Goal: Use online tool/utility: Utilize a website feature to perform a specific function

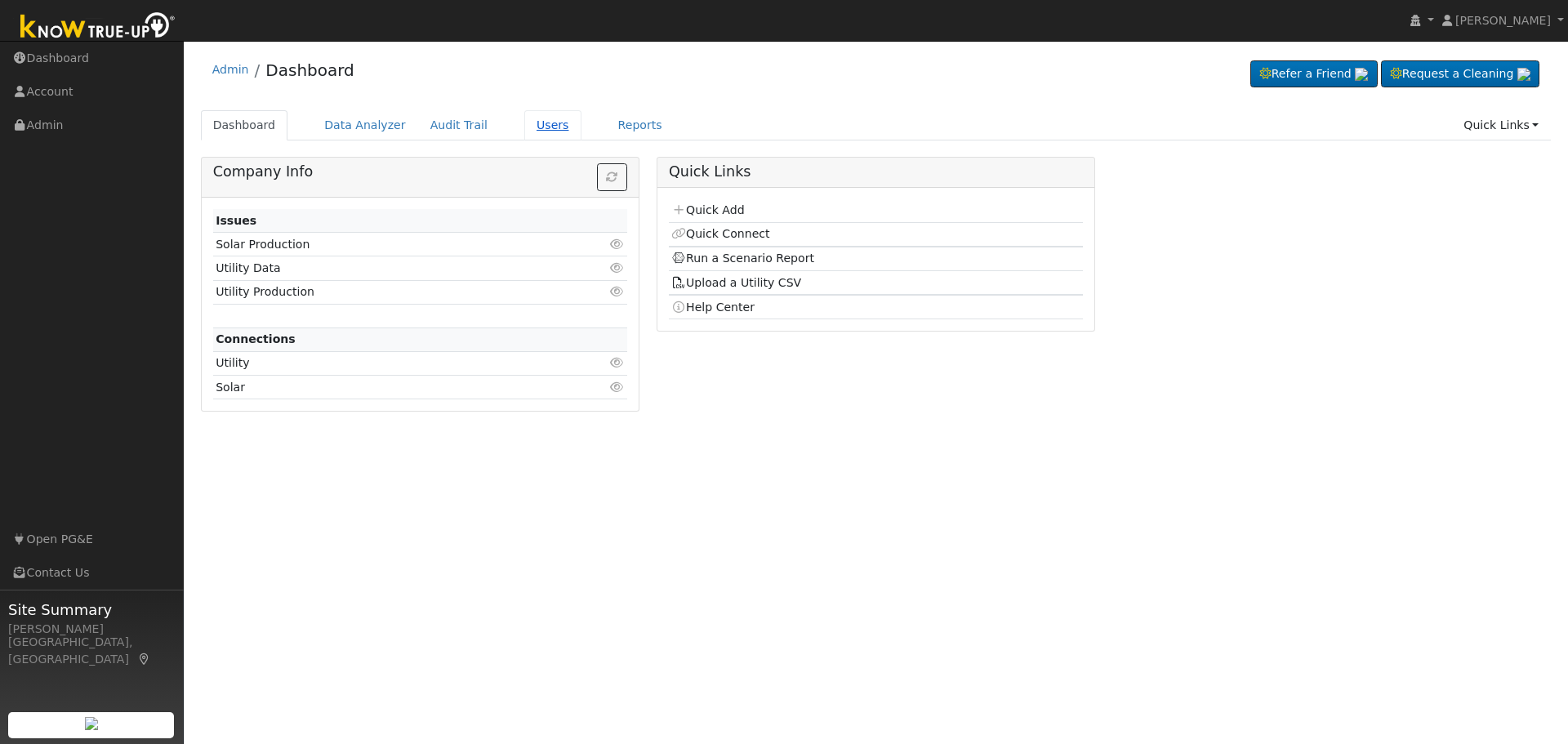
click at [531, 126] on link "Users" at bounding box center [553, 125] width 57 height 30
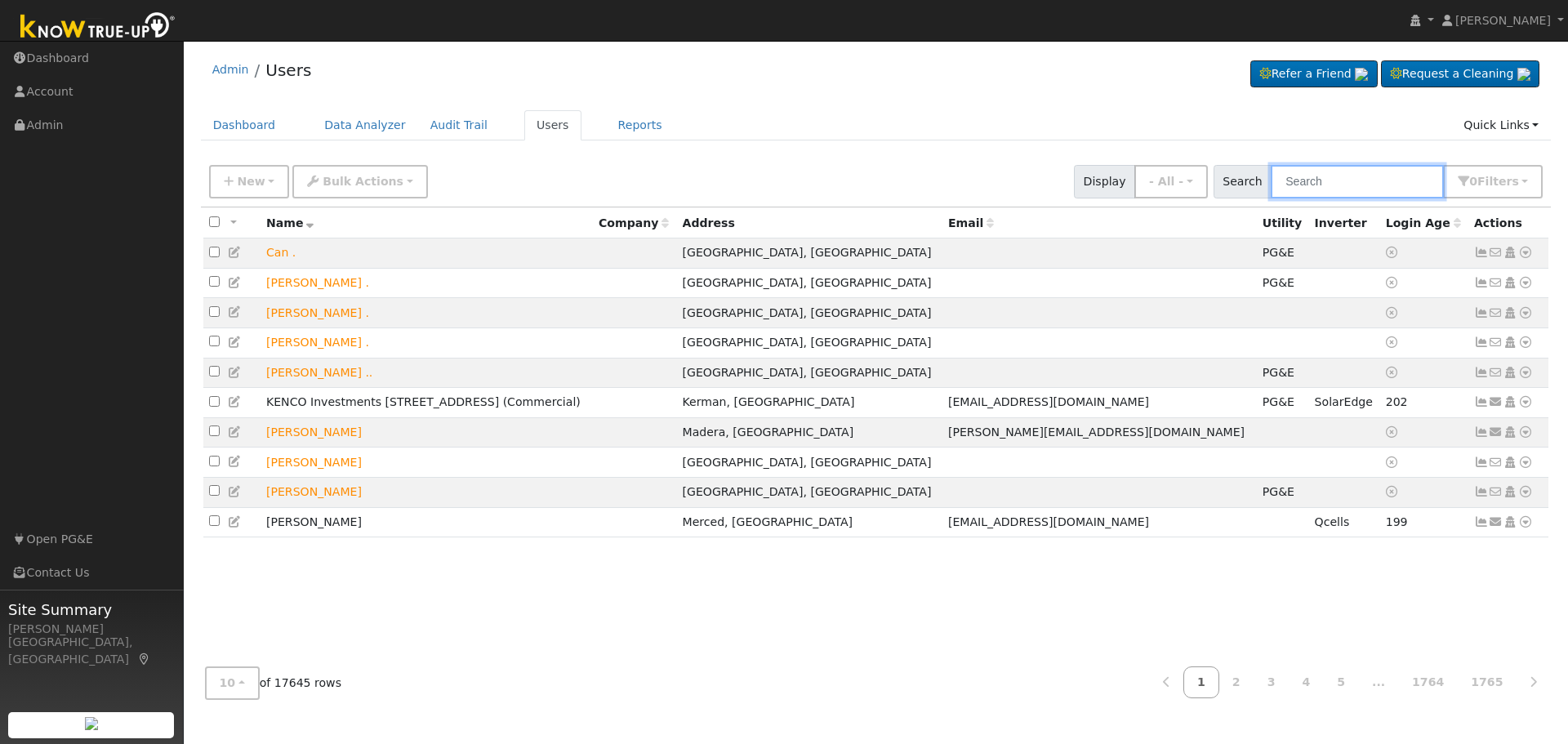
click at [1323, 182] on input "text" at bounding box center [1357, 181] width 173 height 33
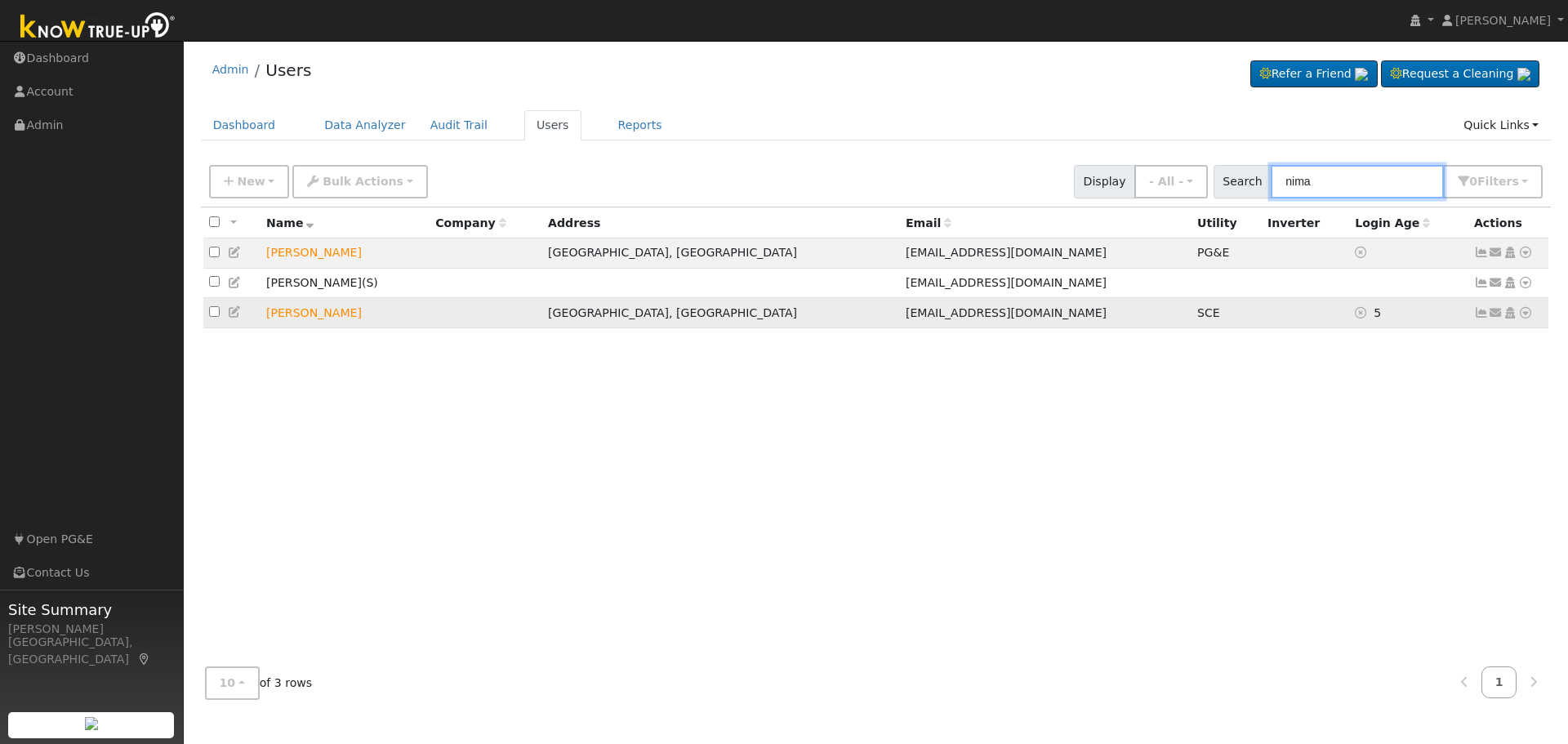
type input "nima"
click at [1527, 319] on icon at bounding box center [1525, 312] width 15 height 11
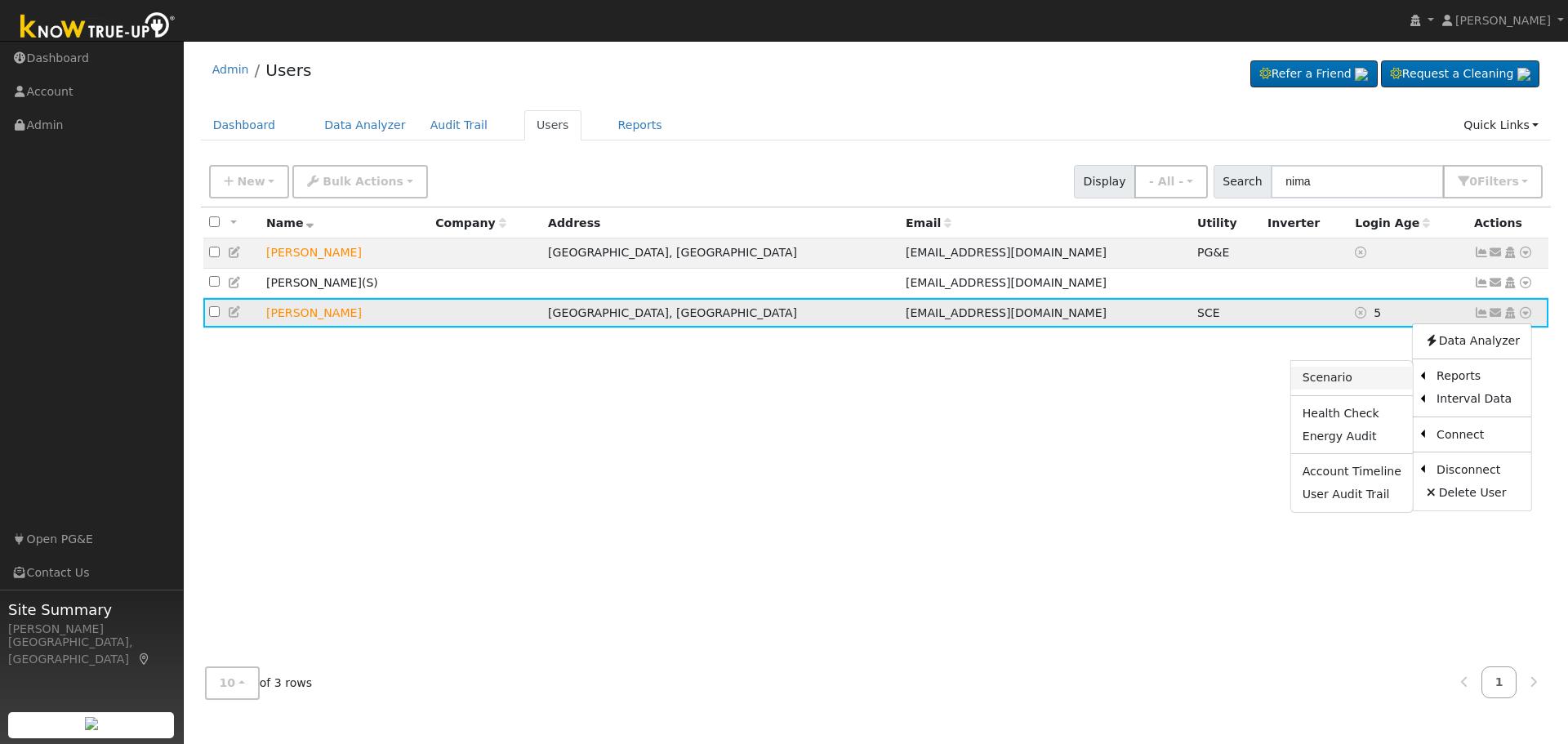
click at [1325, 383] on link "Scenario" at bounding box center [1352, 378] width 121 height 23
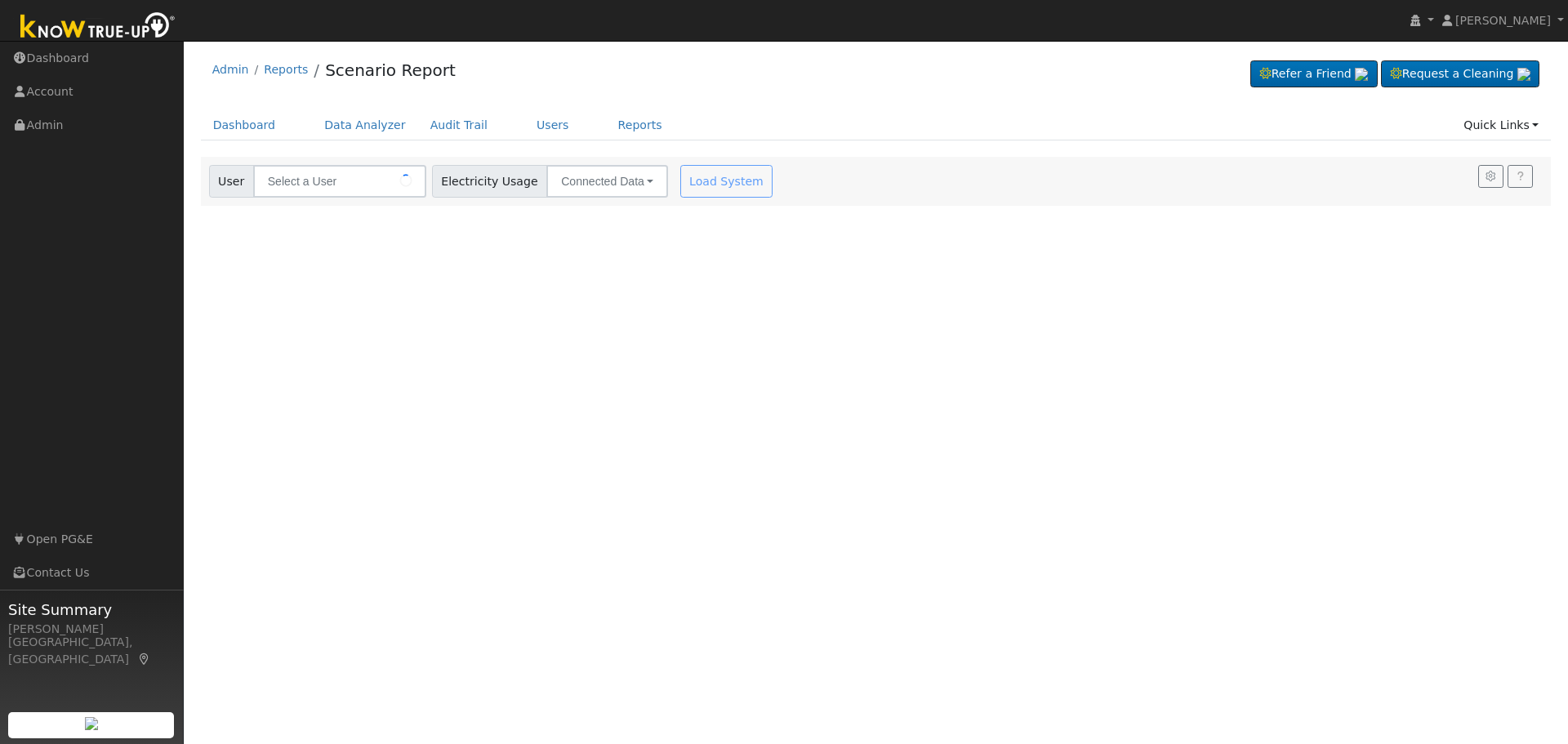
type input "Nima Yayavi"
type input "Southern [US_STATE] Edison"
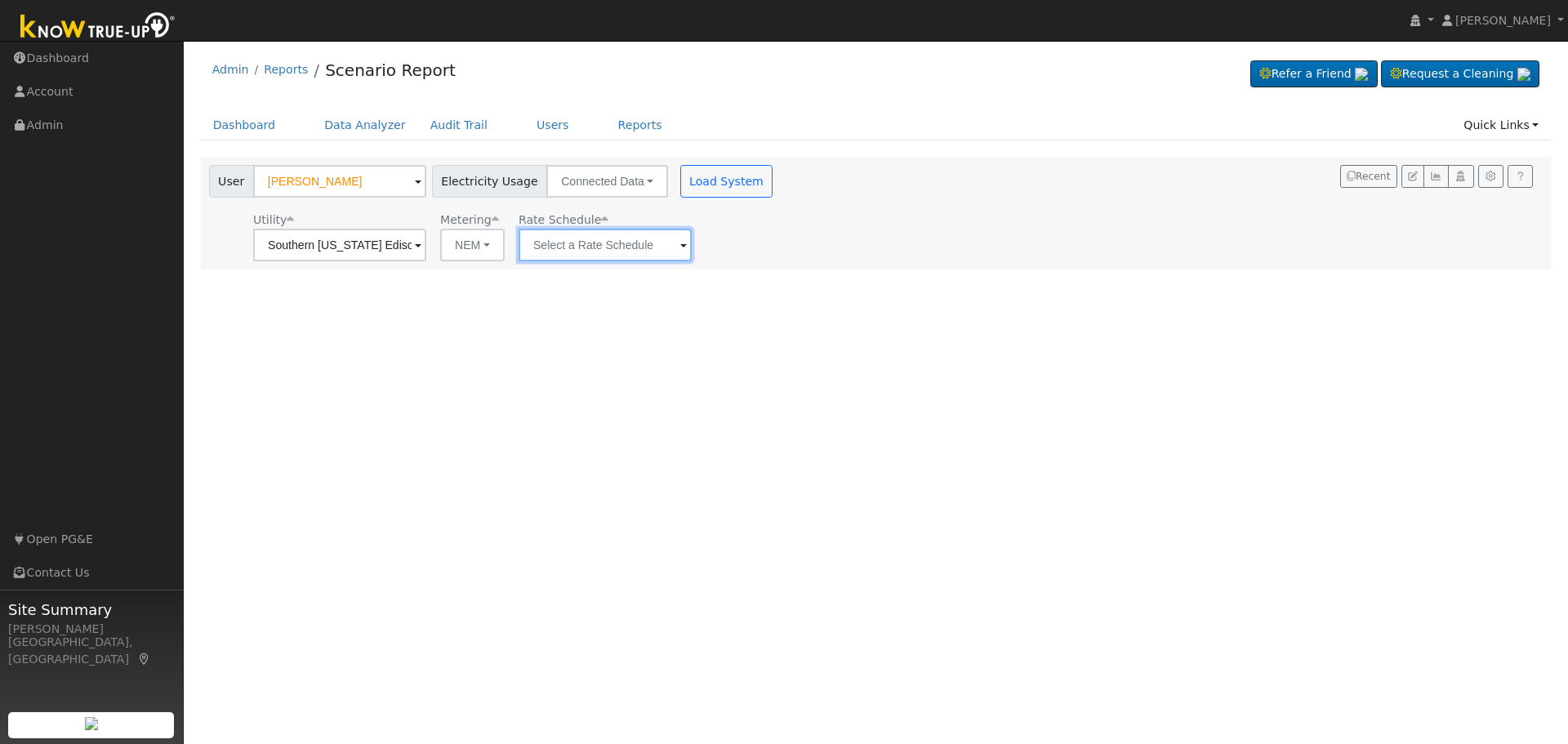
click at [426, 244] on input "text" at bounding box center [339, 245] width 173 height 32
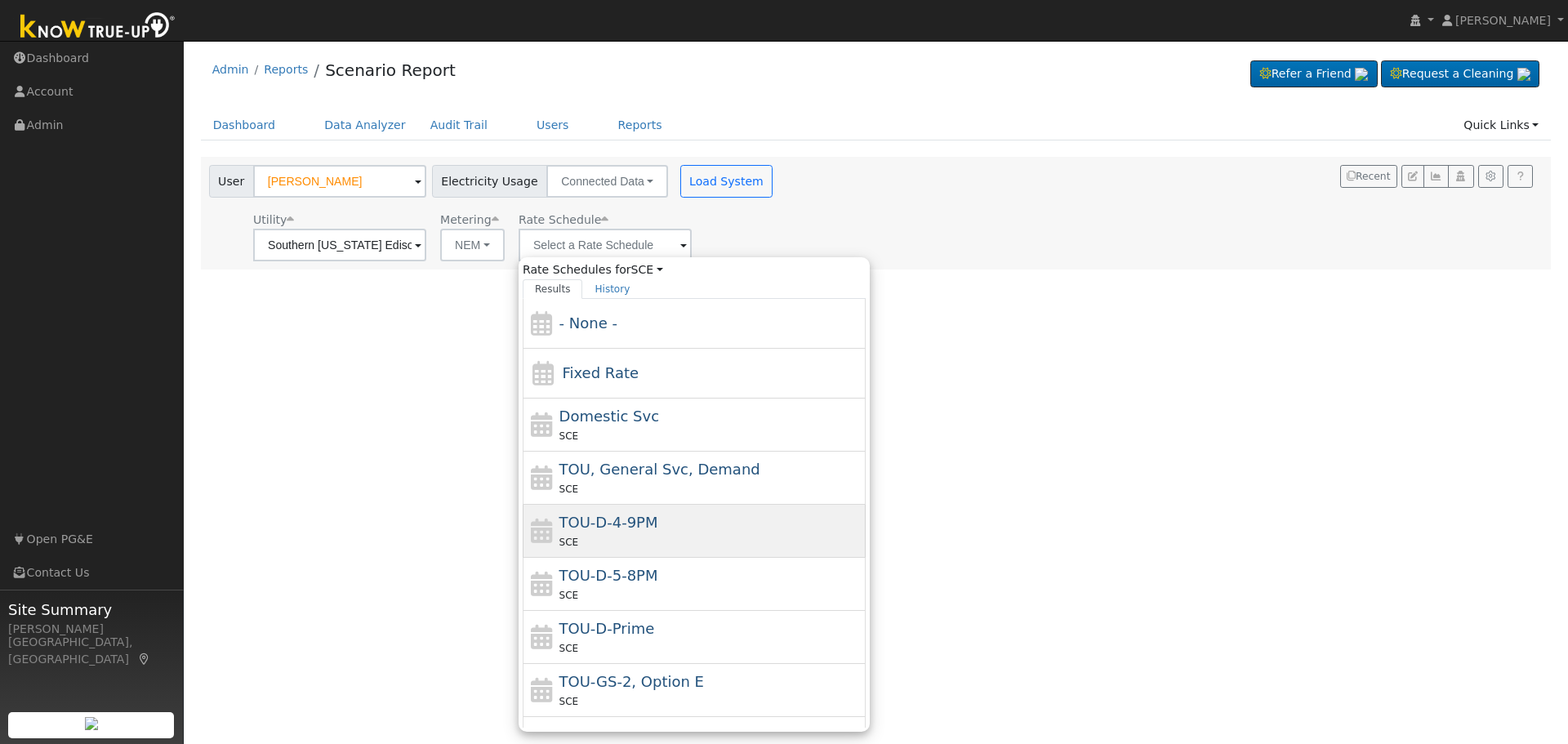
click at [667, 527] on div "TOU-D-4-9PM SCE" at bounding box center [711, 530] width 303 height 39
type input "TOU-D-4-9PM"
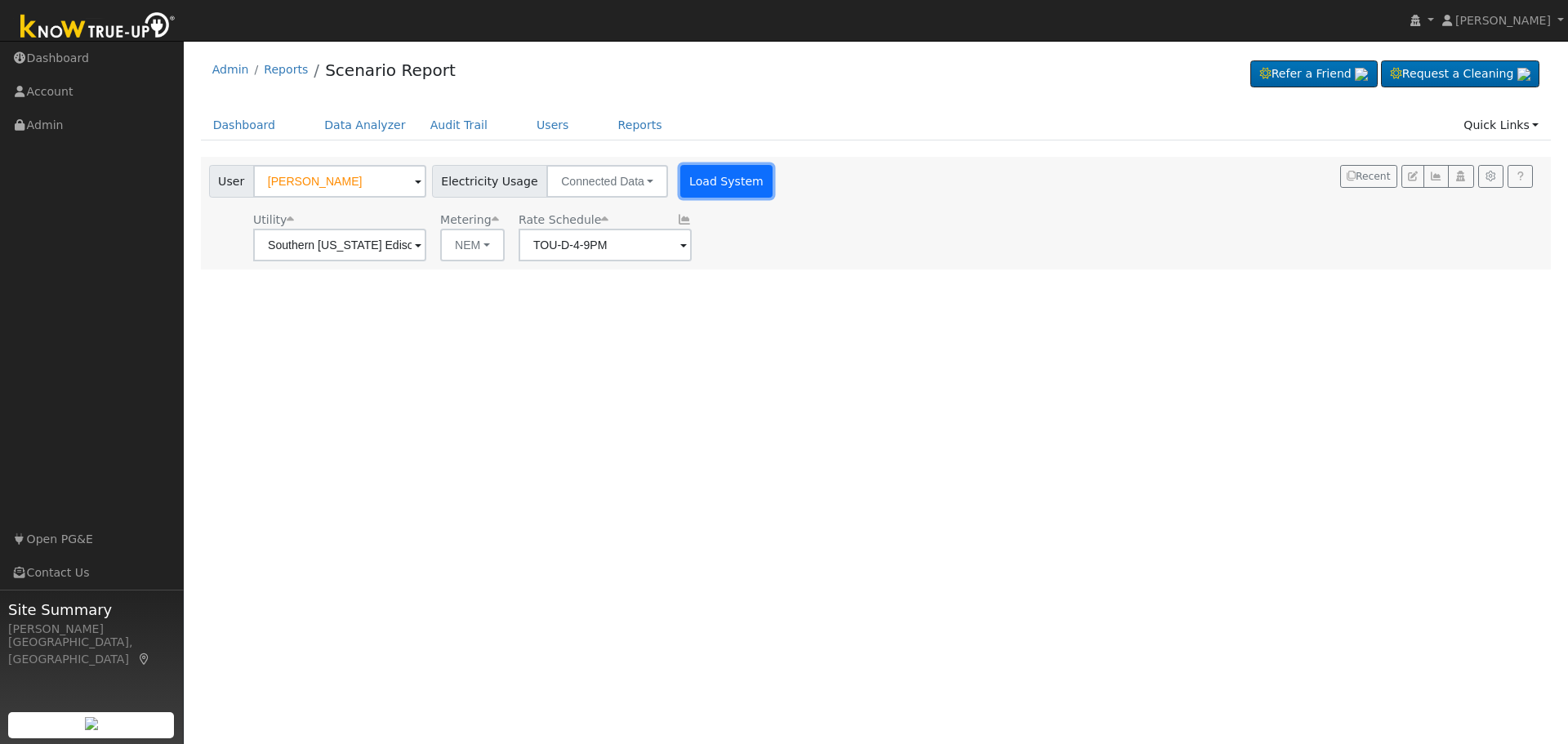
click at [702, 187] on button "Load System" at bounding box center [726, 181] width 93 height 32
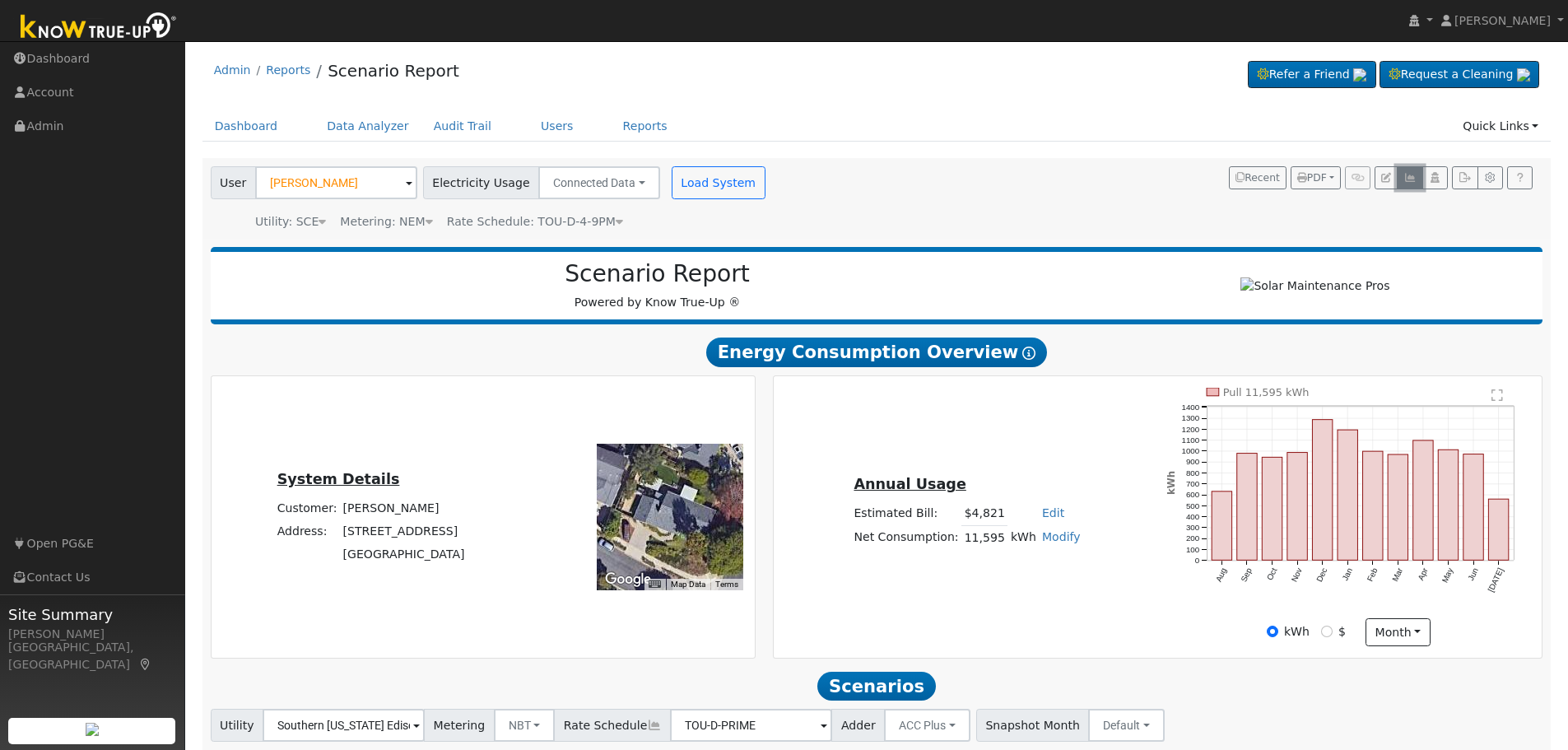
click at [1405, 183] on icon "button" at bounding box center [1410, 177] width 12 height 9
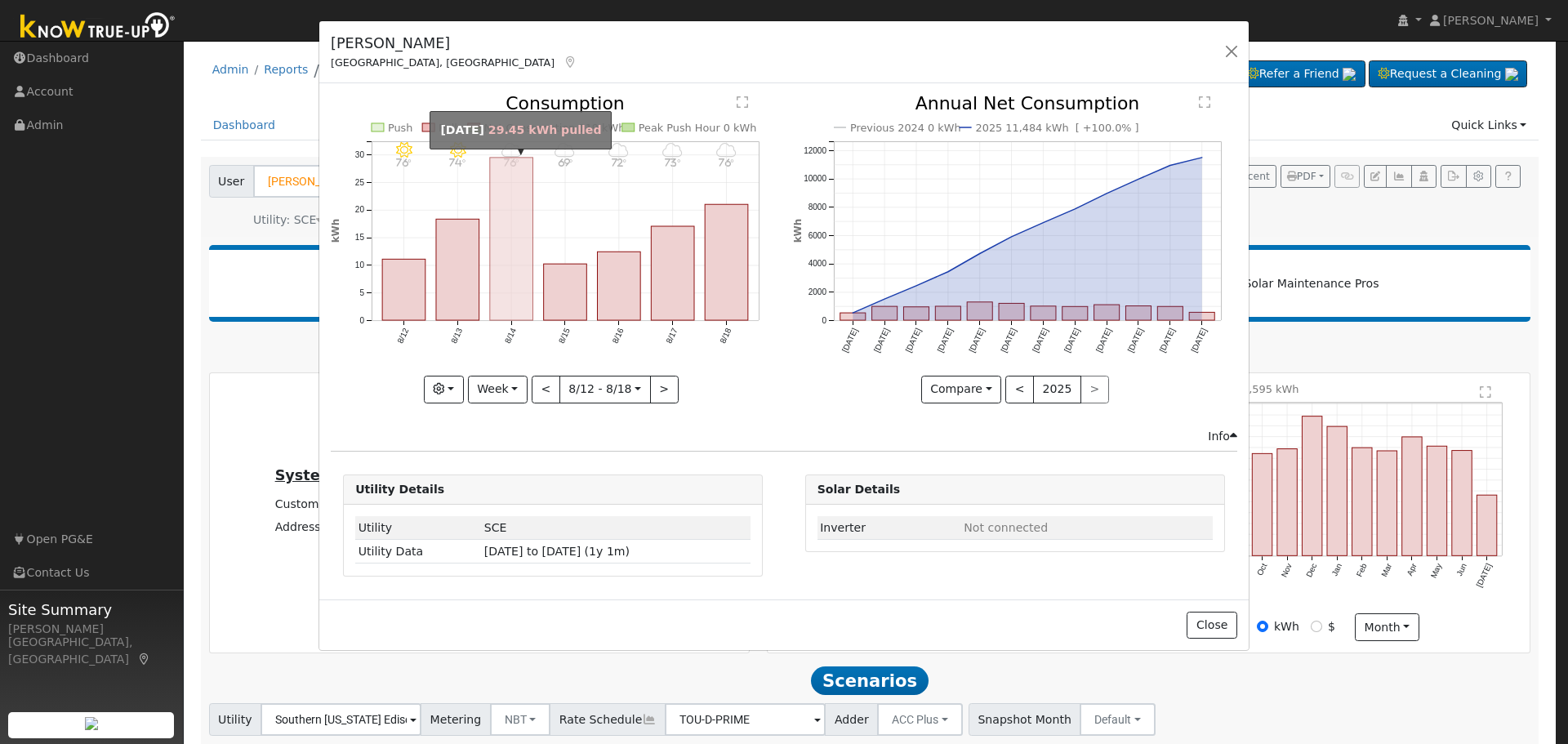
click at [509, 294] on rect "onclick=""" at bounding box center [512, 238] width 44 height 162
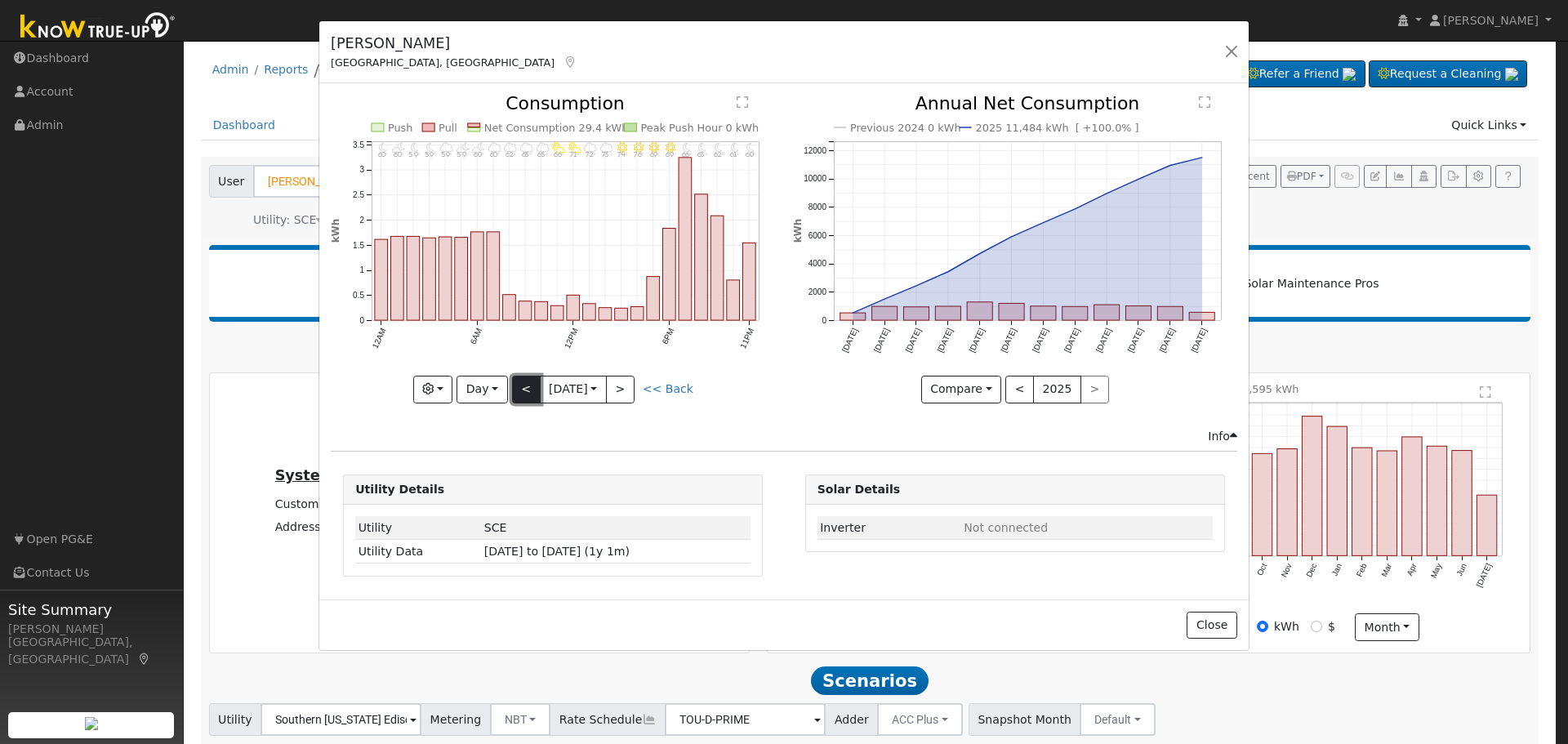
click at [522, 393] on button "<" at bounding box center [526, 390] width 28 height 27
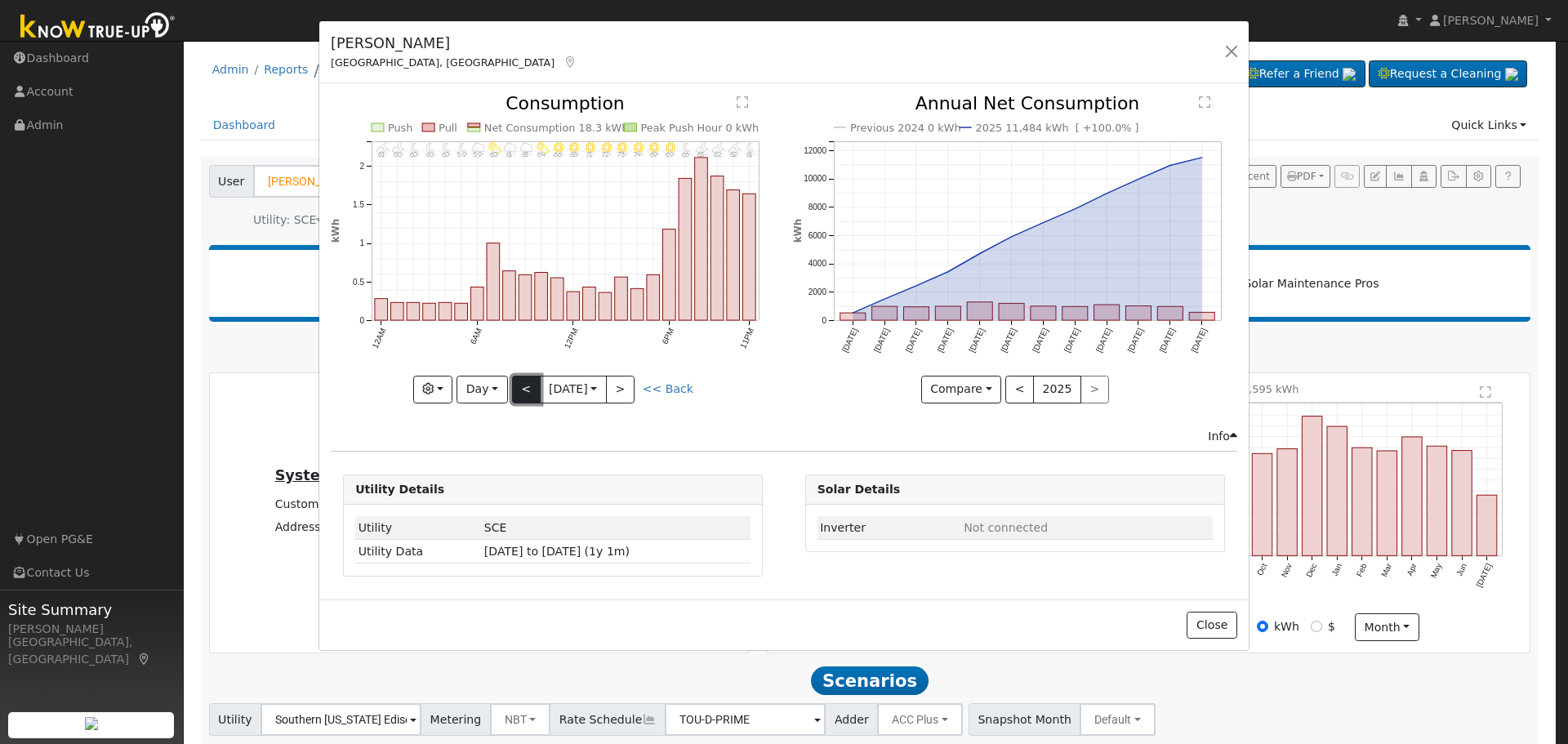
click at [527, 394] on button "<" at bounding box center [526, 390] width 28 height 27
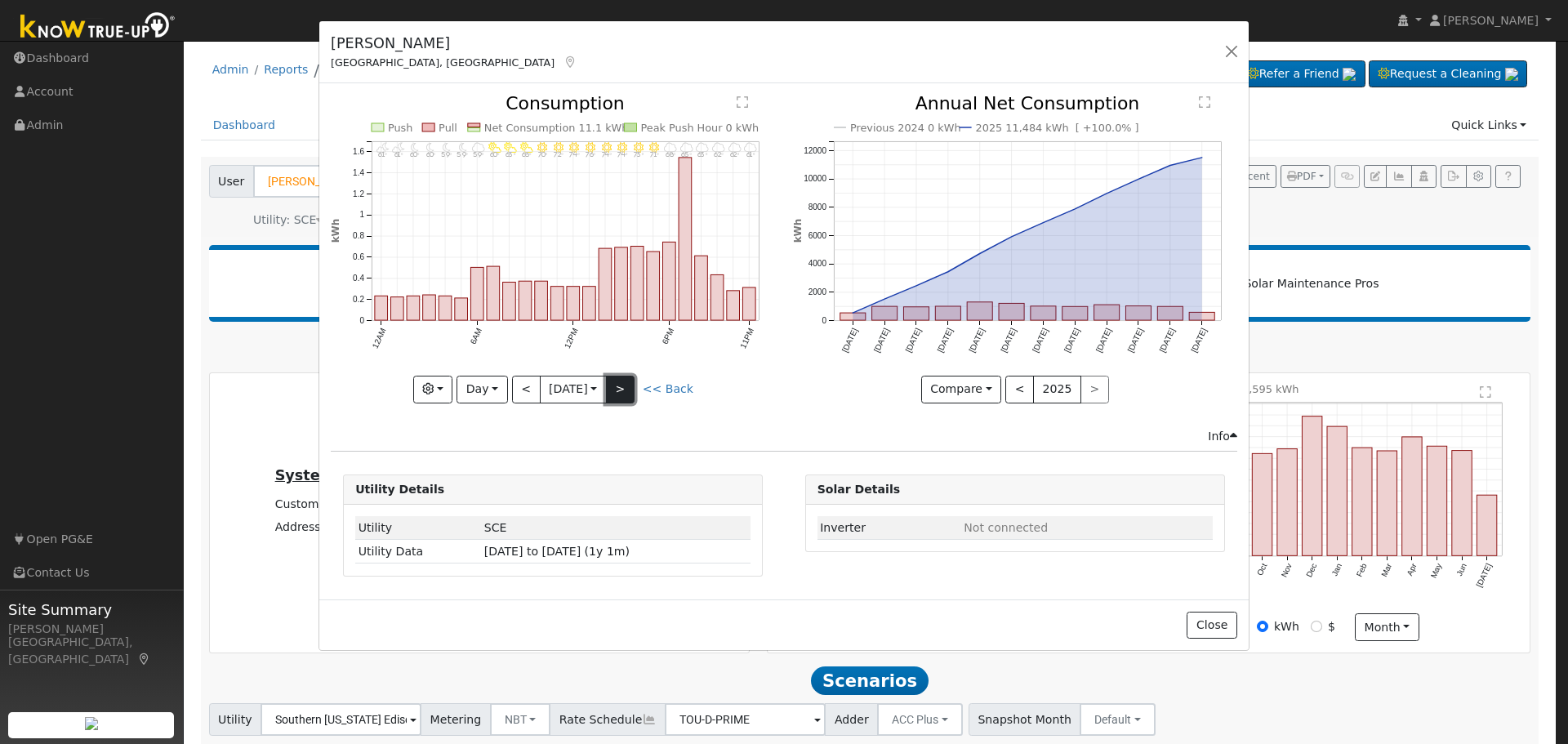
click at [628, 394] on button ">" at bounding box center [620, 390] width 28 height 27
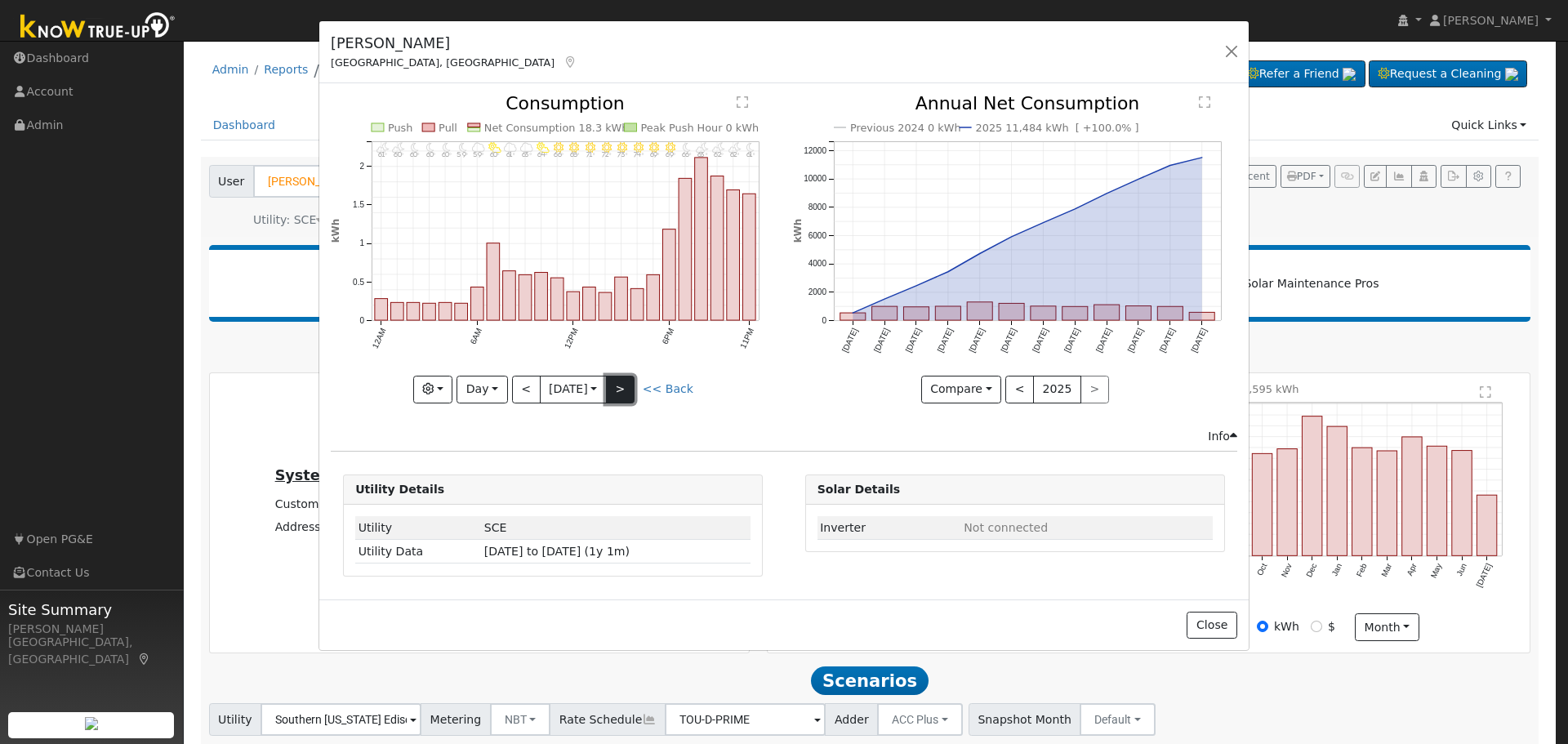
click at [623, 392] on button ">" at bounding box center [620, 390] width 28 height 27
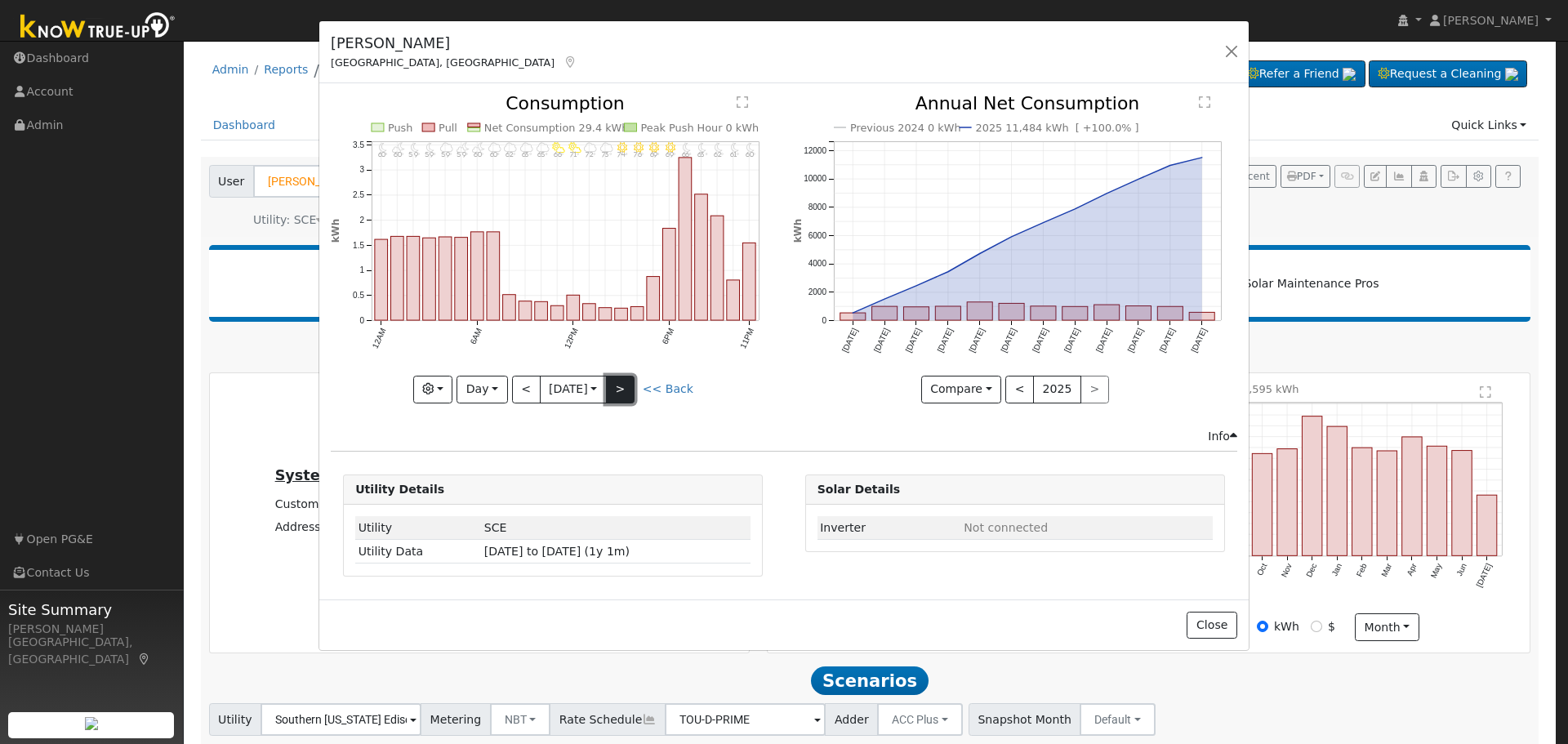
click at [622, 393] on button ">" at bounding box center [620, 390] width 28 height 27
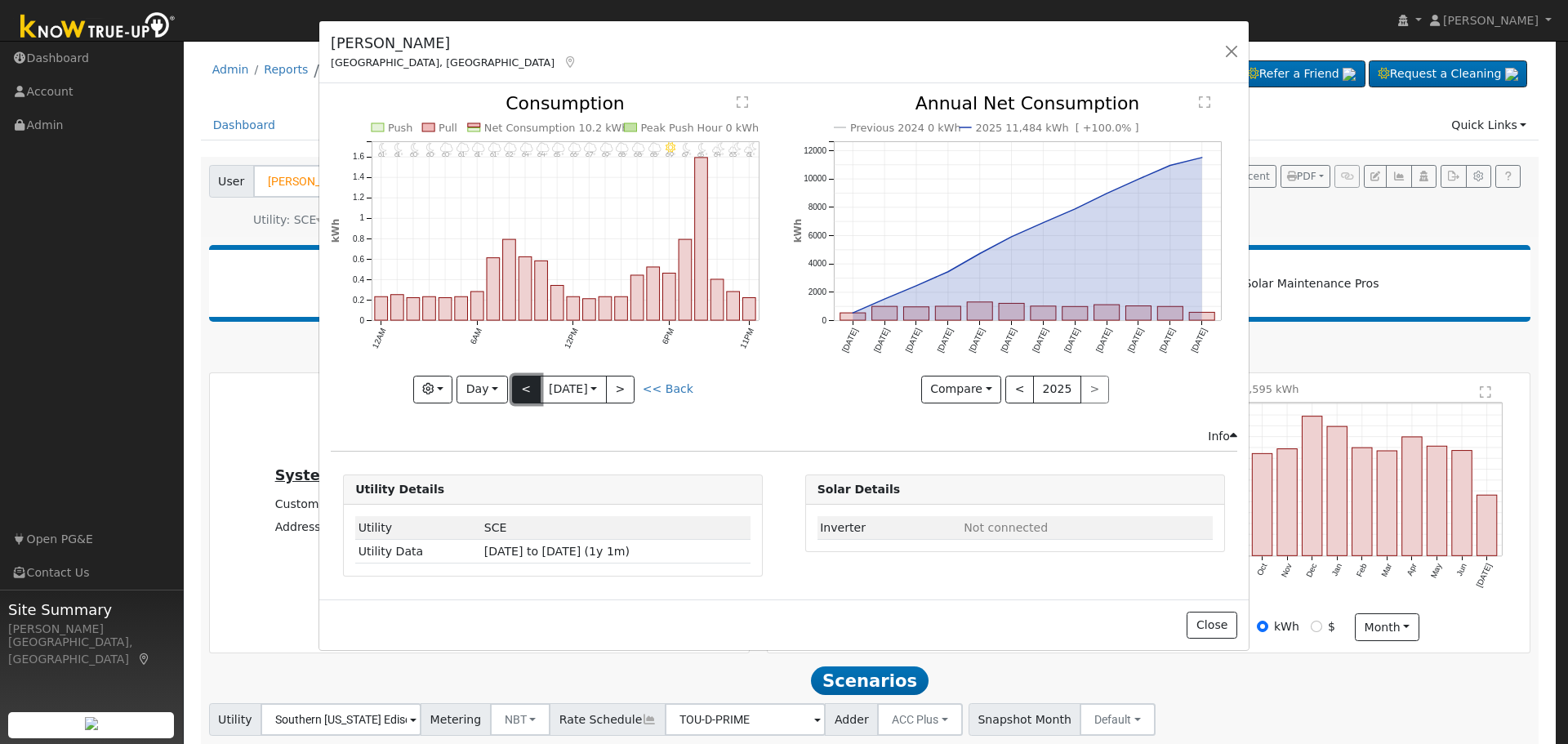
click at [527, 395] on button "<" at bounding box center [526, 390] width 28 height 27
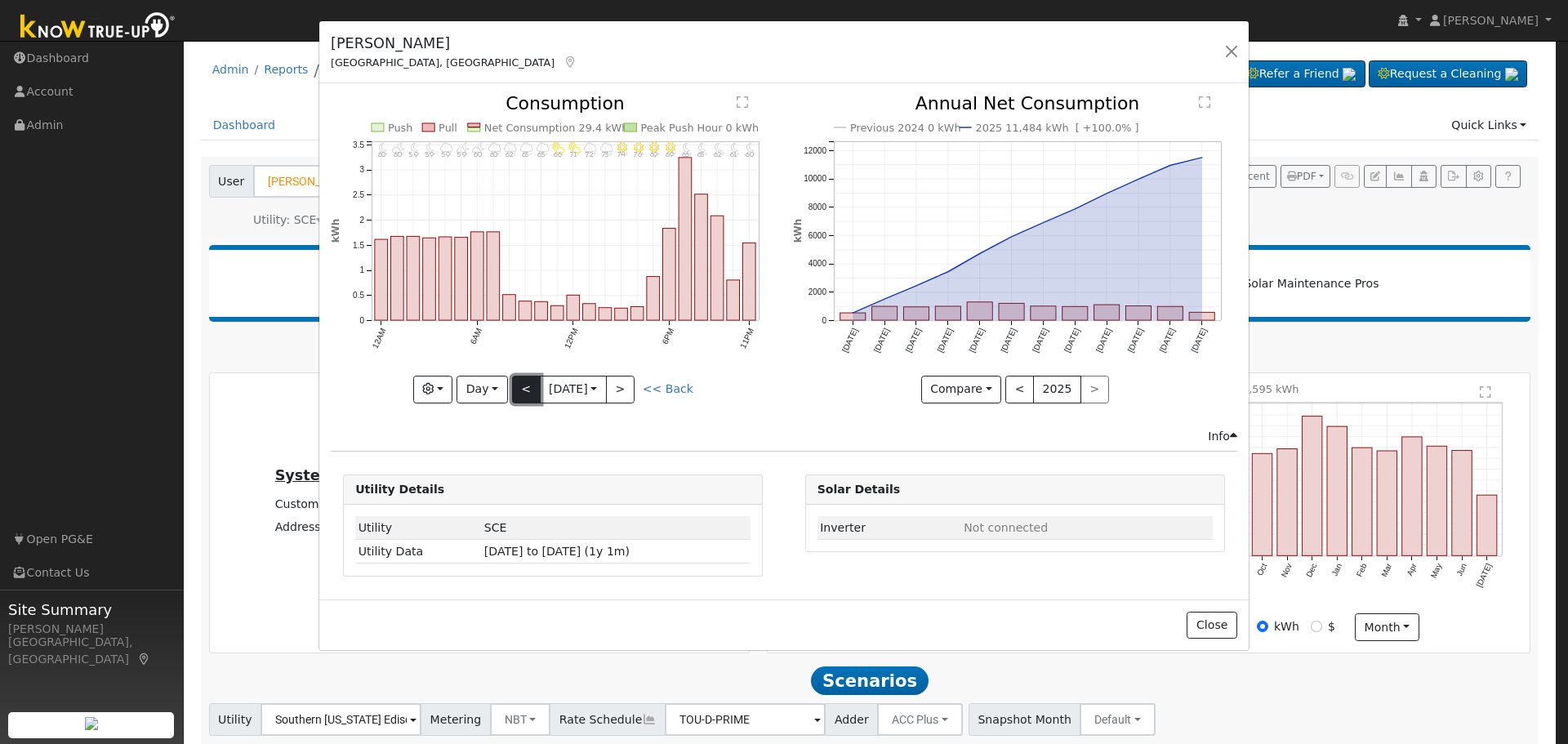
click at [518, 395] on button "<" at bounding box center [526, 390] width 28 height 27
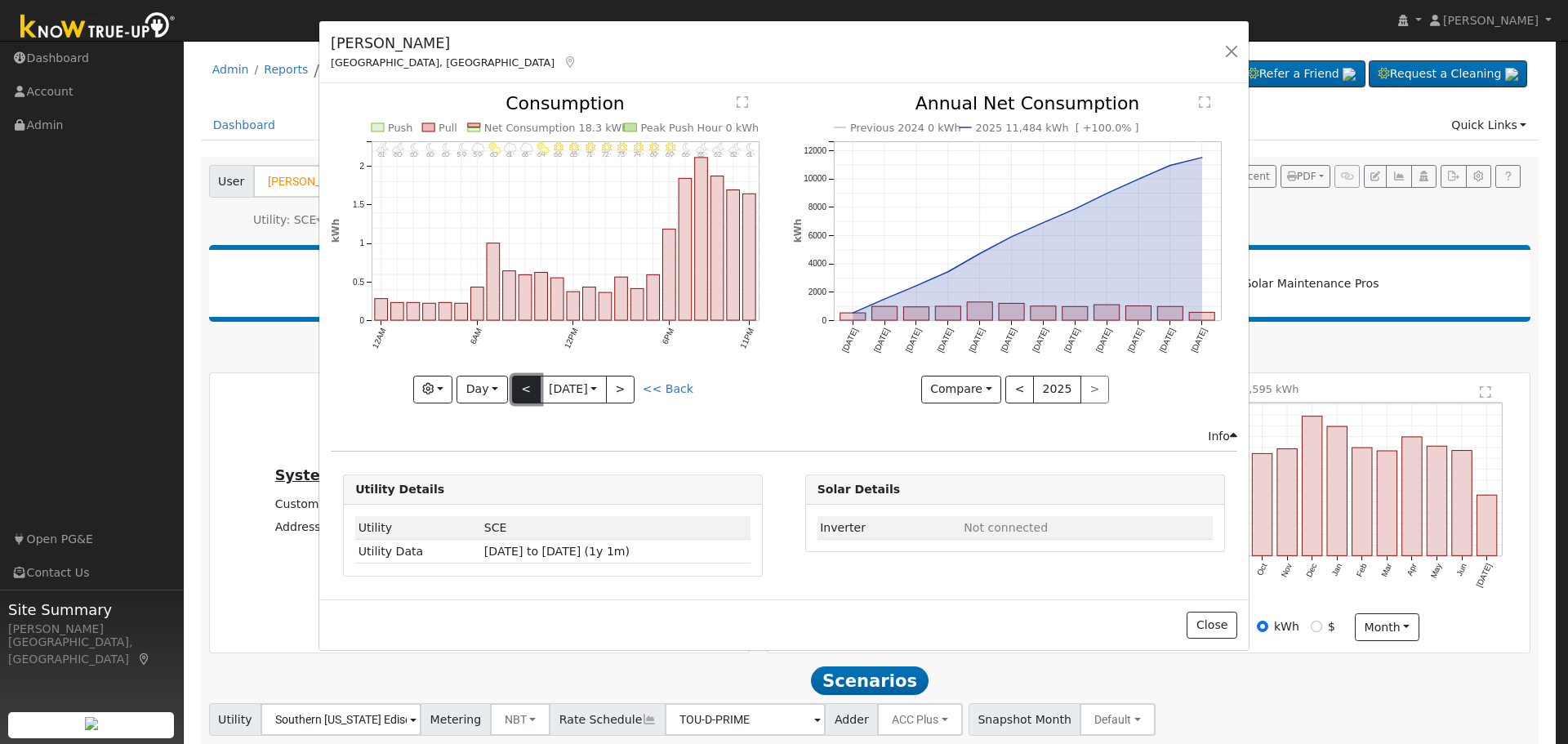
click at [520, 386] on button "<" at bounding box center [526, 390] width 28 height 27
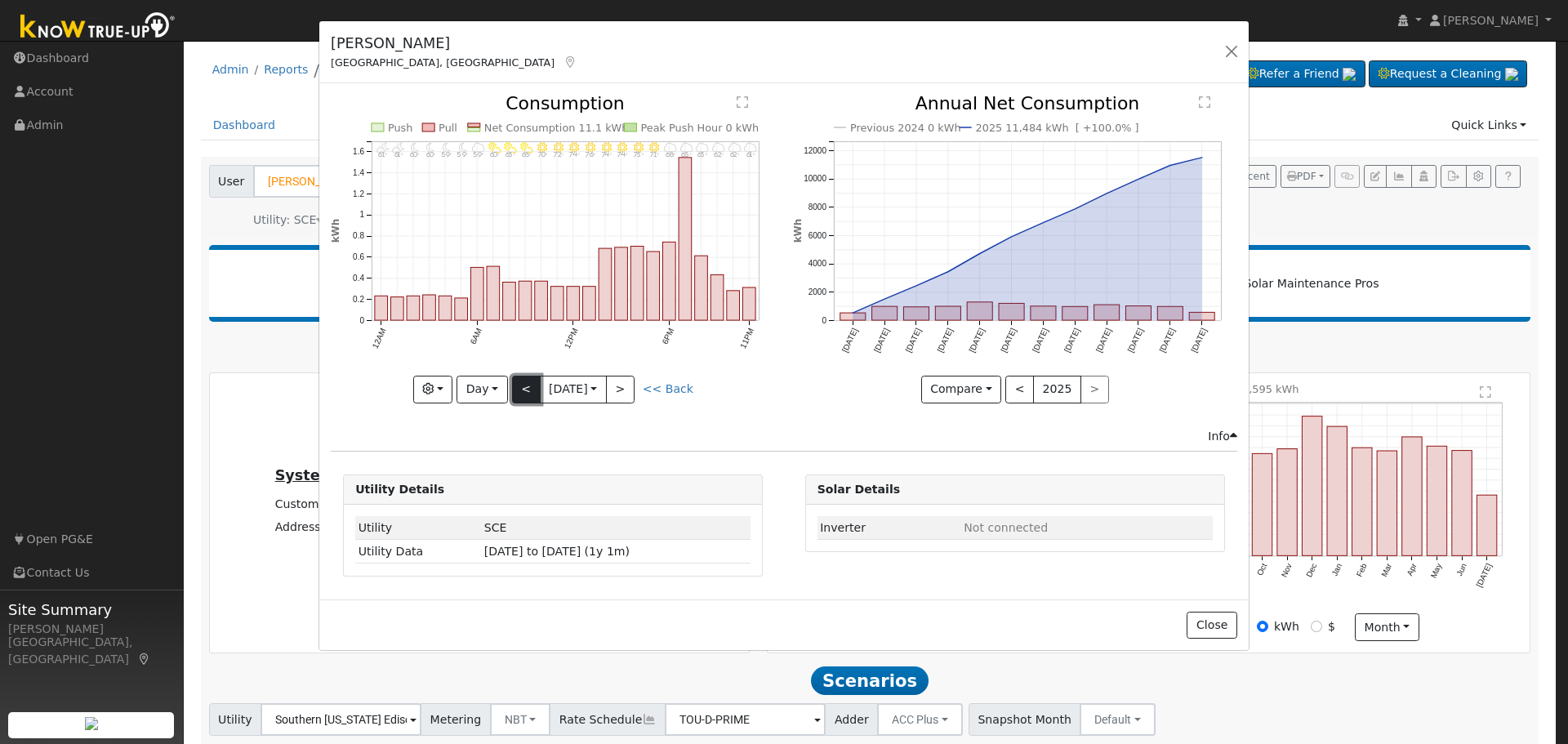
click at [530, 390] on button "<" at bounding box center [526, 390] width 28 height 27
click at [520, 396] on button "<" at bounding box center [526, 390] width 28 height 27
type input "2025-08-10"
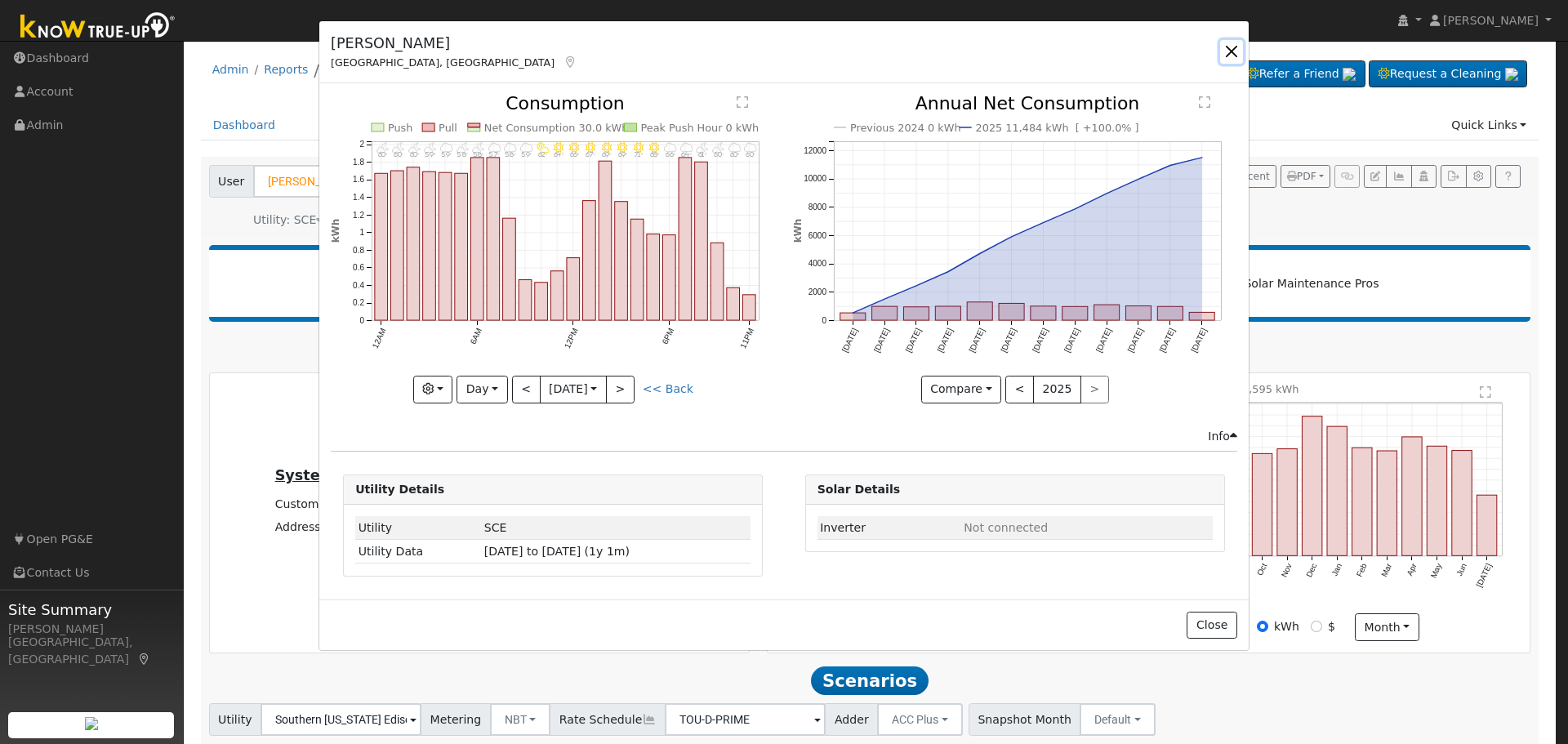
click at [1230, 54] on button "button" at bounding box center [1231, 51] width 23 height 23
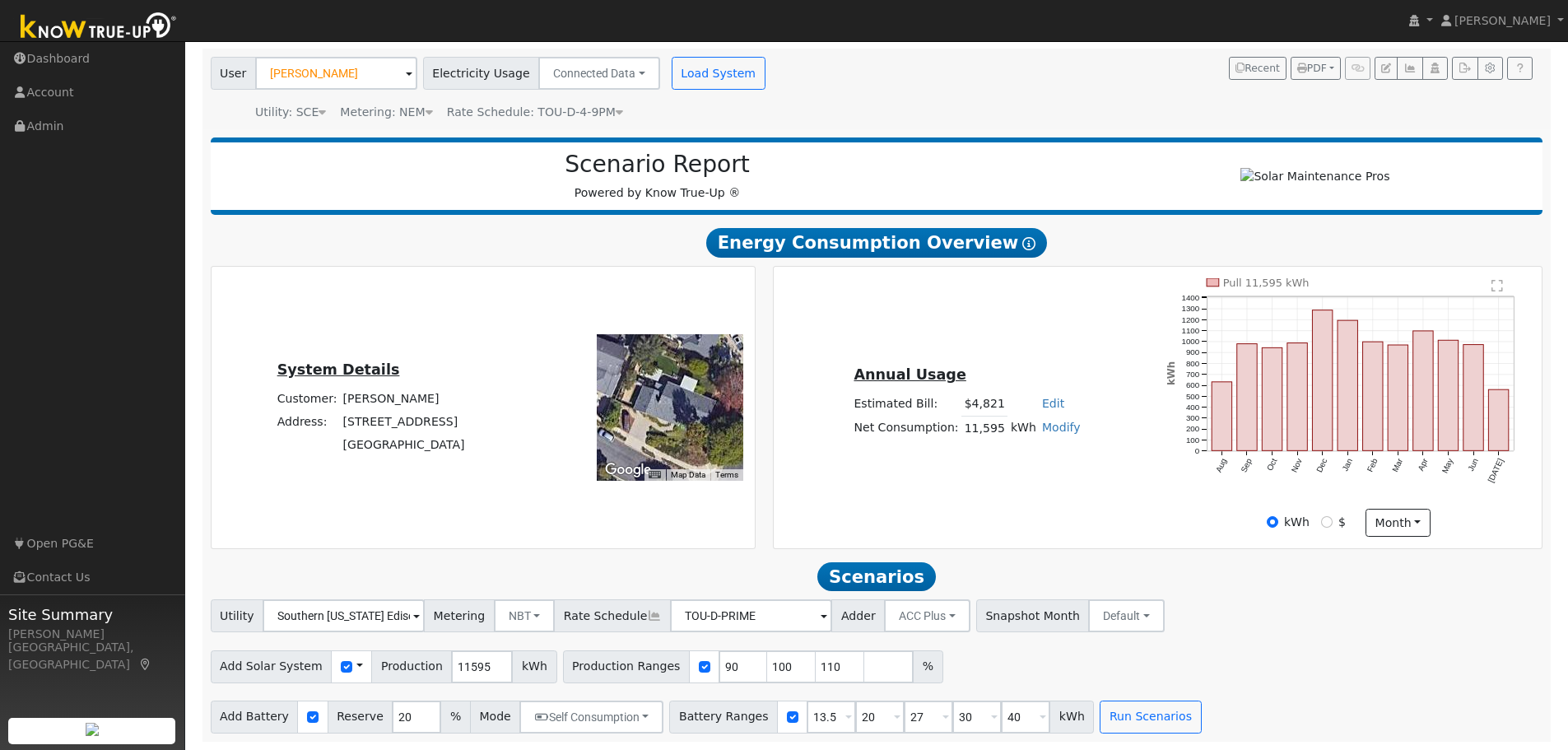
scroll to position [117, 0]
click at [451, 664] on input "11595" at bounding box center [482, 666] width 62 height 33
type input "13000"
click at [699, 668] on input "checkbox" at bounding box center [704, 666] width 11 height 11
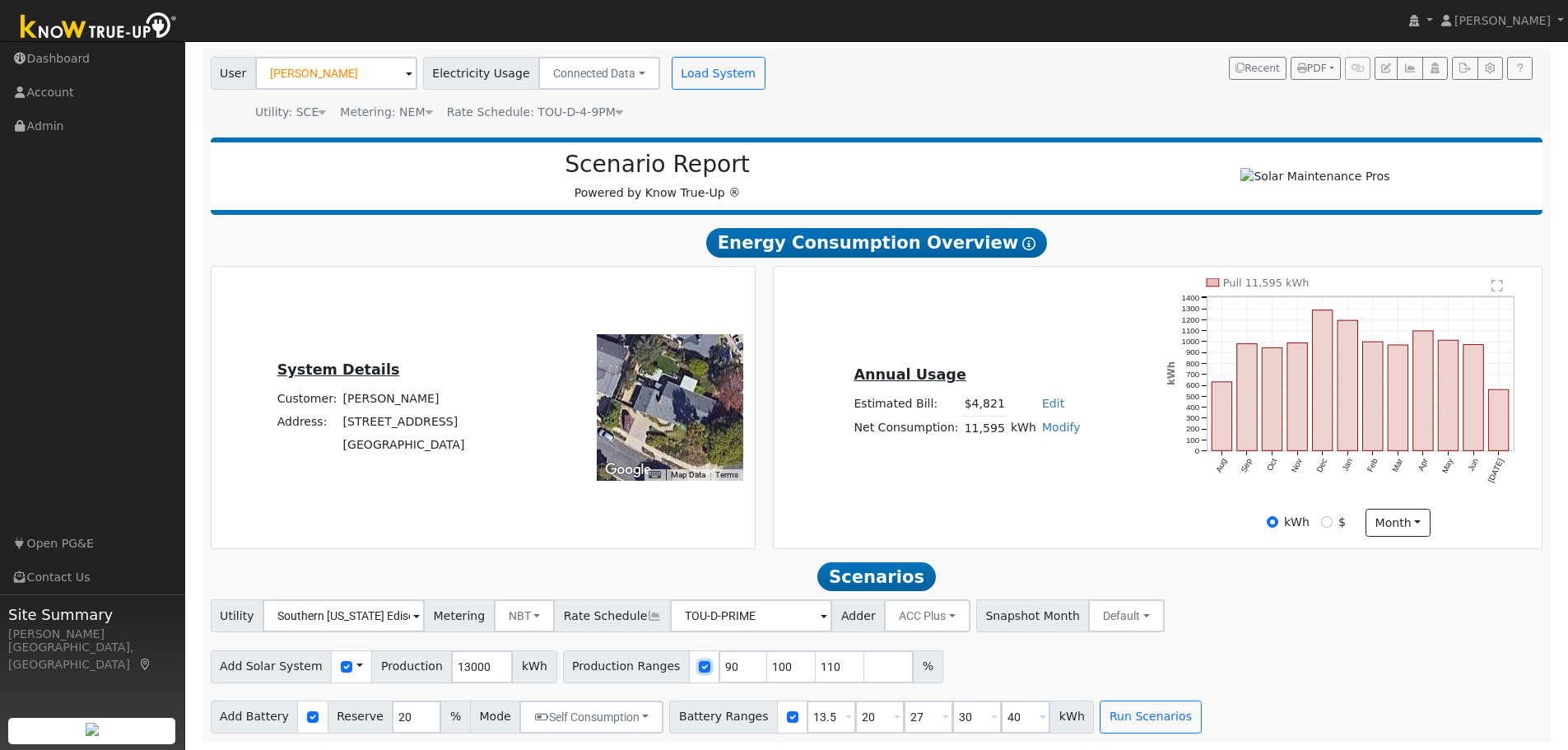
checkbox input "false"
click at [1117, 722] on button "Run Scenarios" at bounding box center [1150, 716] width 102 height 33
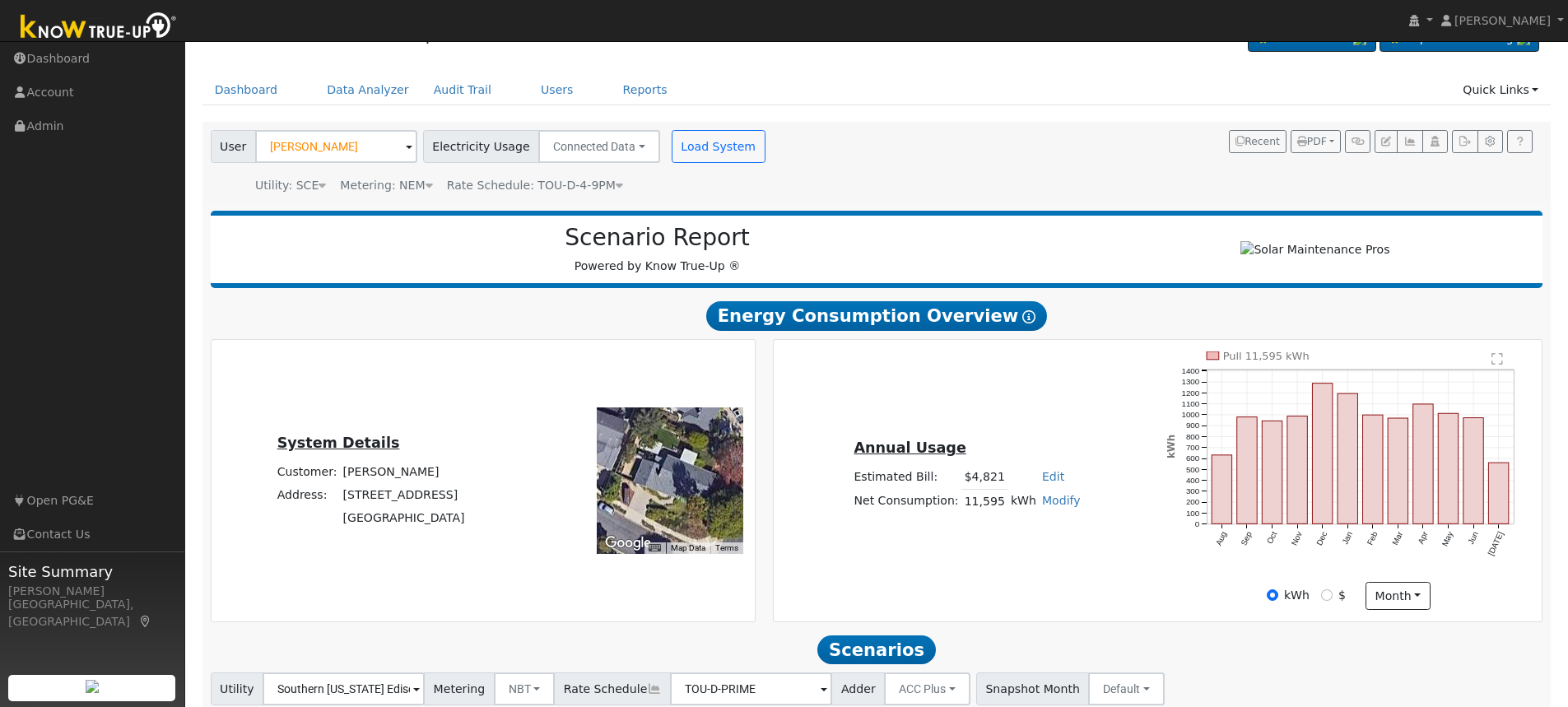
scroll to position [0, 0]
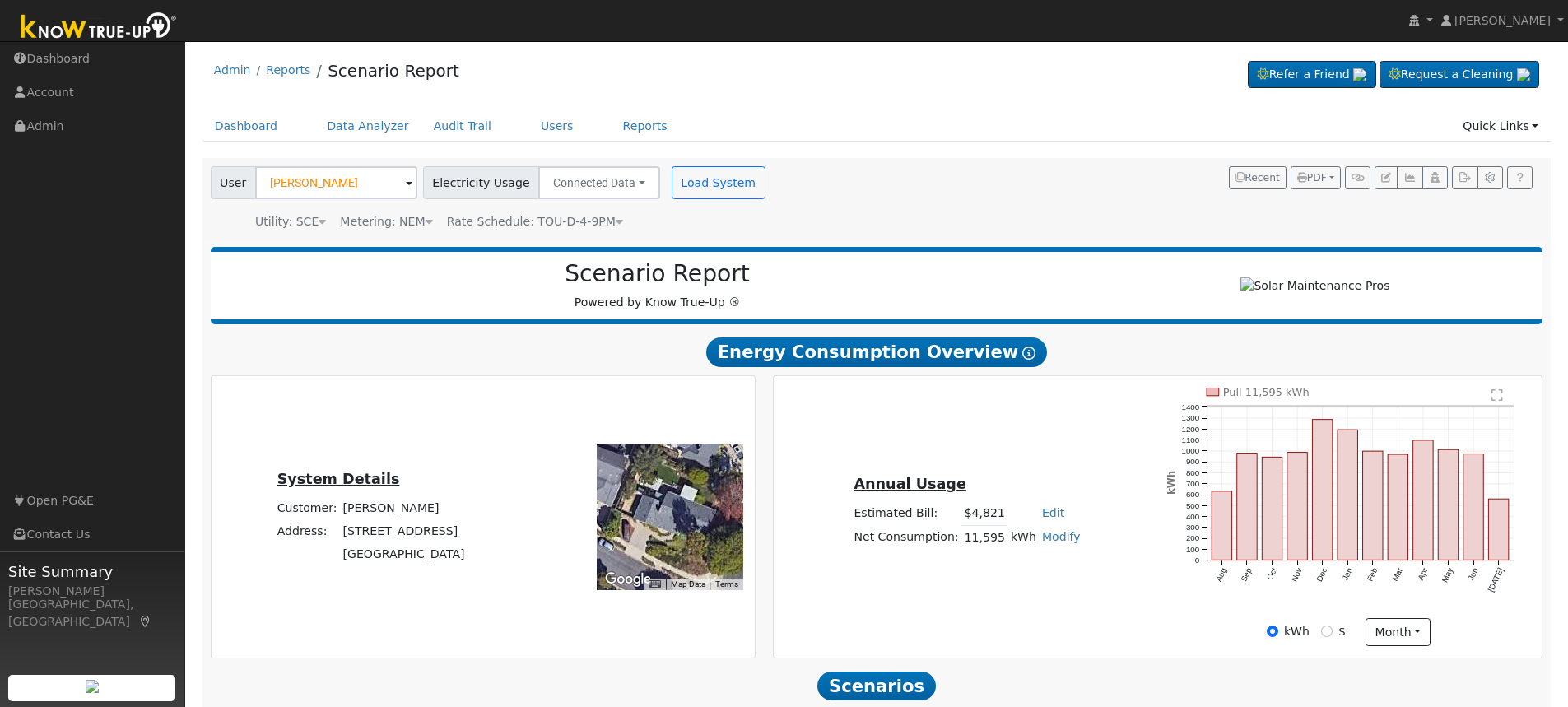
click at [616, 220] on icon at bounding box center [619, 220] width 8 height 11
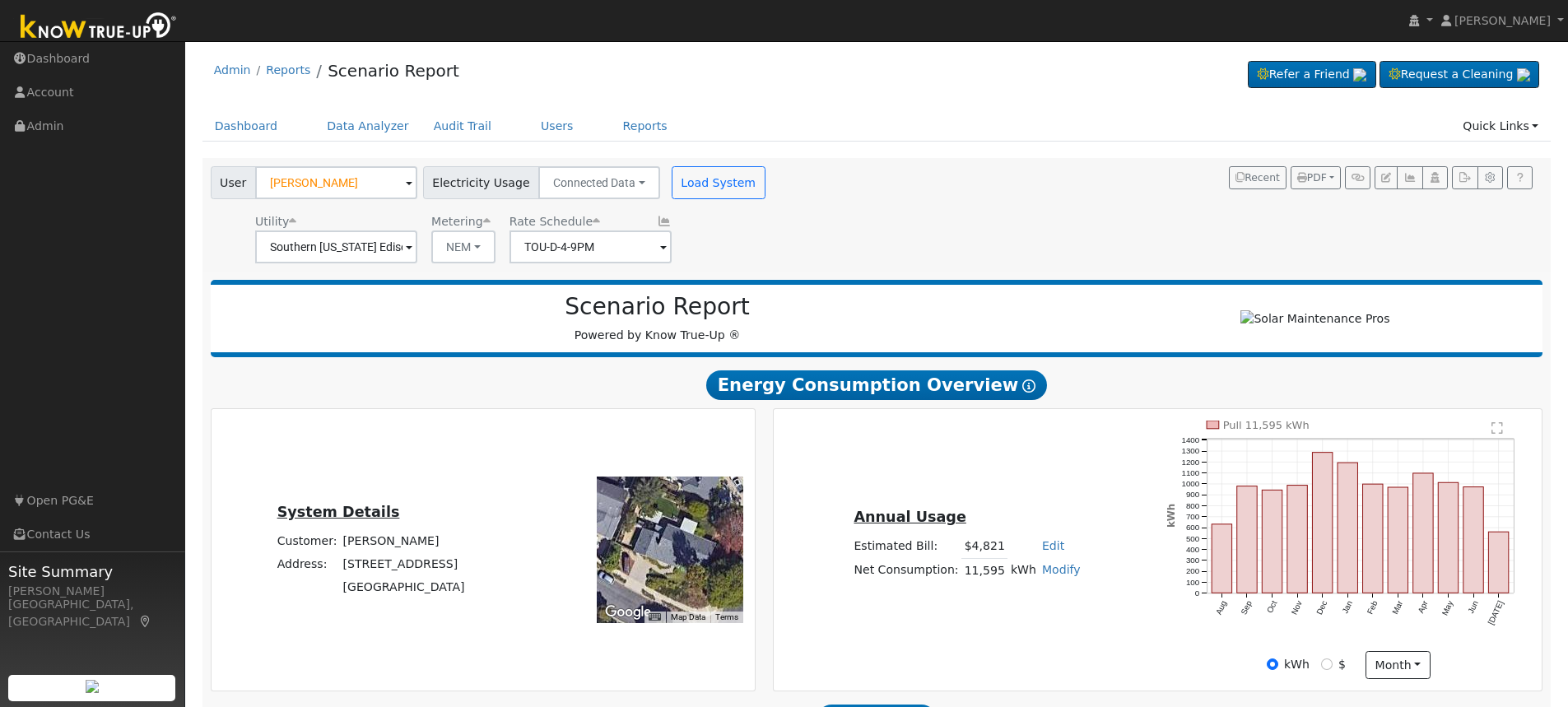
click at [412, 251] on span at bounding box center [409, 248] width 7 height 19
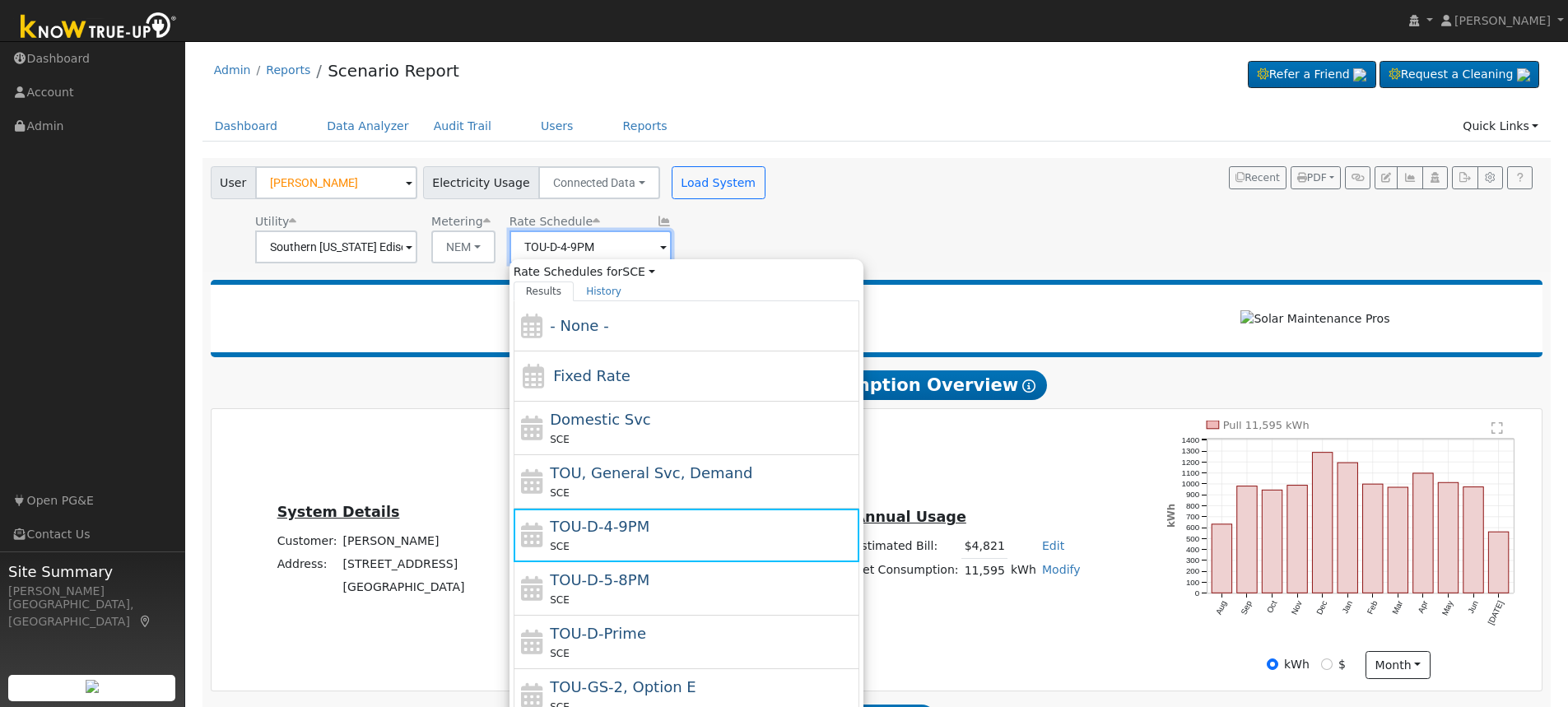
click at [418, 252] on input "TOU-D-4-9PM" at bounding box center [336, 247] width 162 height 33
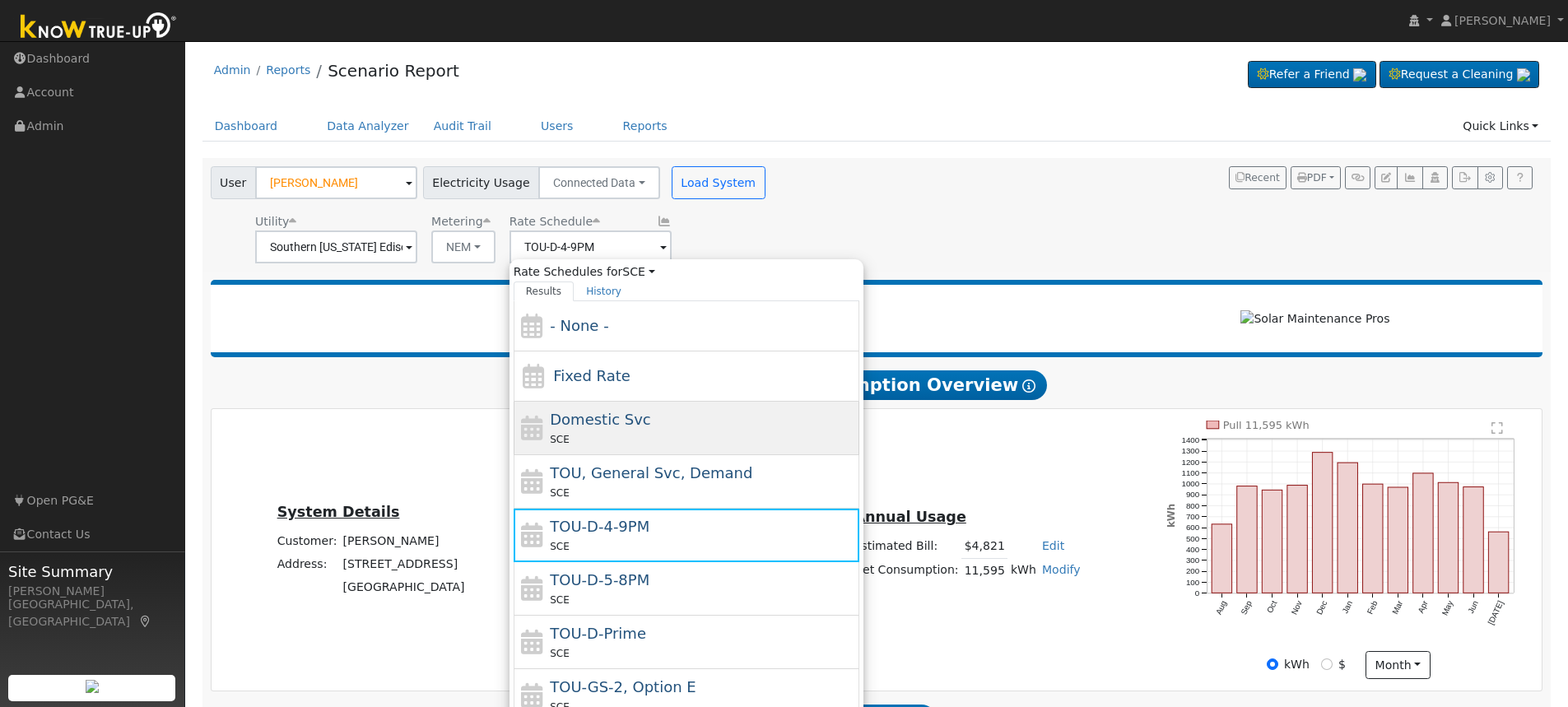
click at [645, 431] on div "SCE" at bounding box center [703, 439] width 306 height 17
type input "Domestic Svc"
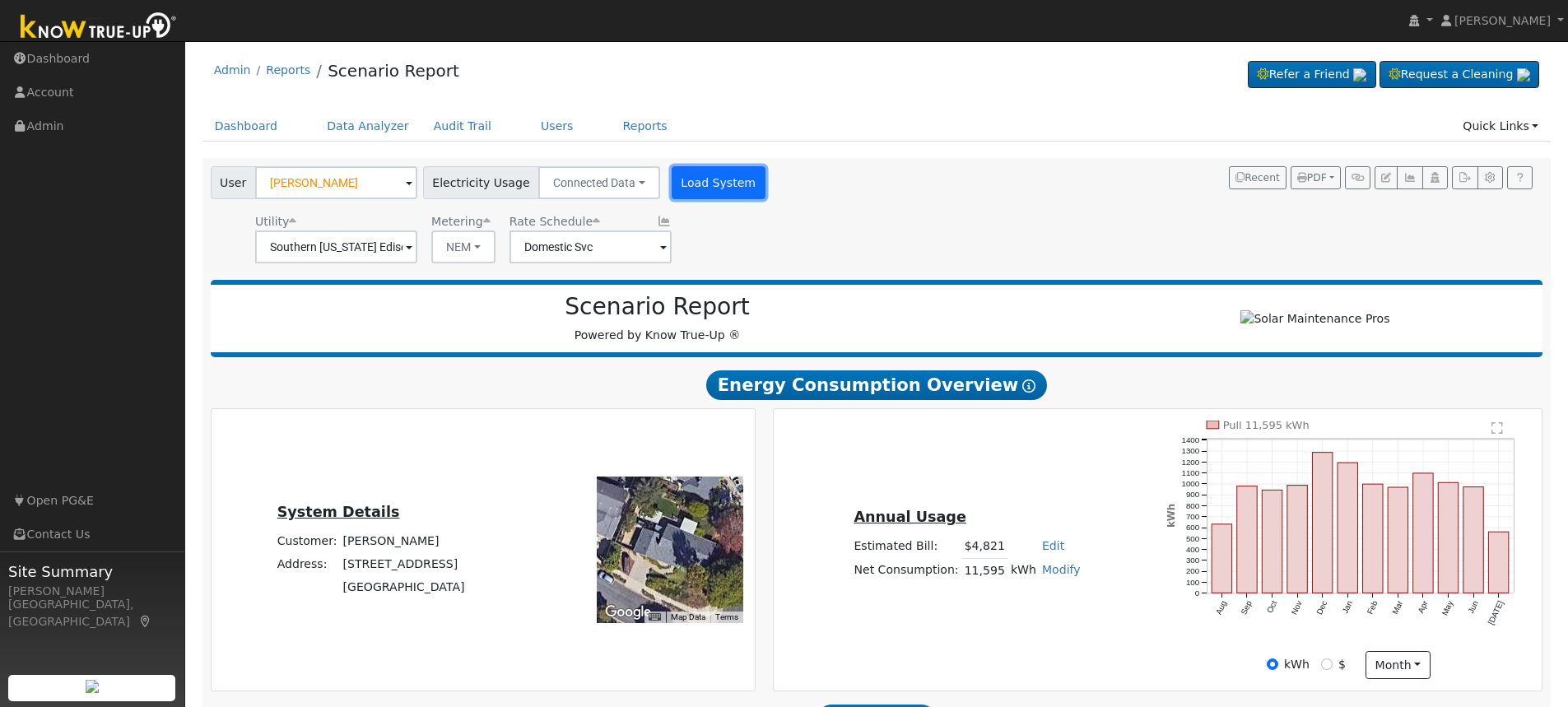
click at [708, 189] on button "Load System" at bounding box center [718, 183] width 94 height 33
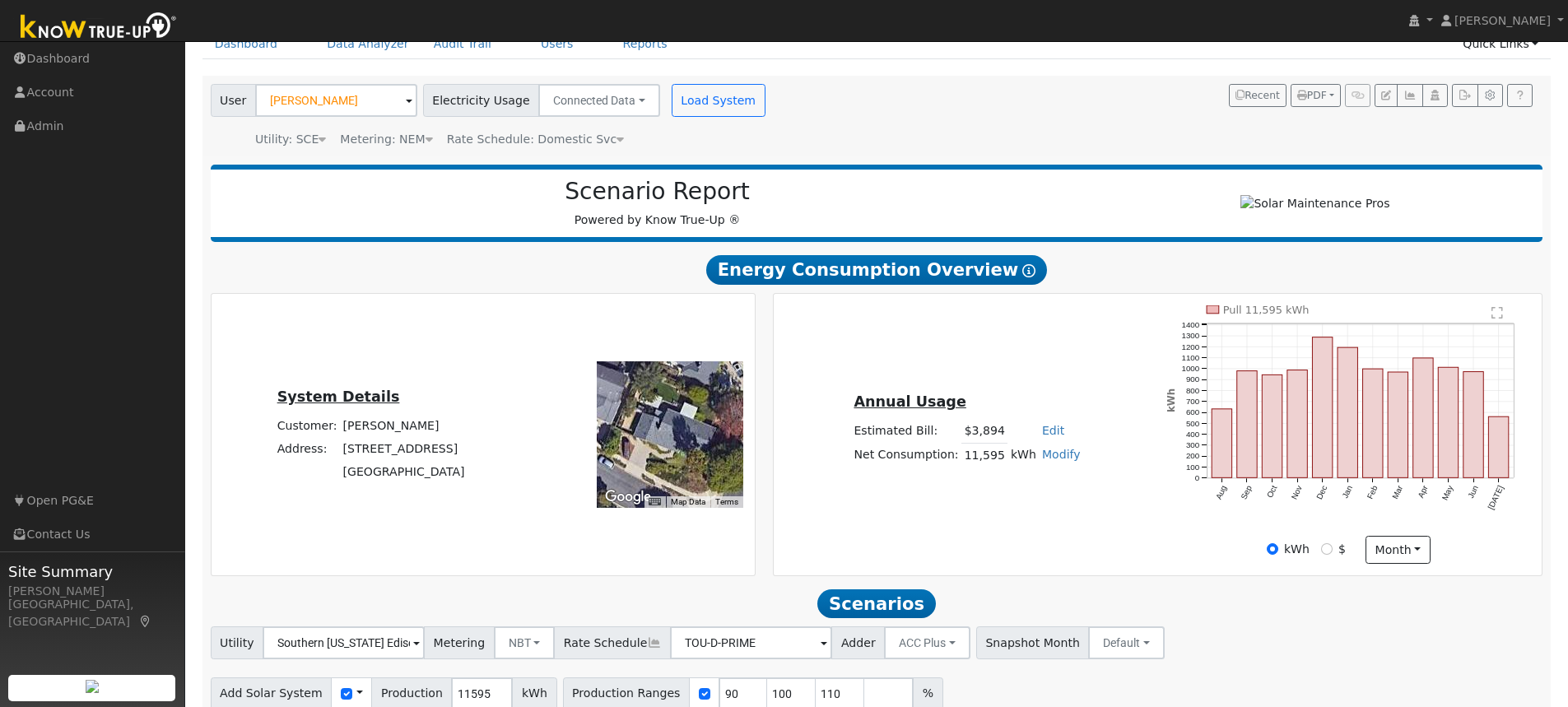
scroll to position [159, 0]
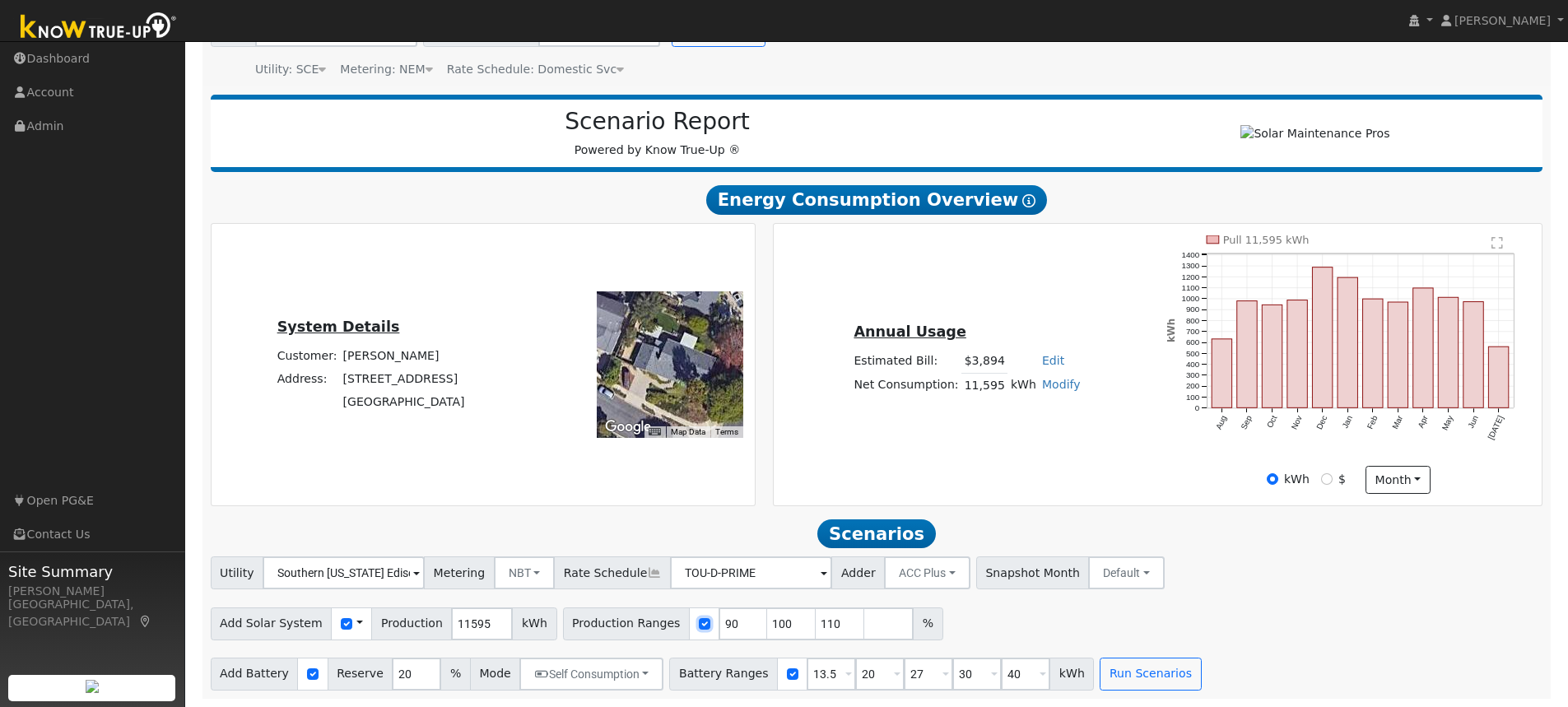
click at [699, 627] on input "checkbox" at bounding box center [704, 623] width 11 height 11
checkbox input "false"
click at [463, 621] on input "11595" at bounding box center [482, 623] width 62 height 33
type input "13000"
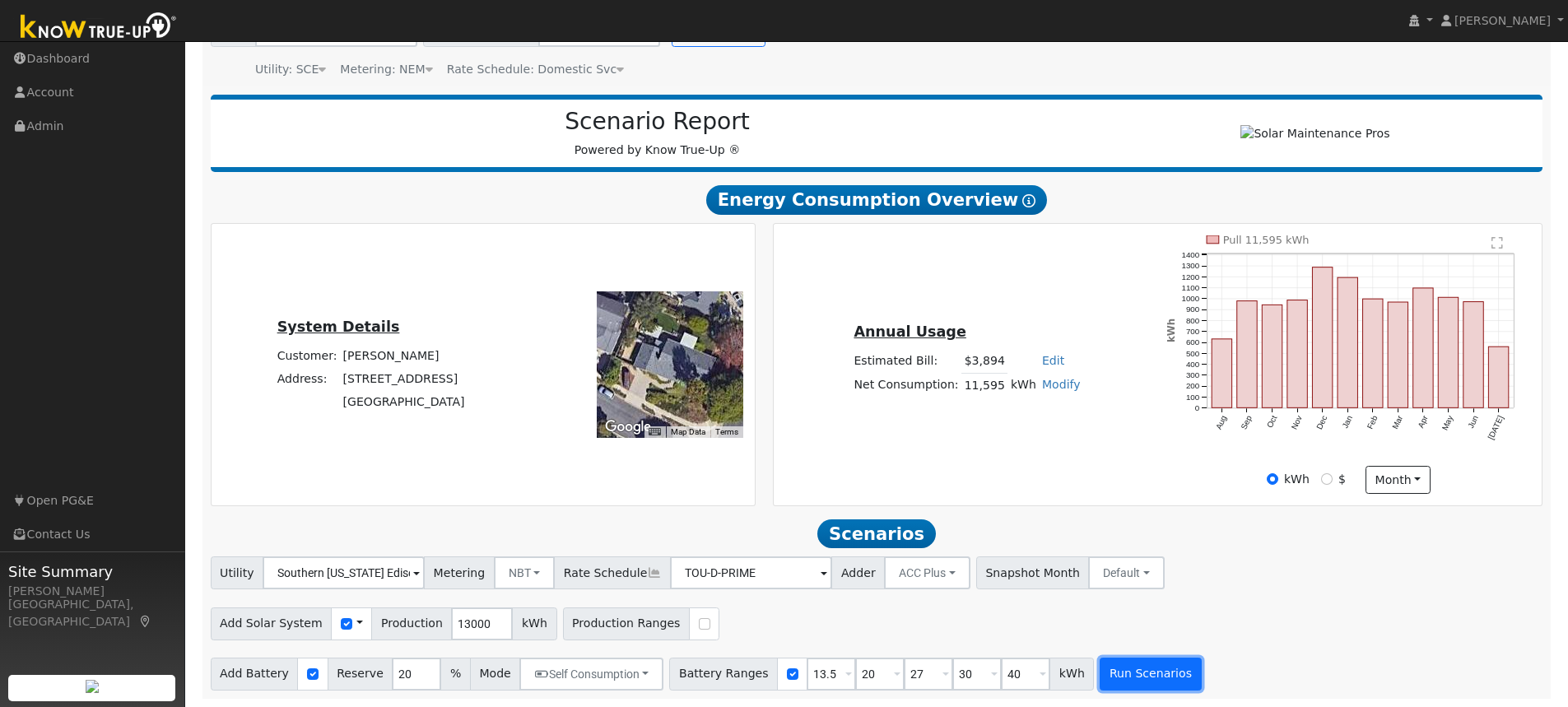
click at [1143, 682] on button "Run Scenarios" at bounding box center [1150, 674] width 102 height 33
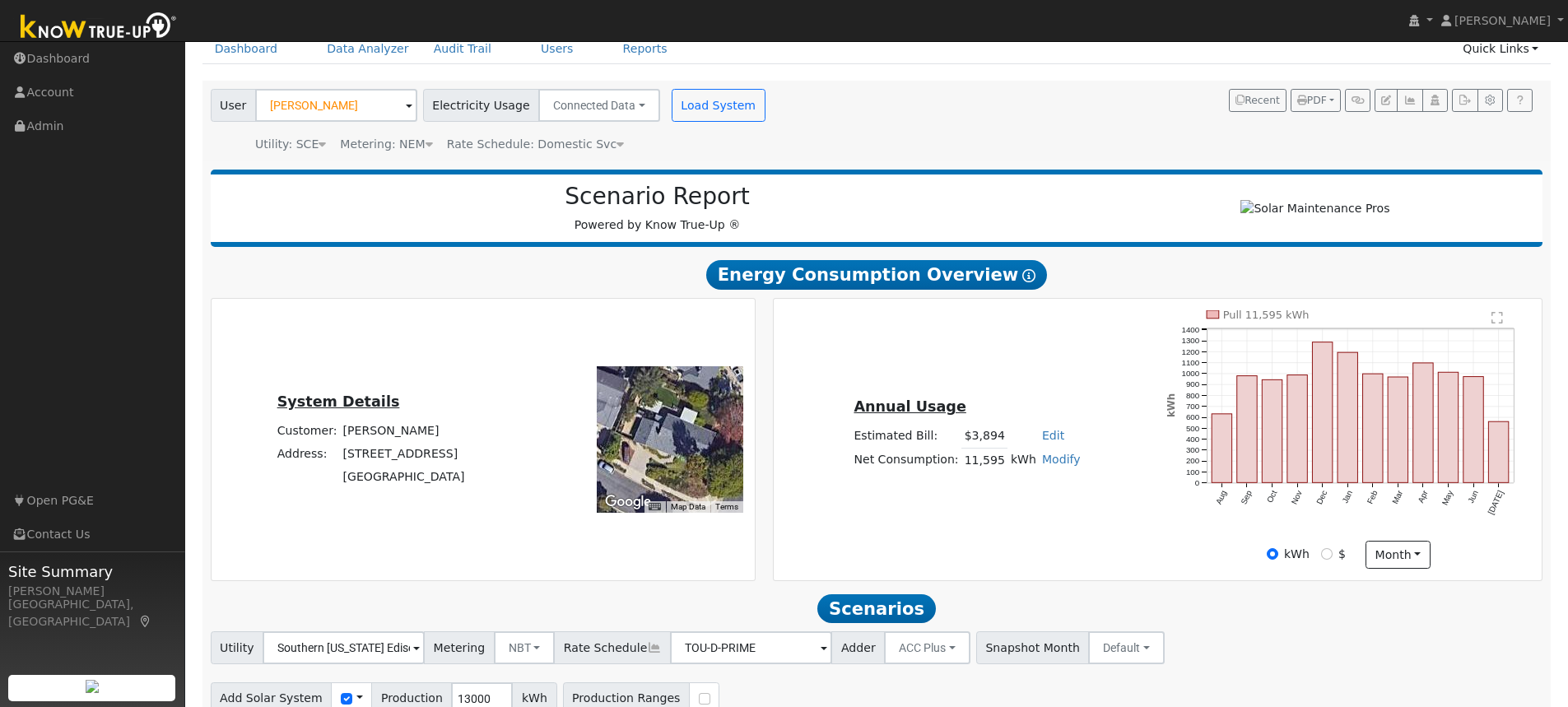
scroll to position [52, 0]
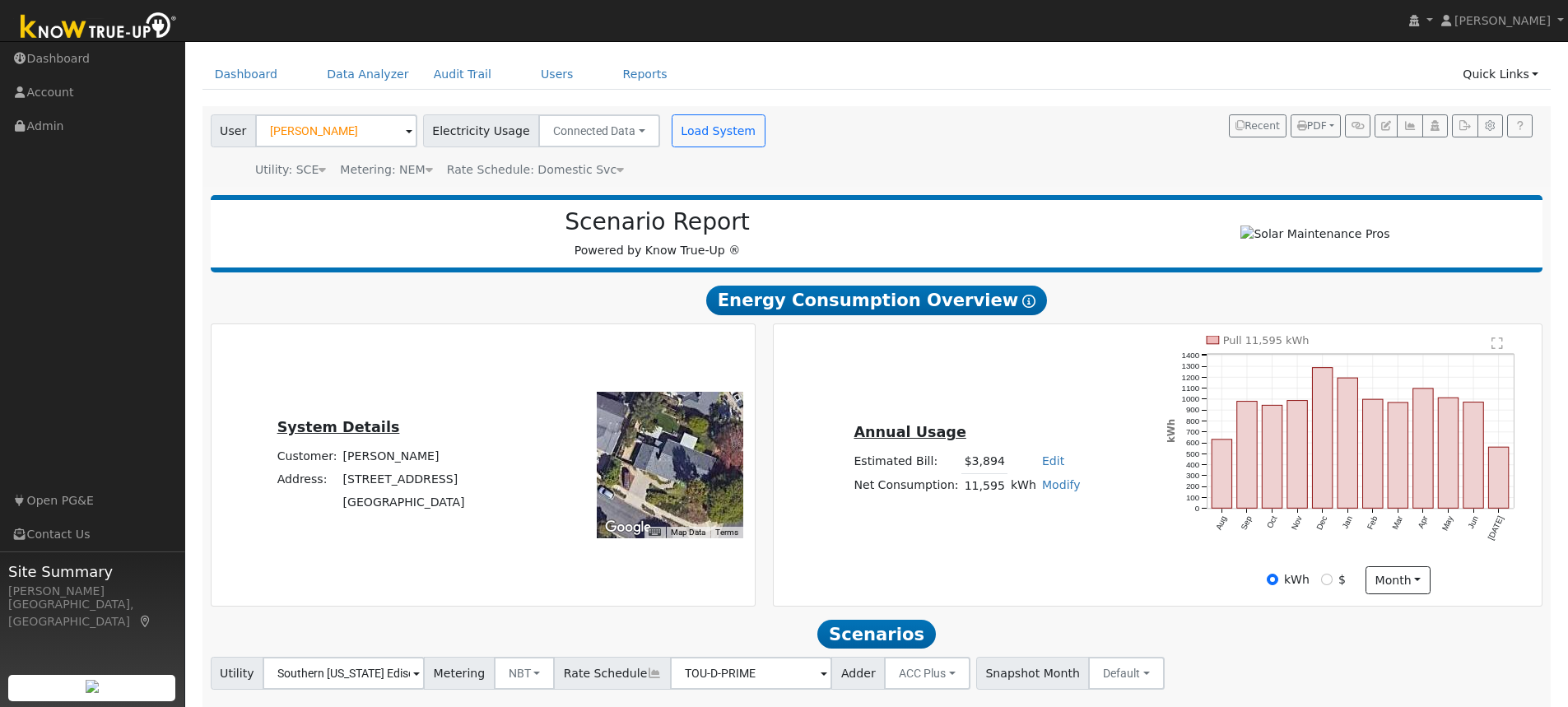
click at [617, 171] on icon at bounding box center [620, 169] width 8 height 11
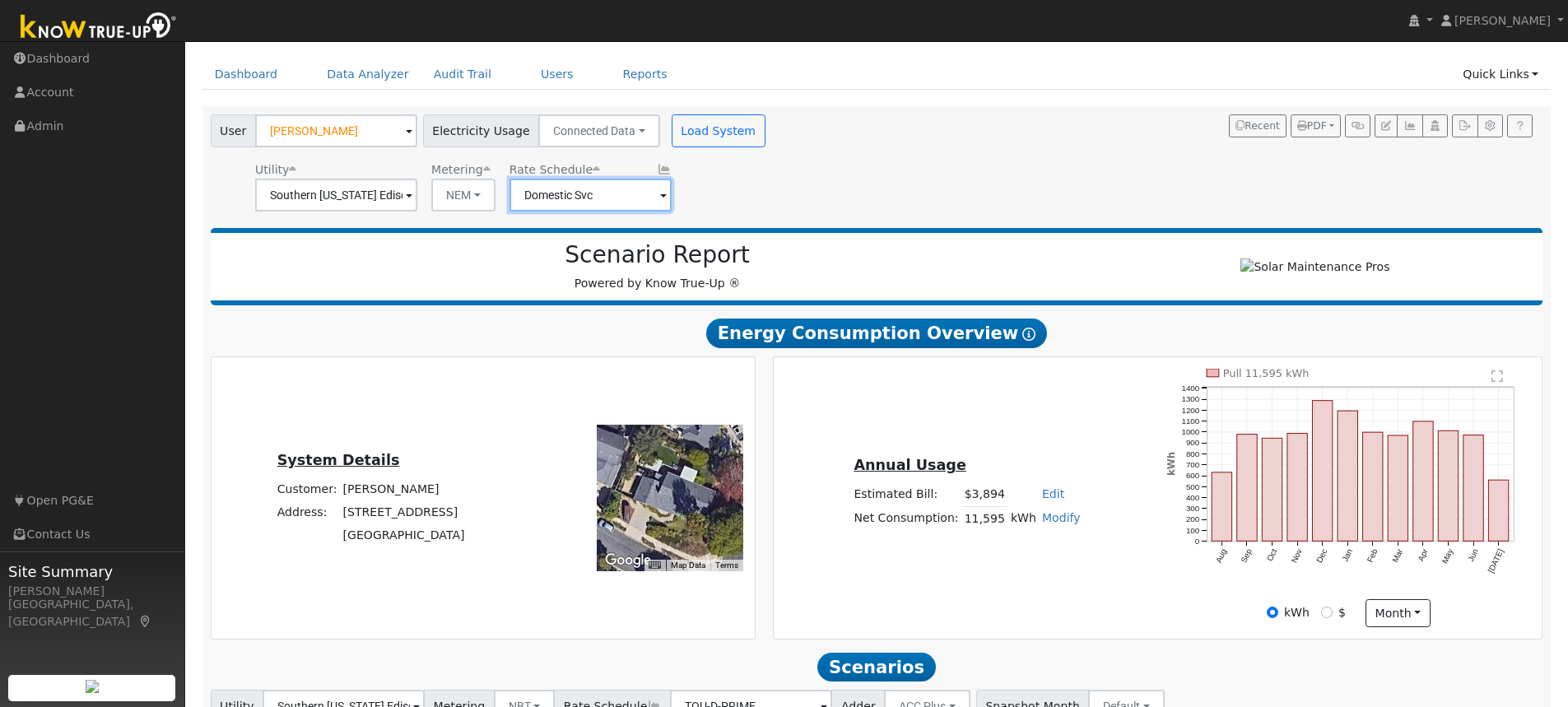
click at [418, 195] on input "Domestic Svc" at bounding box center [336, 195] width 162 height 33
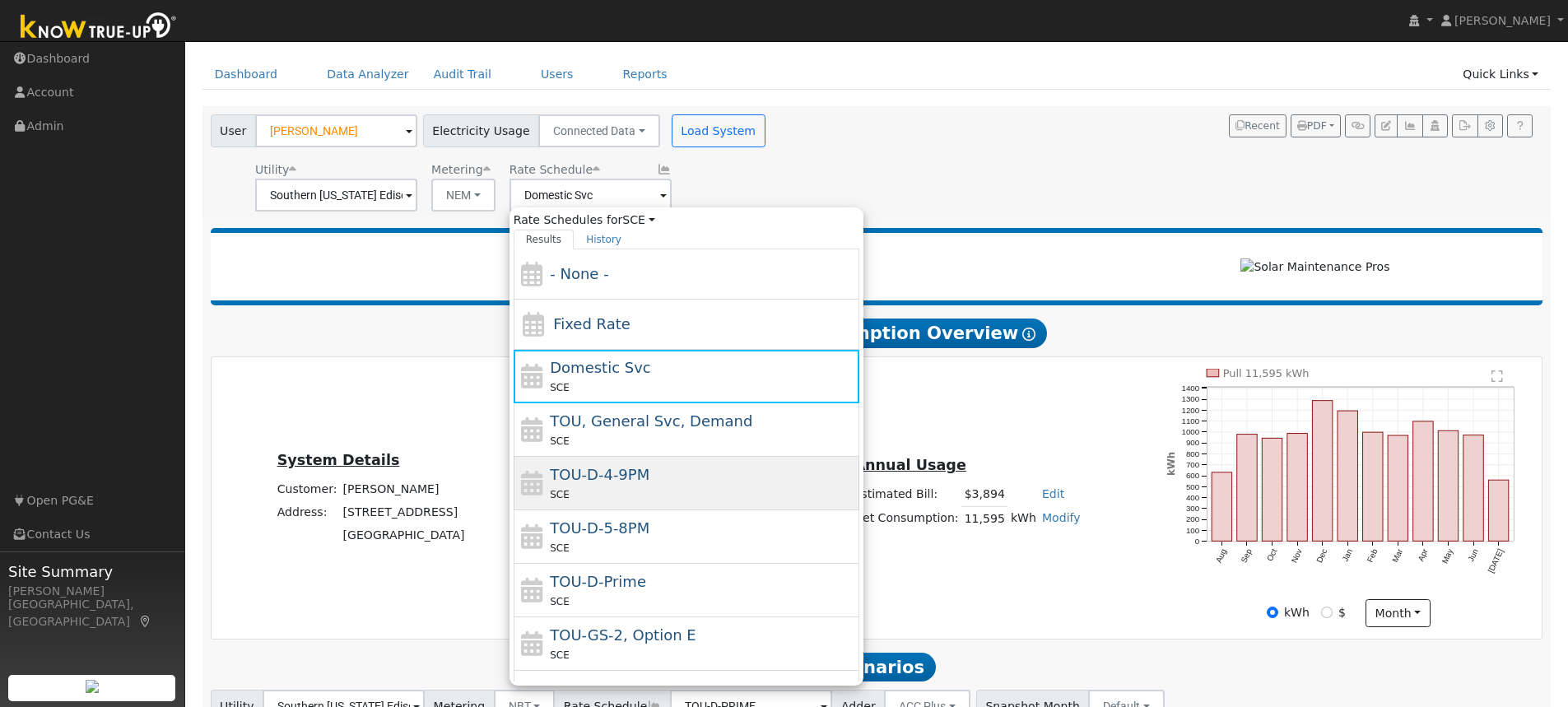
click at [617, 494] on div "SCE" at bounding box center [703, 494] width 306 height 17
type input "TOU-D-4-9PM"
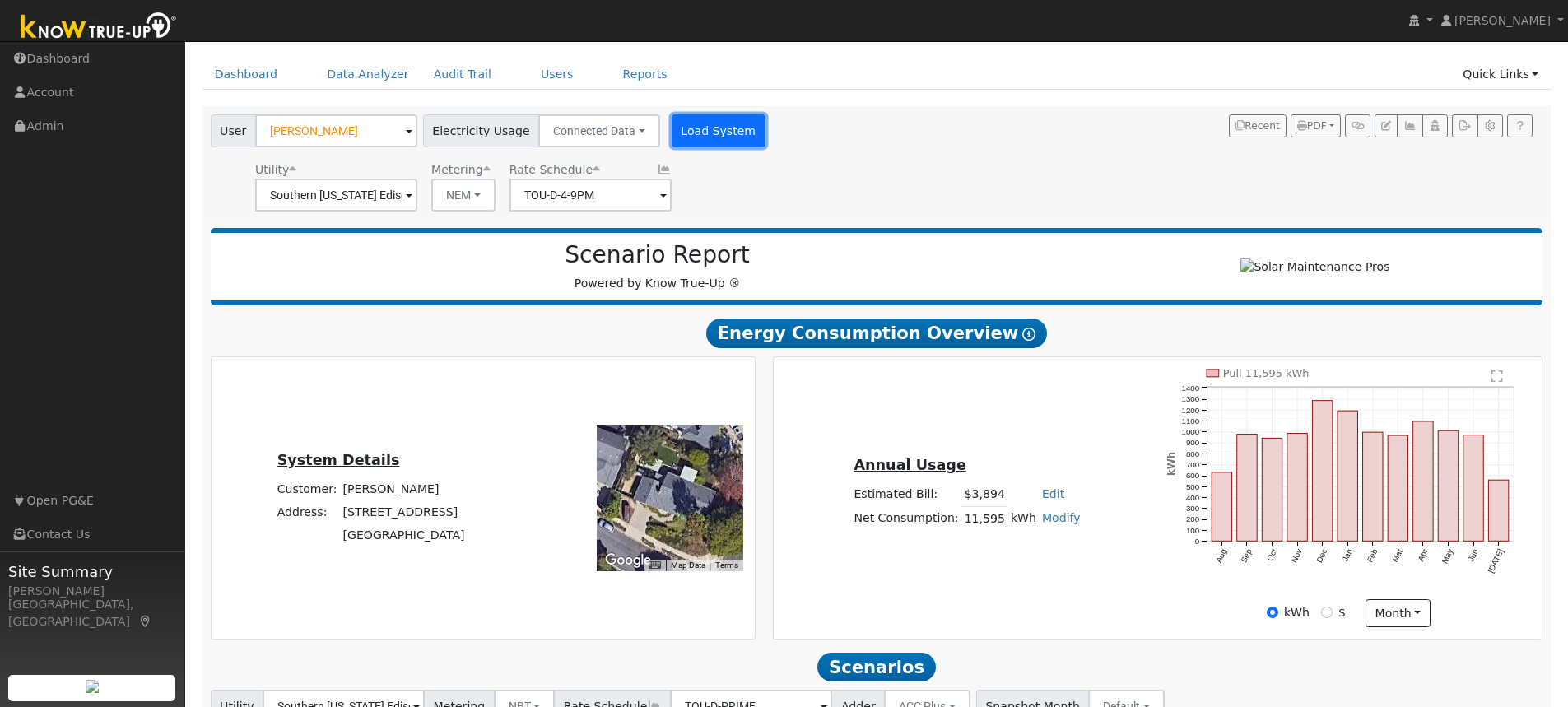
click at [686, 132] on button "Load System" at bounding box center [718, 131] width 94 height 33
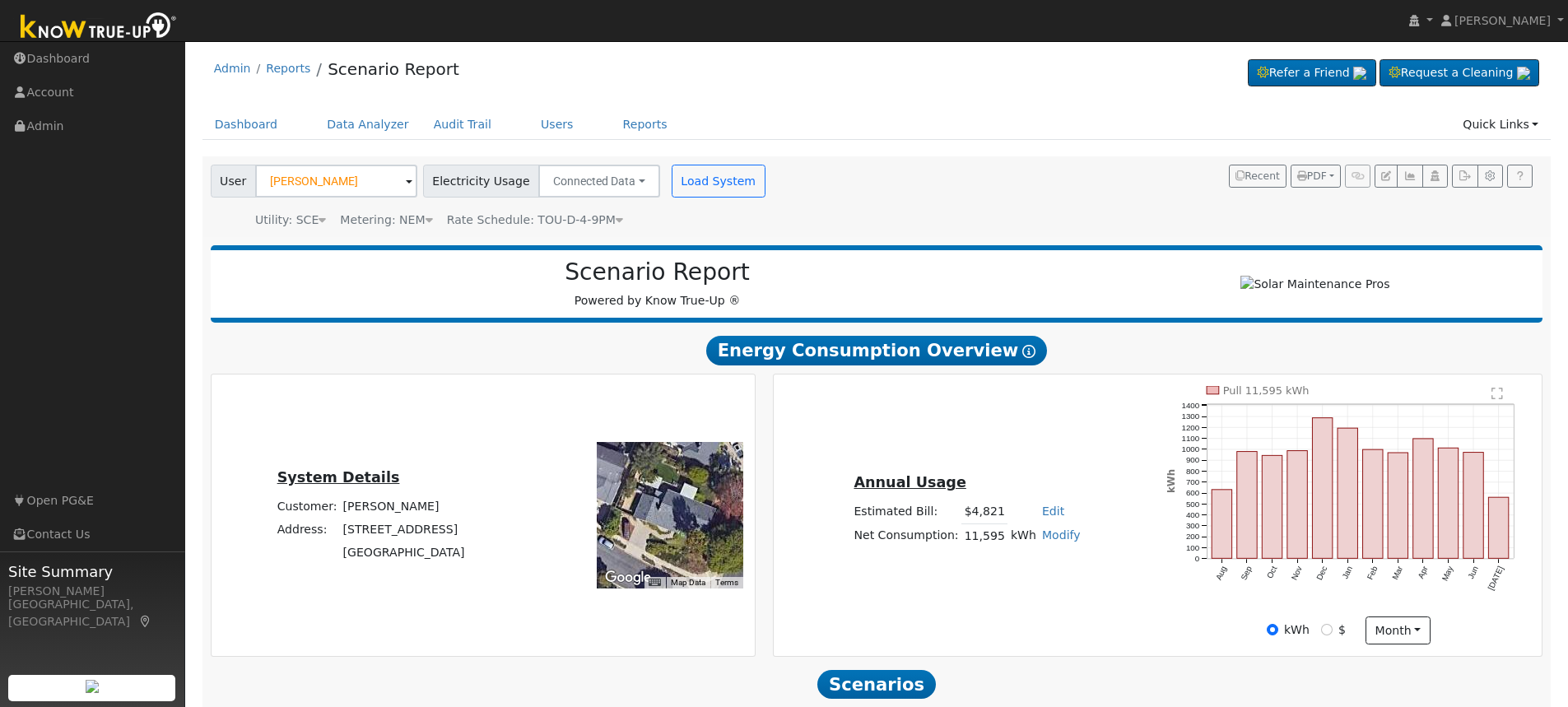
scroll to position [0, 0]
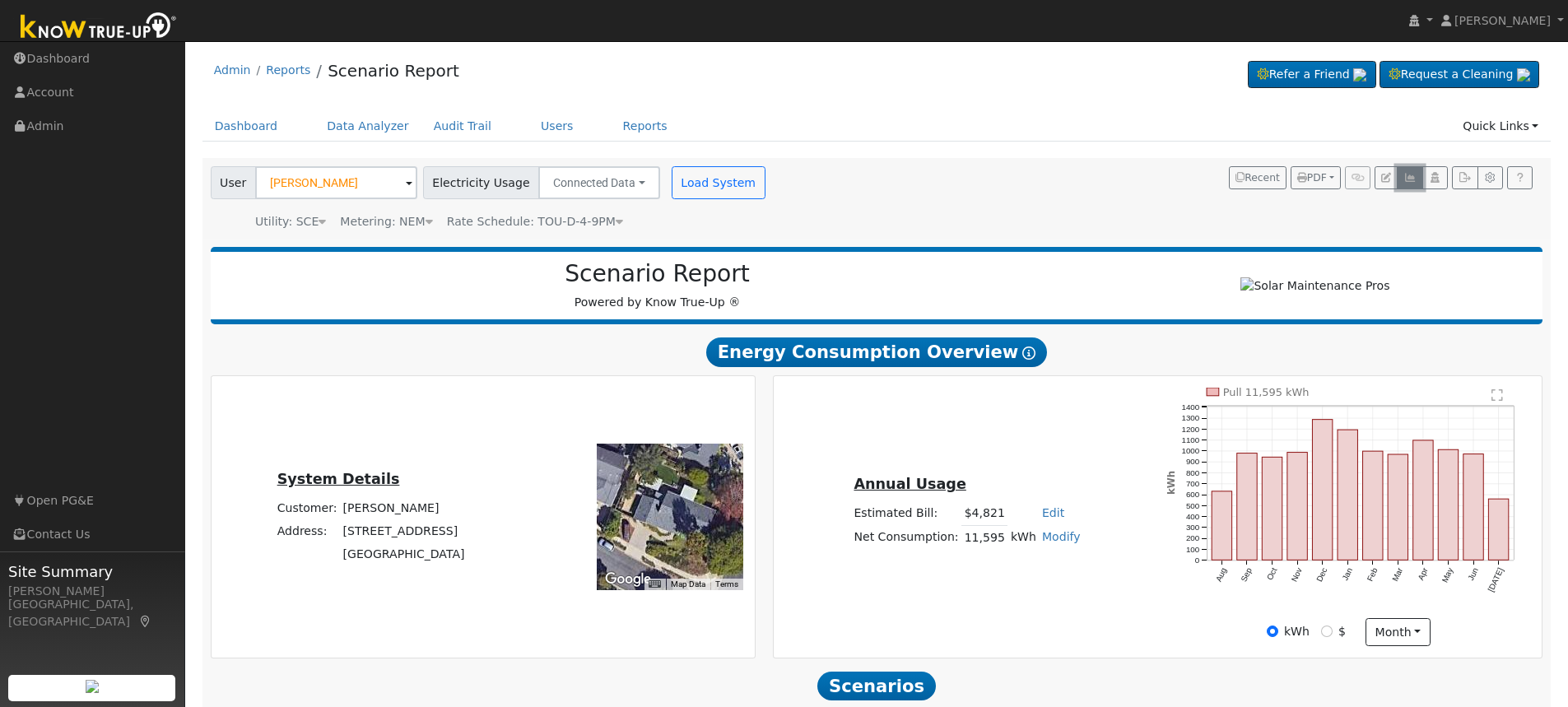
click at [1405, 180] on icon "button" at bounding box center [1410, 177] width 12 height 9
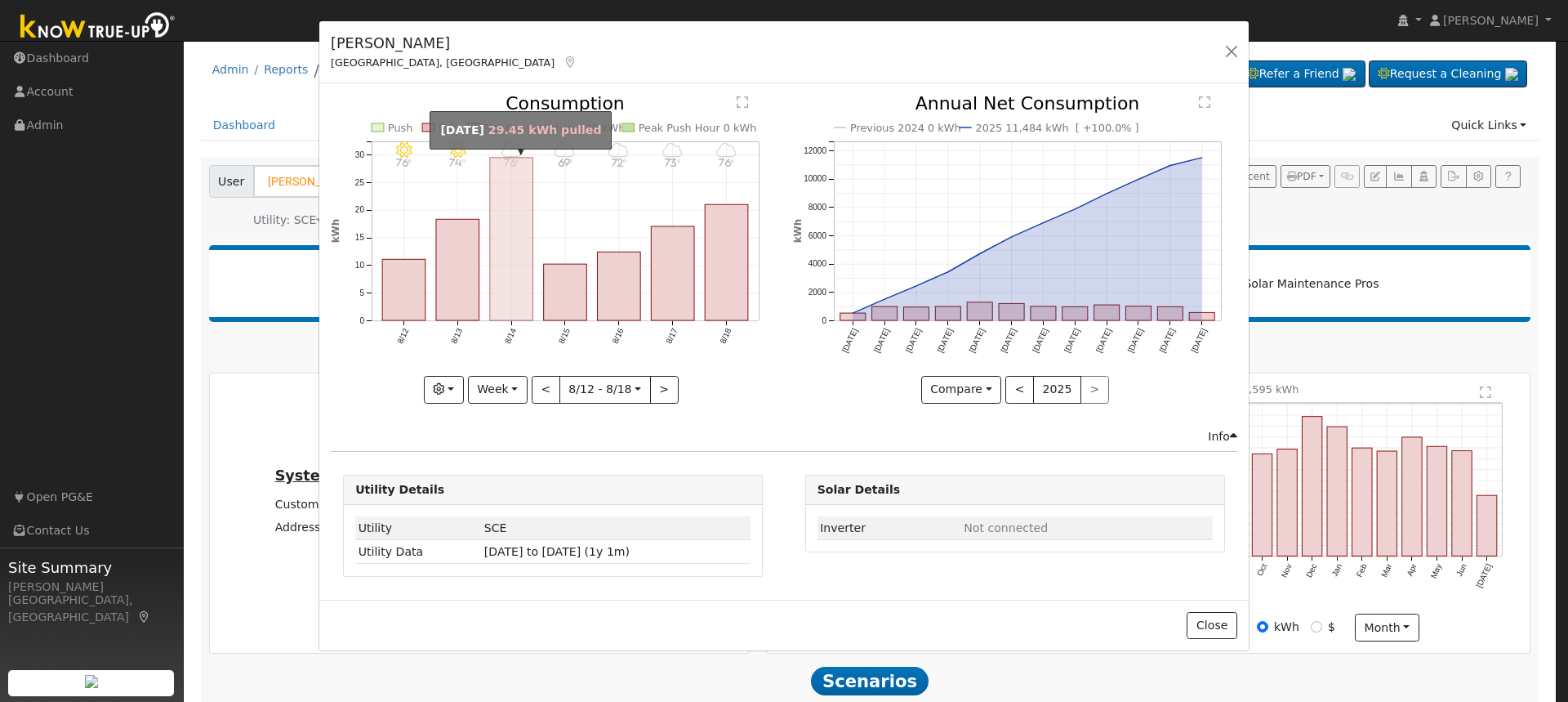
click at [514, 219] on rect "onclick=""" at bounding box center [512, 239] width 44 height 162
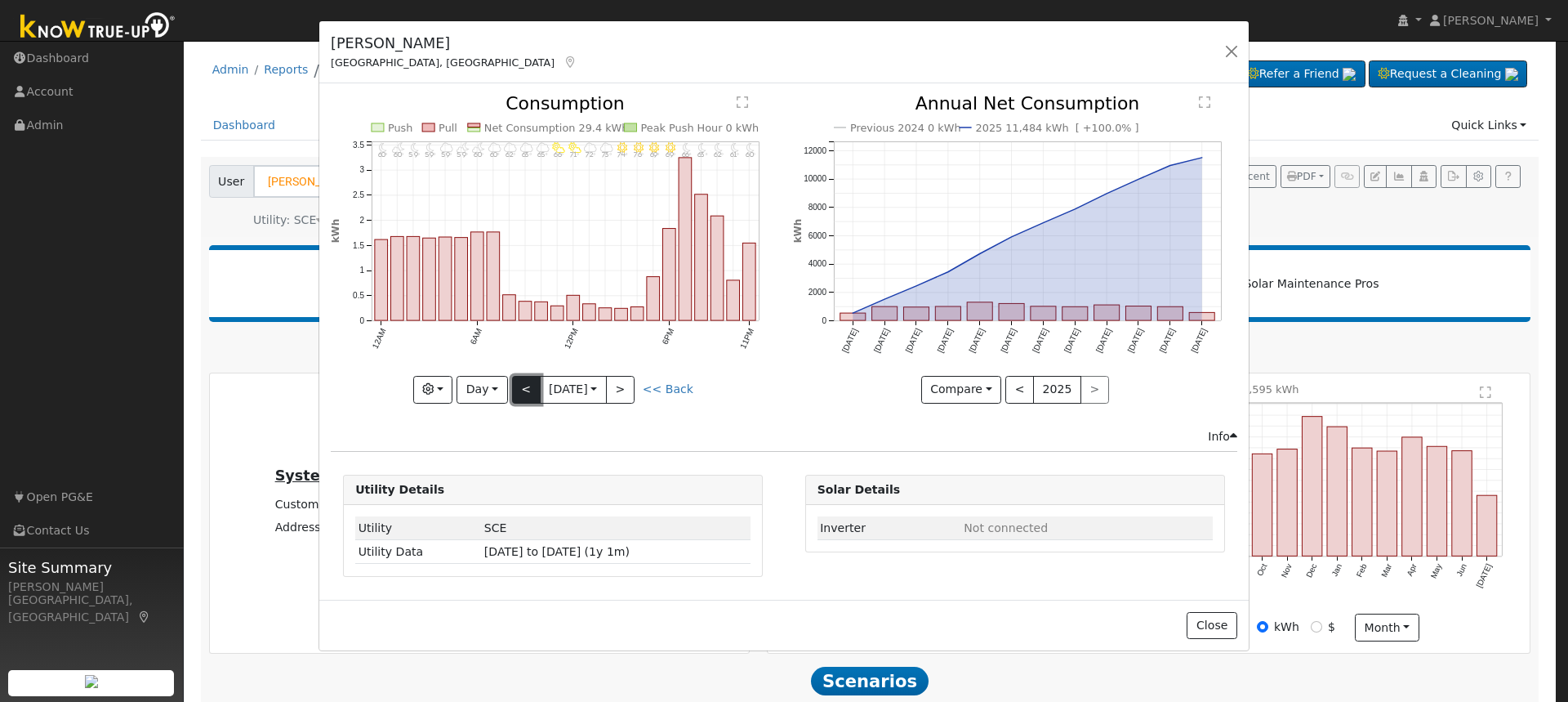
click at [526, 393] on button "<" at bounding box center [526, 390] width 28 height 27
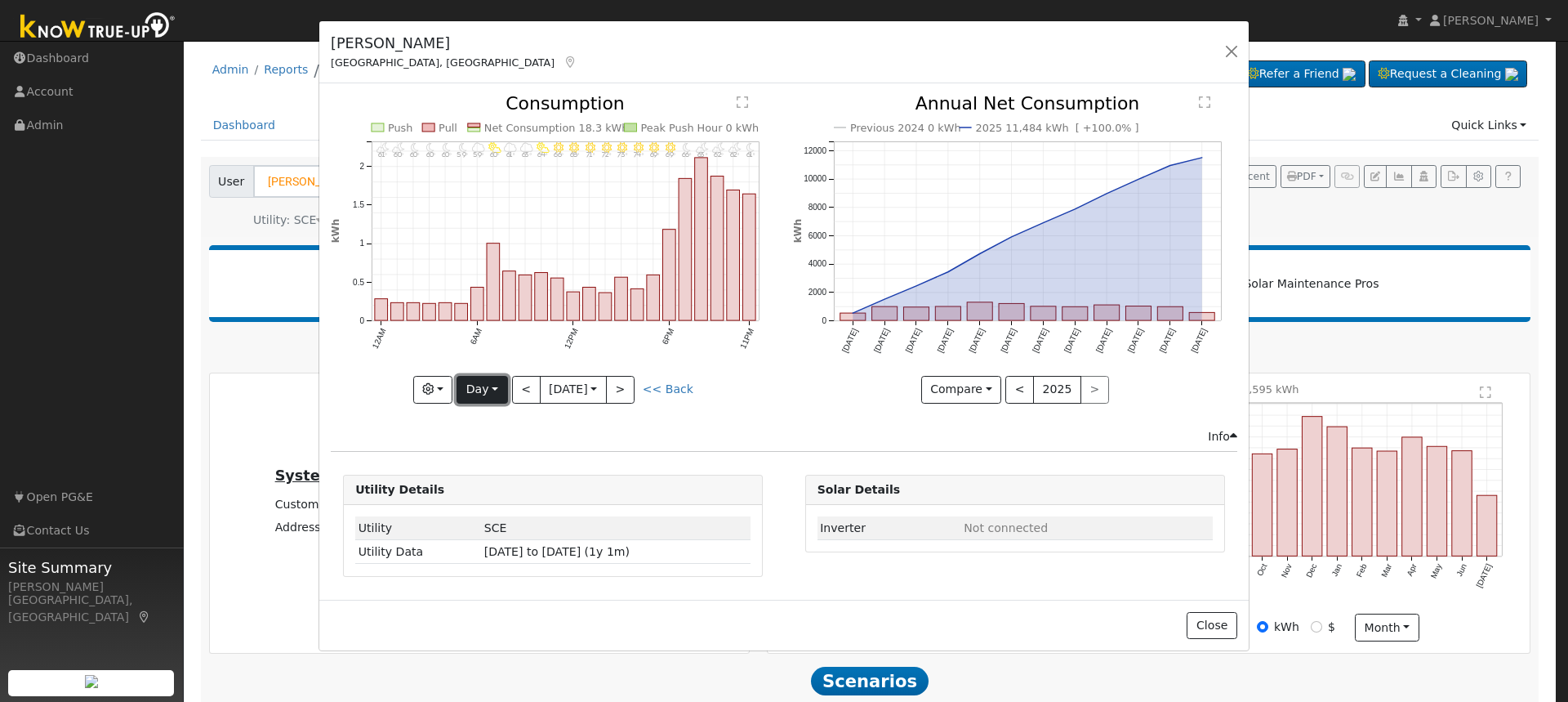
click at [488, 388] on button "Day" at bounding box center [481, 390] width 50 height 27
click at [502, 449] on link "Week" at bounding box center [514, 446] width 114 height 23
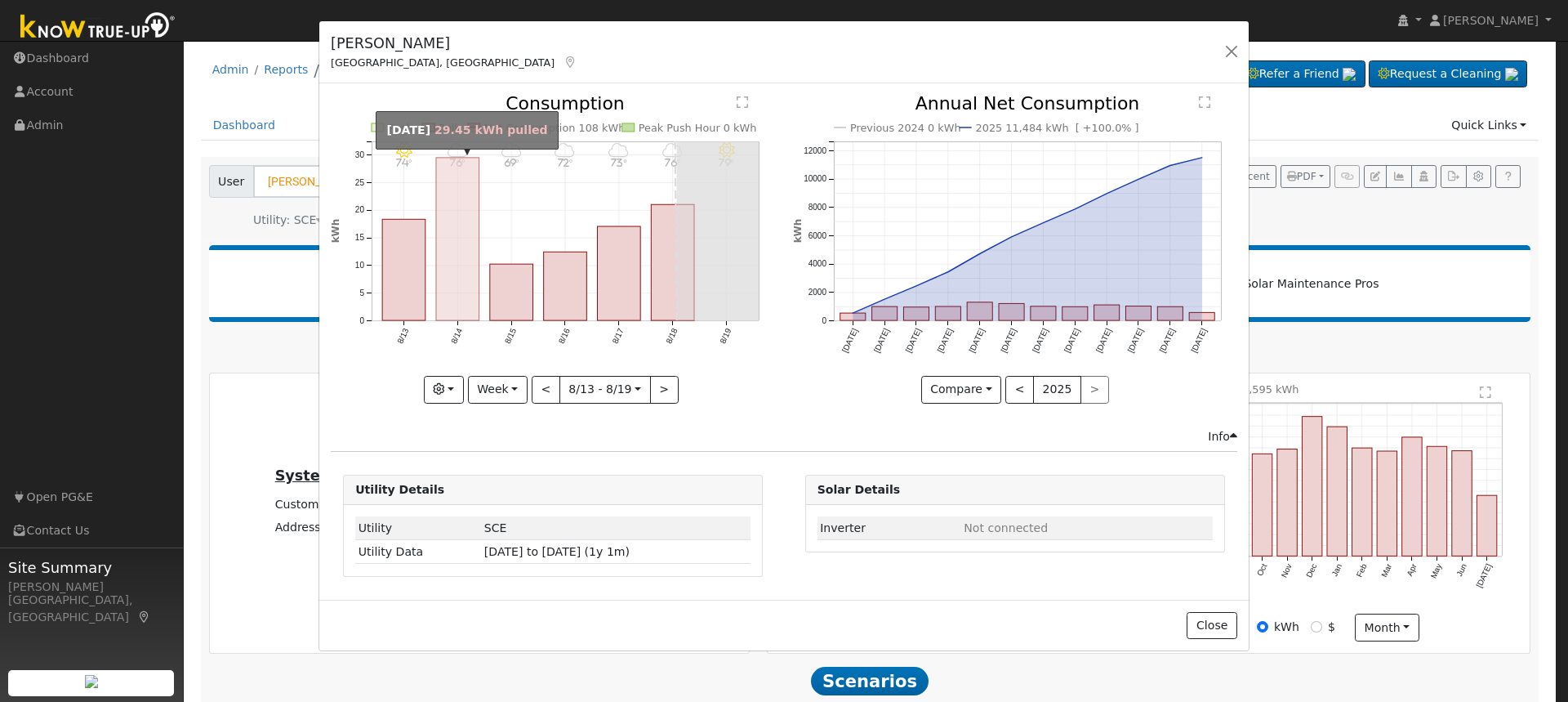
click at [462, 236] on rect "onclick=""" at bounding box center [457, 239] width 44 height 162
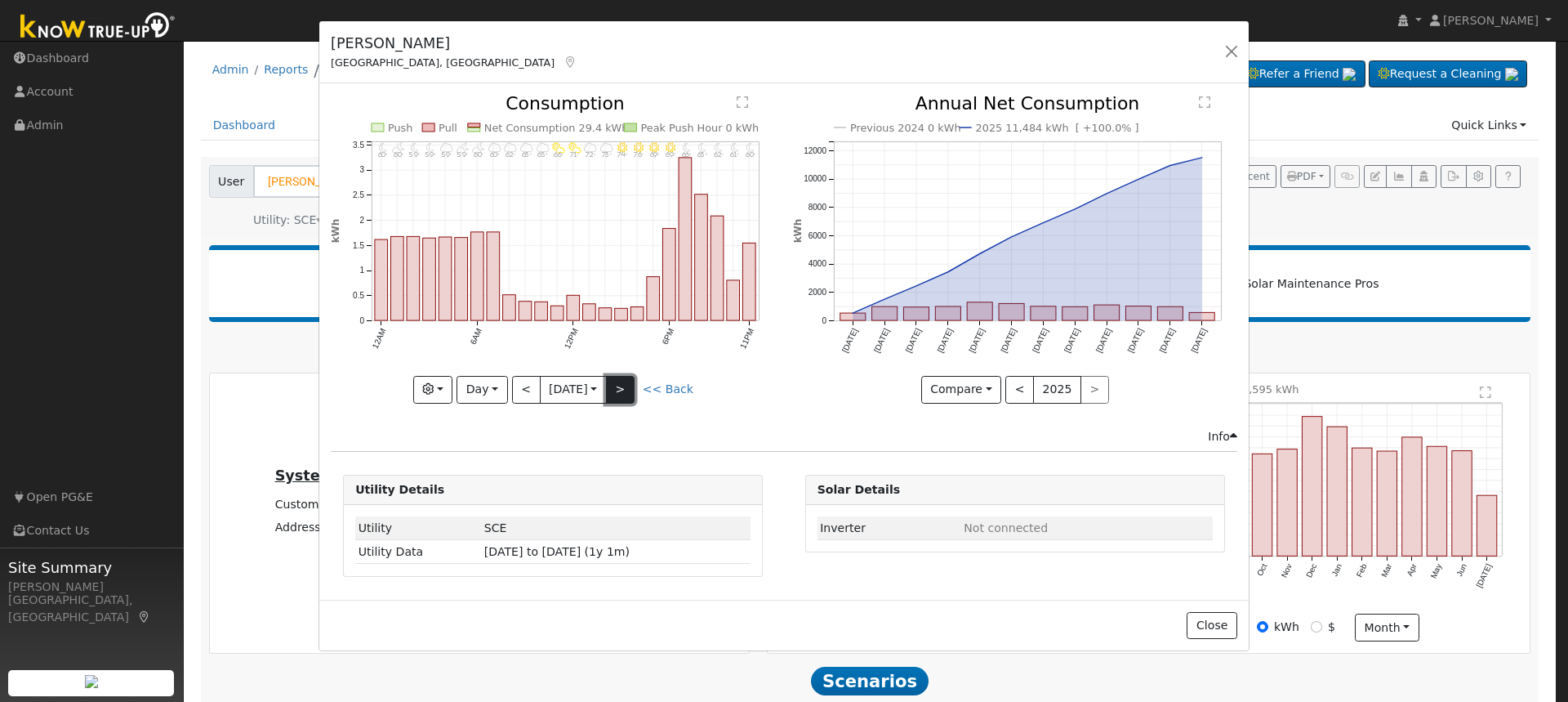
click at [624, 396] on button ">" at bounding box center [620, 390] width 28 height 27
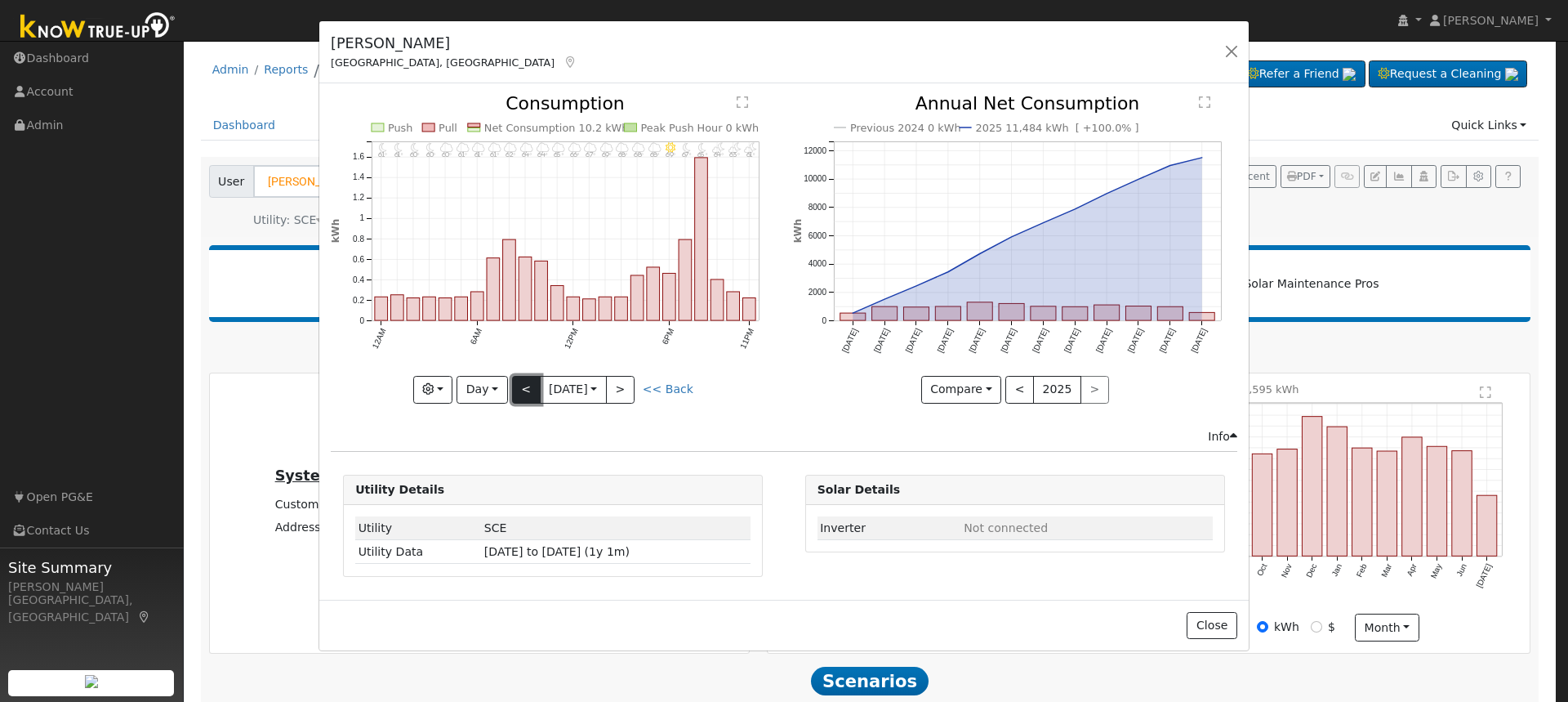
click at [529, 388] on button "<" at bounding box center [526, 390] width 28 height 27
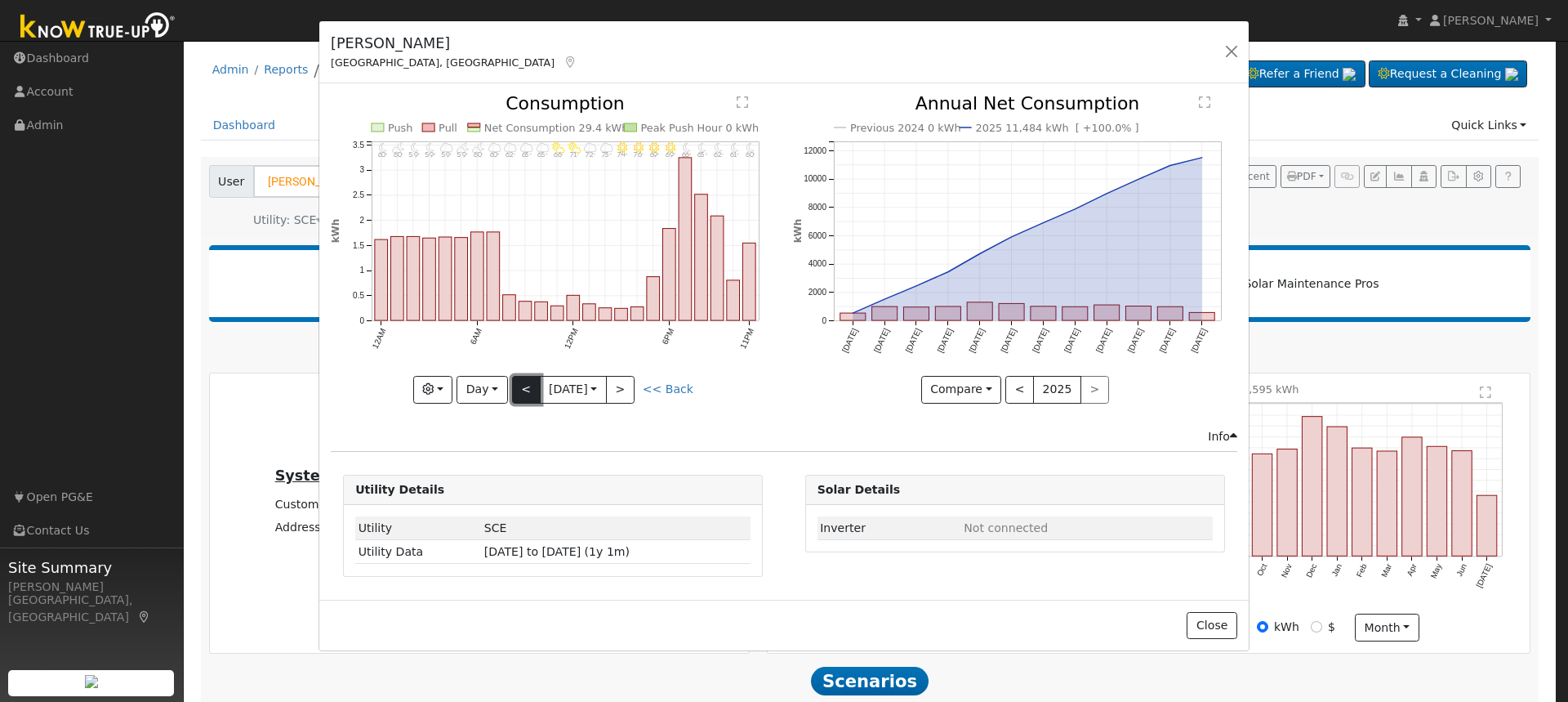
click at [529, 388] on button "<" at bounding box center [526, 390] width 28 height 27
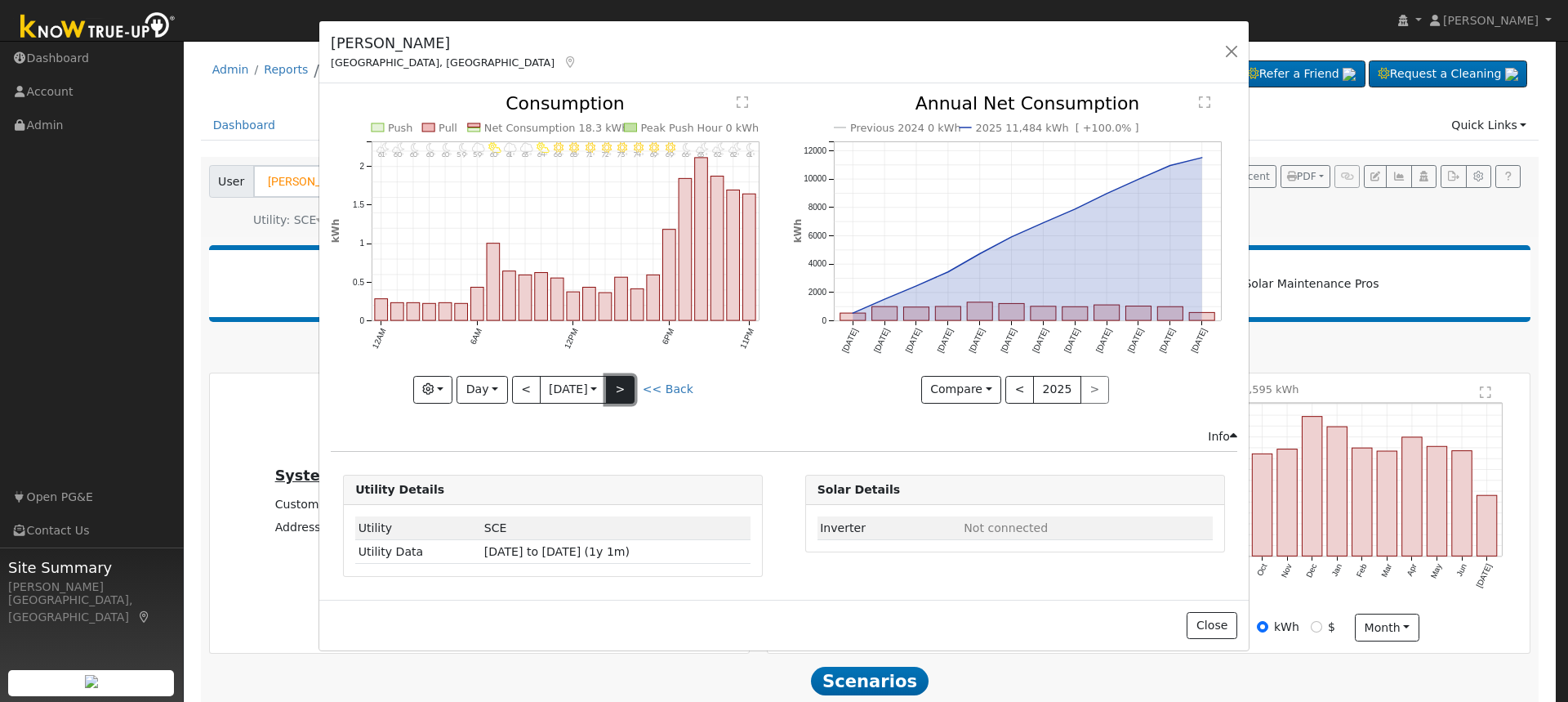
click at [632, 389] on button ">" at bounding box center [620, 390] width 28 height 27
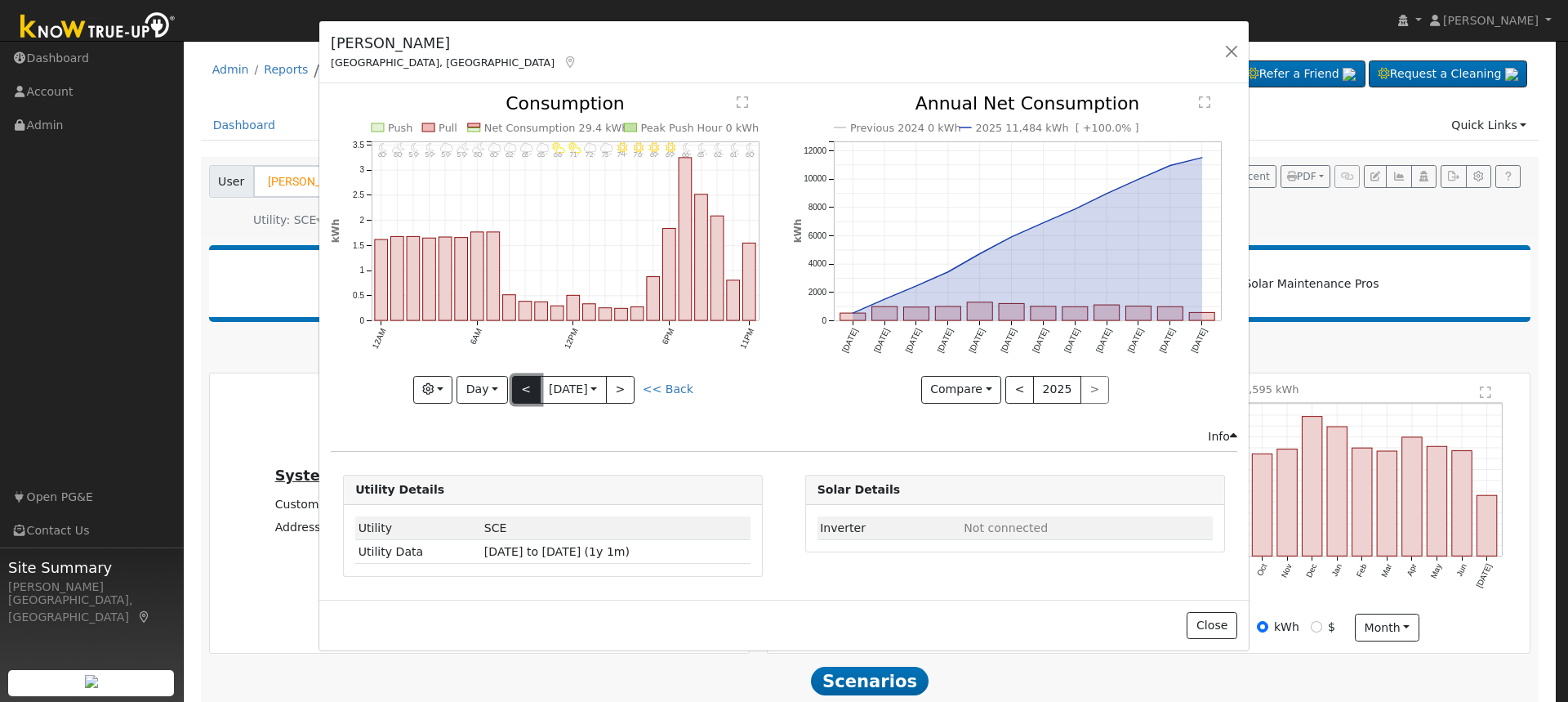
click at [526, 386] on button "<" at bounding box center [526, 390] width 28 height 27
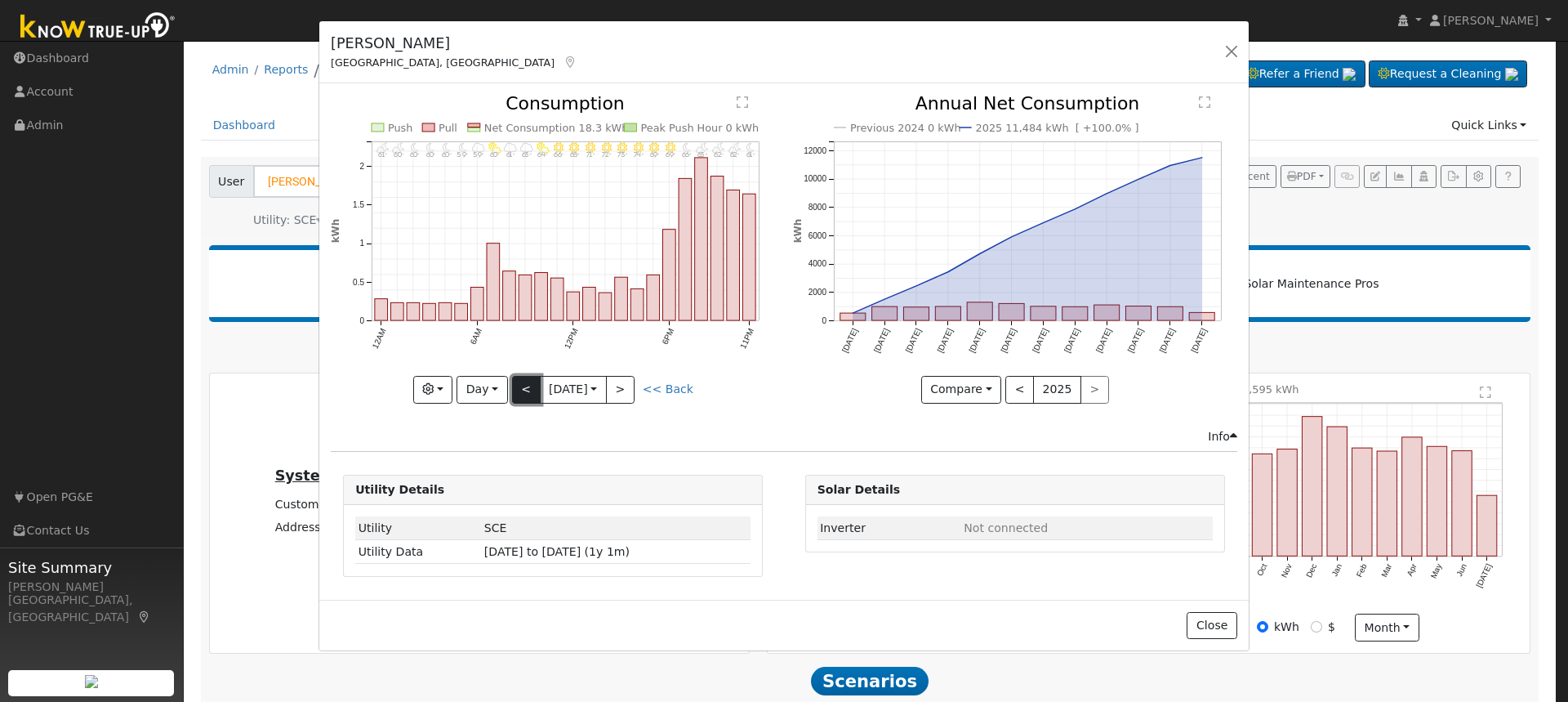
click at [525, 385] on button "<" at bounding box center [526, 390] width 28 height 27
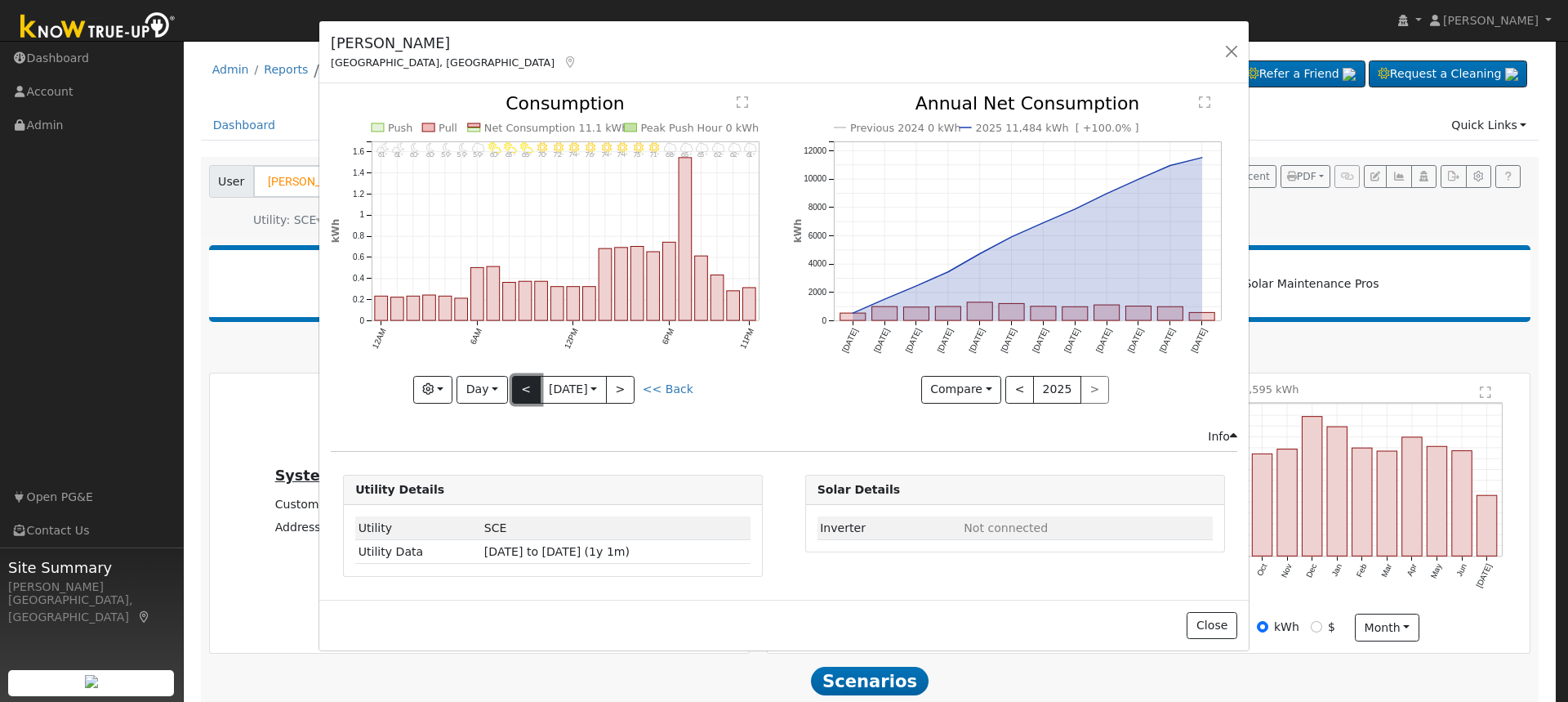
click at [521, 389] on button "<" at bounding box center [526, 390] width 28 height 27
click at [522, 388] on button "<" at bounding box center [526, 390] width 28 height 27
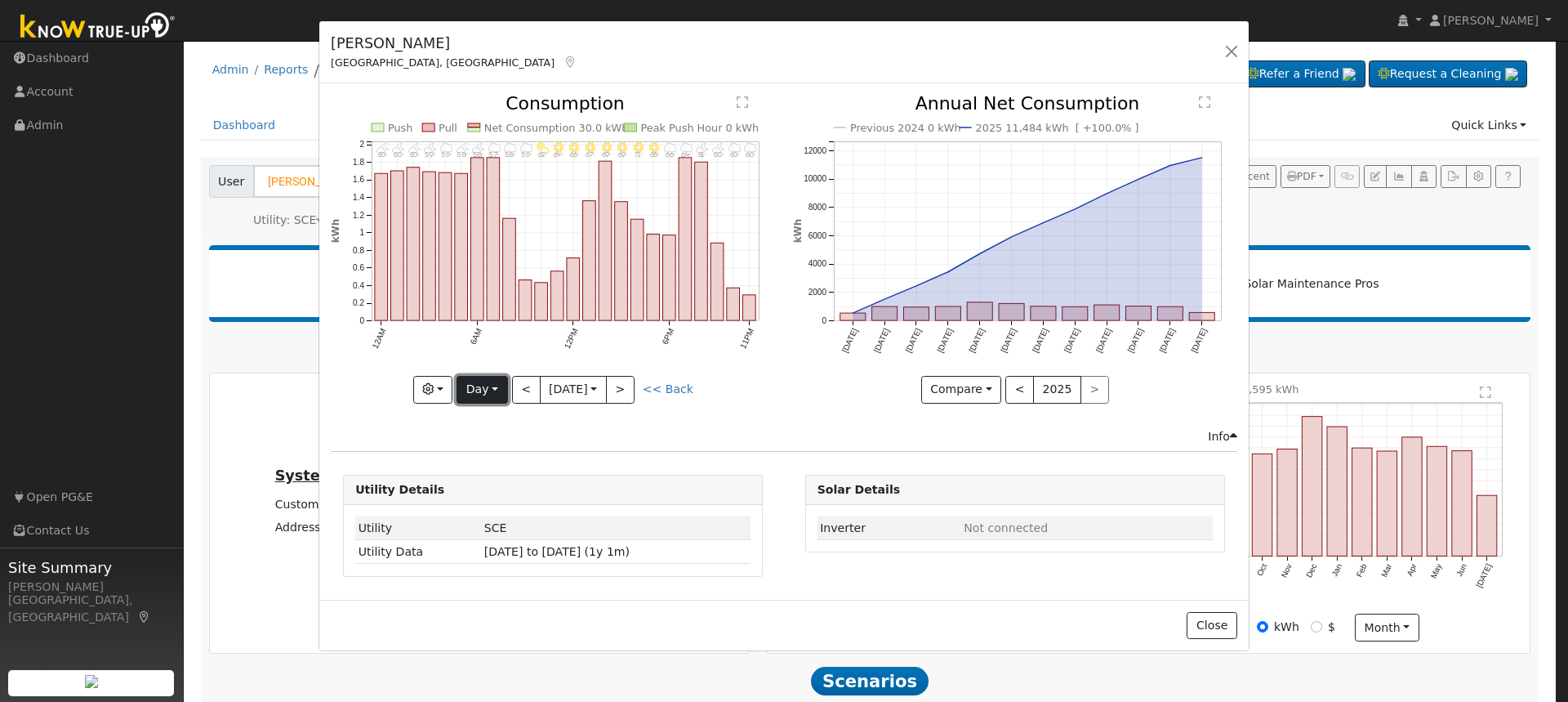
click at [491, 392] on button "Day" at bounding box center [481, 390] width 50 height 27
click at [508, 489] on link "Year" at bounding box center [514, 492] width 114 height 23
type input "2024-08-01"
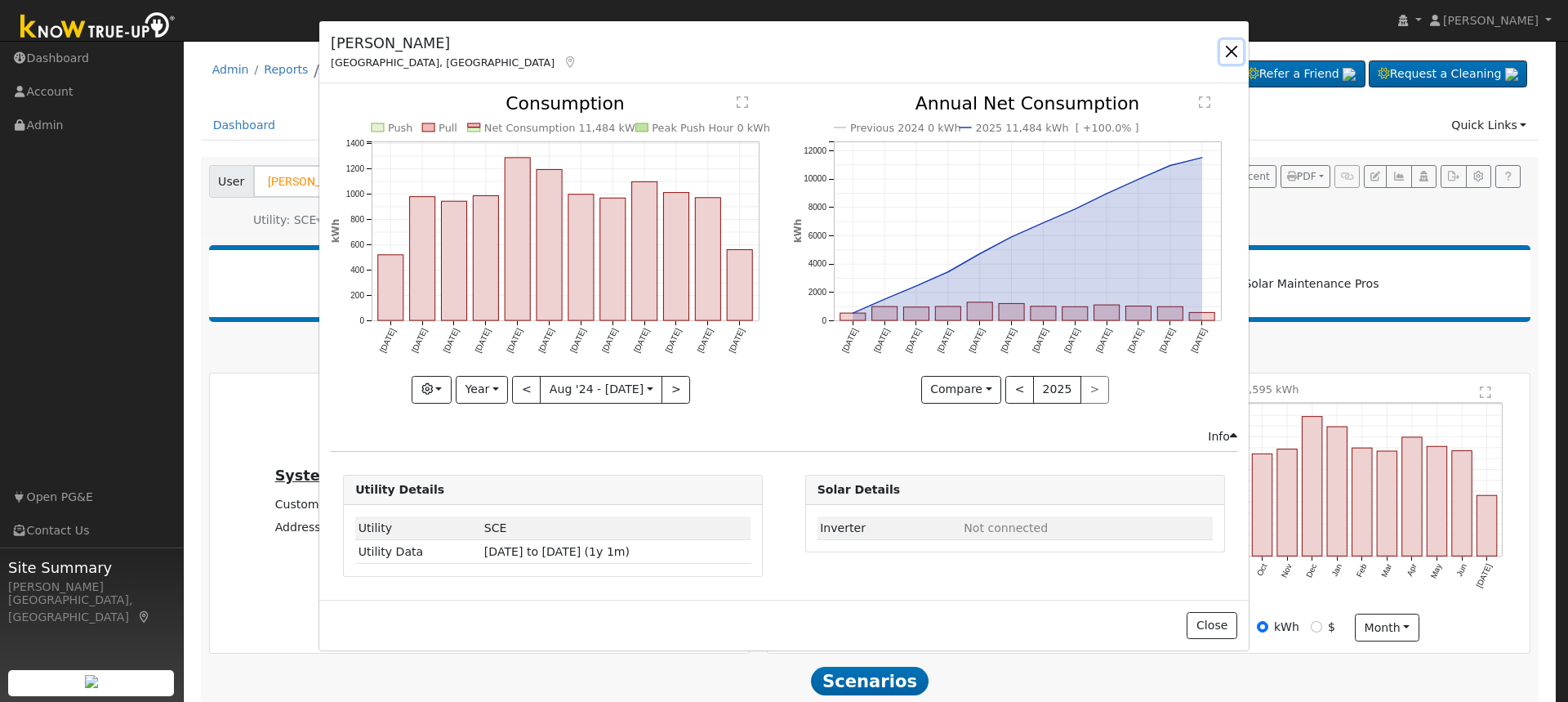
click at [1235, 55] on button "button" at bounding box center [1231, 51] width 23 height 23
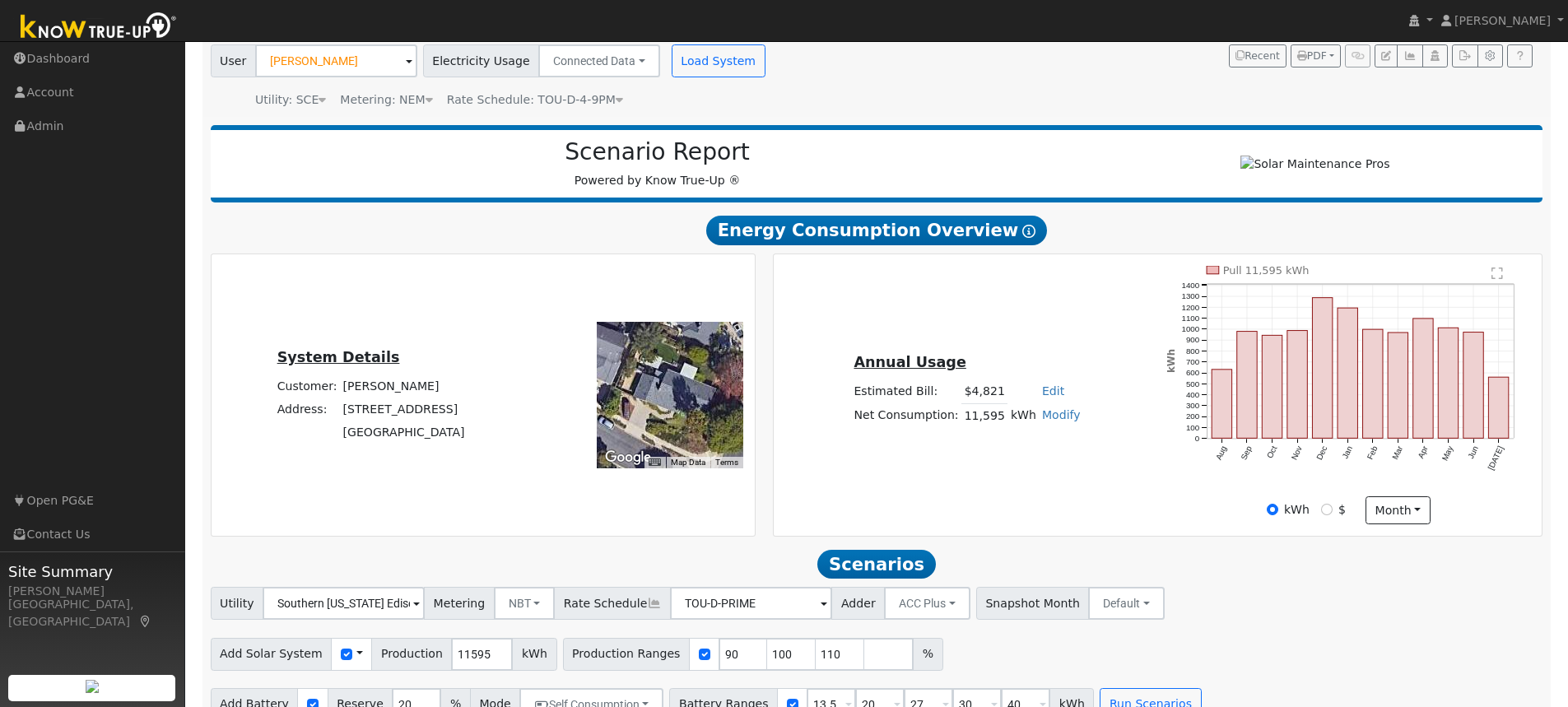
scroll to position [159, 0]
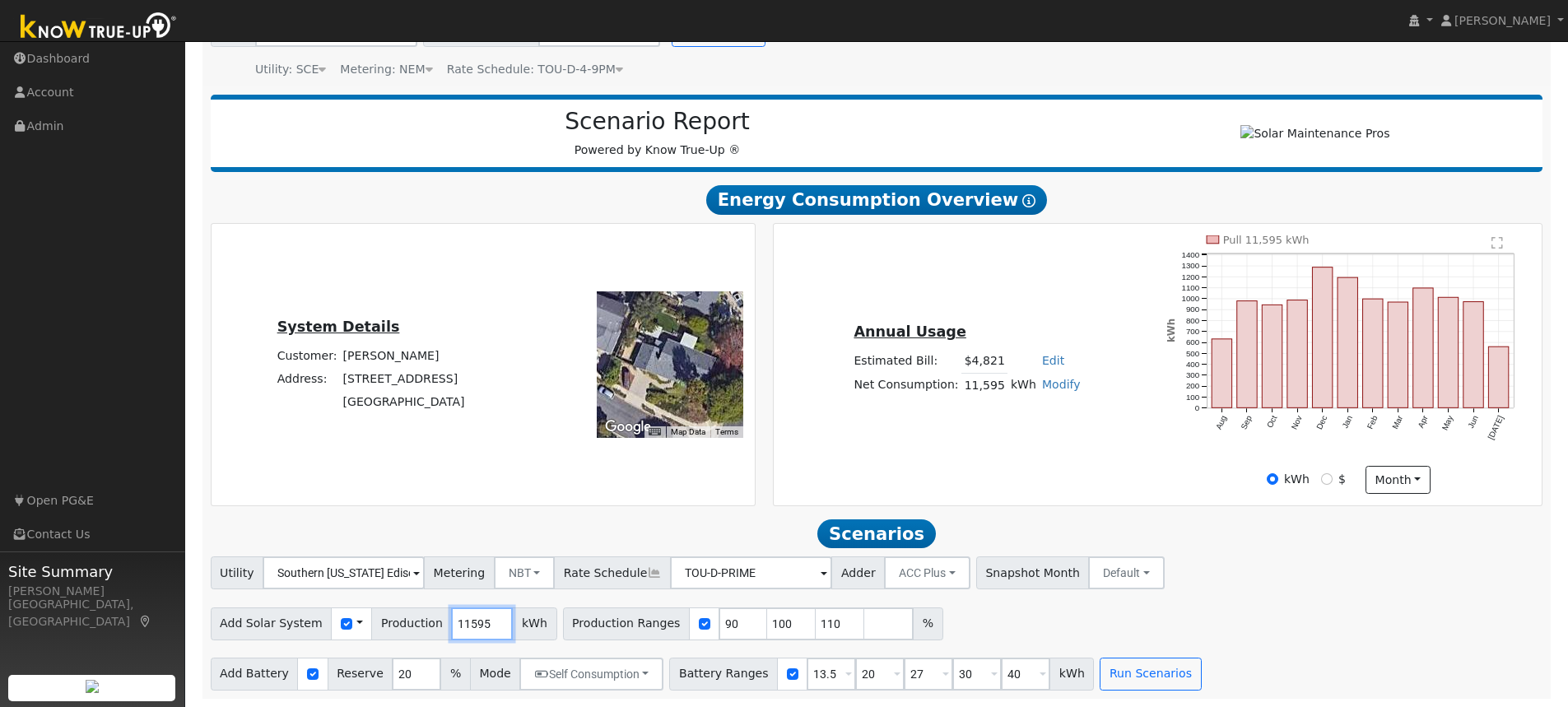
click at [451, 632] on input "11595" at bounding box center [482, 623] width 62 height 33
drag, startPoint x: 445, startPoint y: 631, endPoint x: 468, endPoint y: 627, distance: 23.3
click at [451, 631] on input "11595" at bounding box center [482, 623] width 62 height 33
type input "13000"
click at [699, 624] on input "checkbox" at bounding box center [704, 623] width 11 height 11
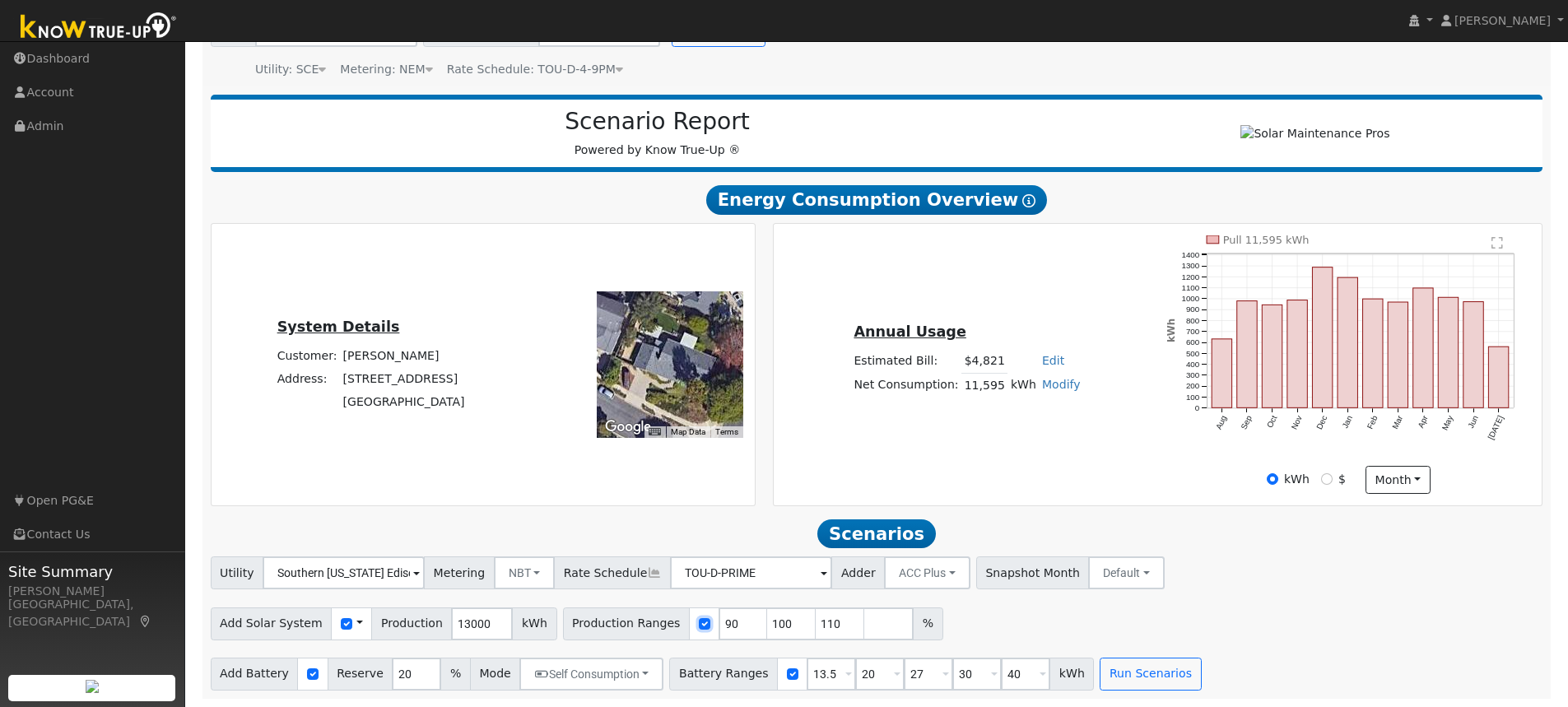
checkbox input "false"
click at [1101, 677] on button "Run Scenarios" at bounding box center [1150, 674] width 102 height 33
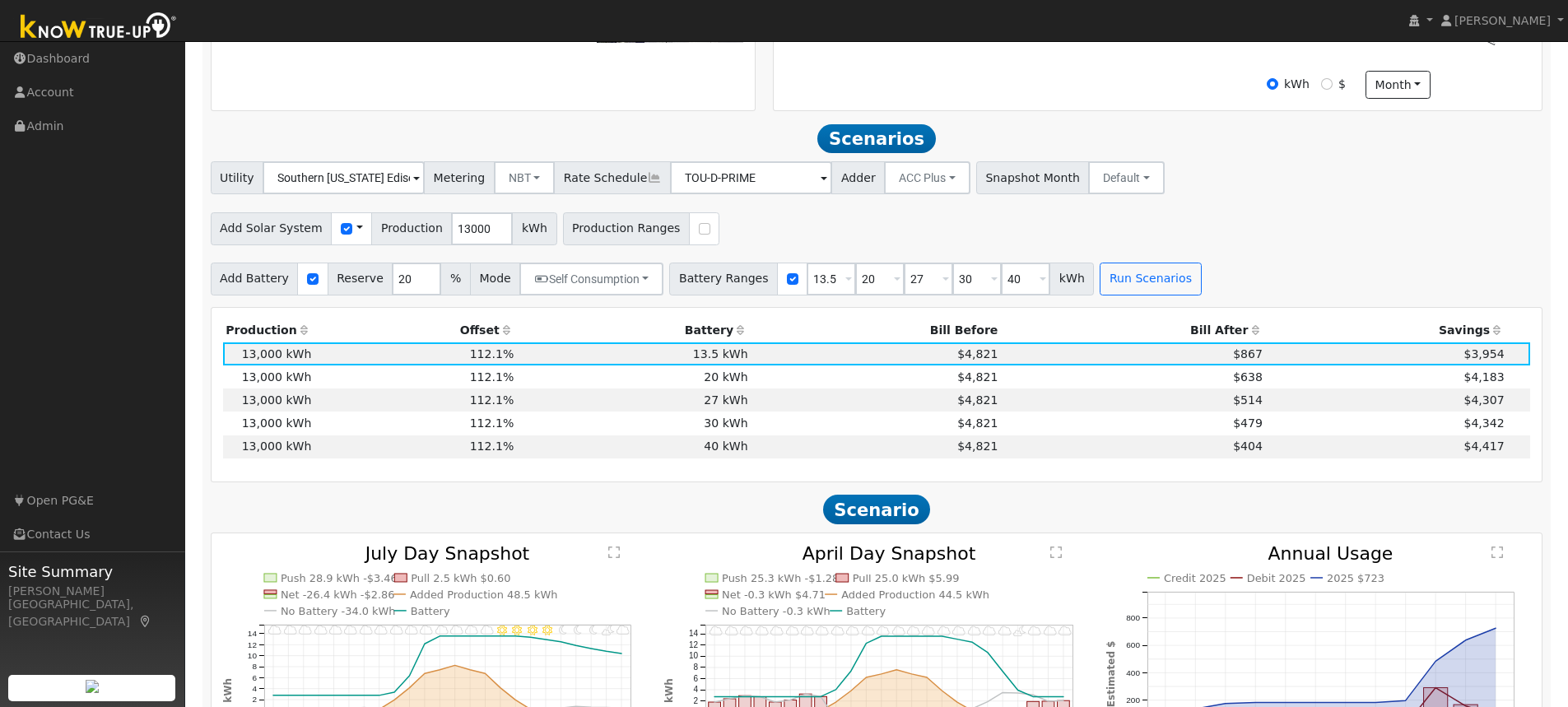
scroll to position [628, 0]
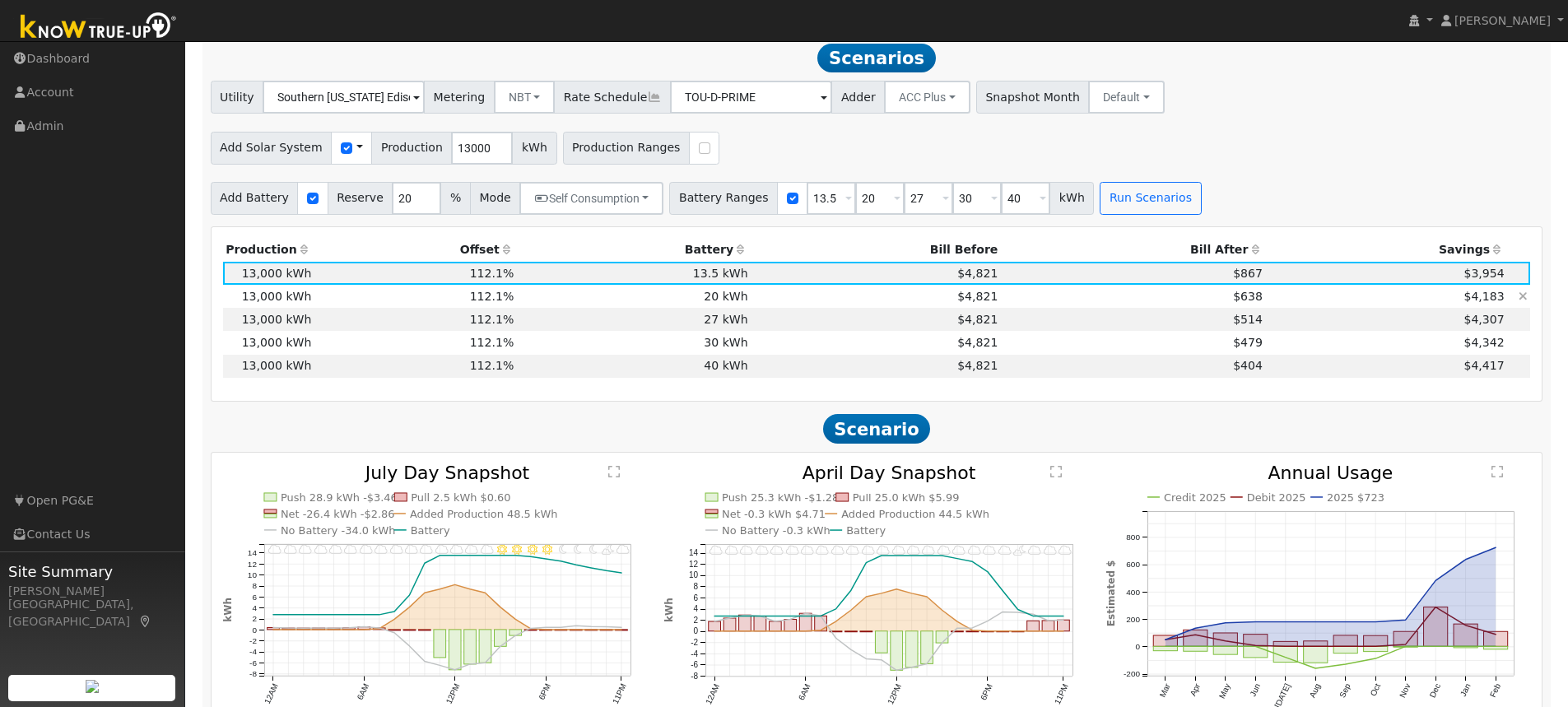
click at [773, 307] on td "$4,821" at bounding box center [876, 296] width 251 height 23
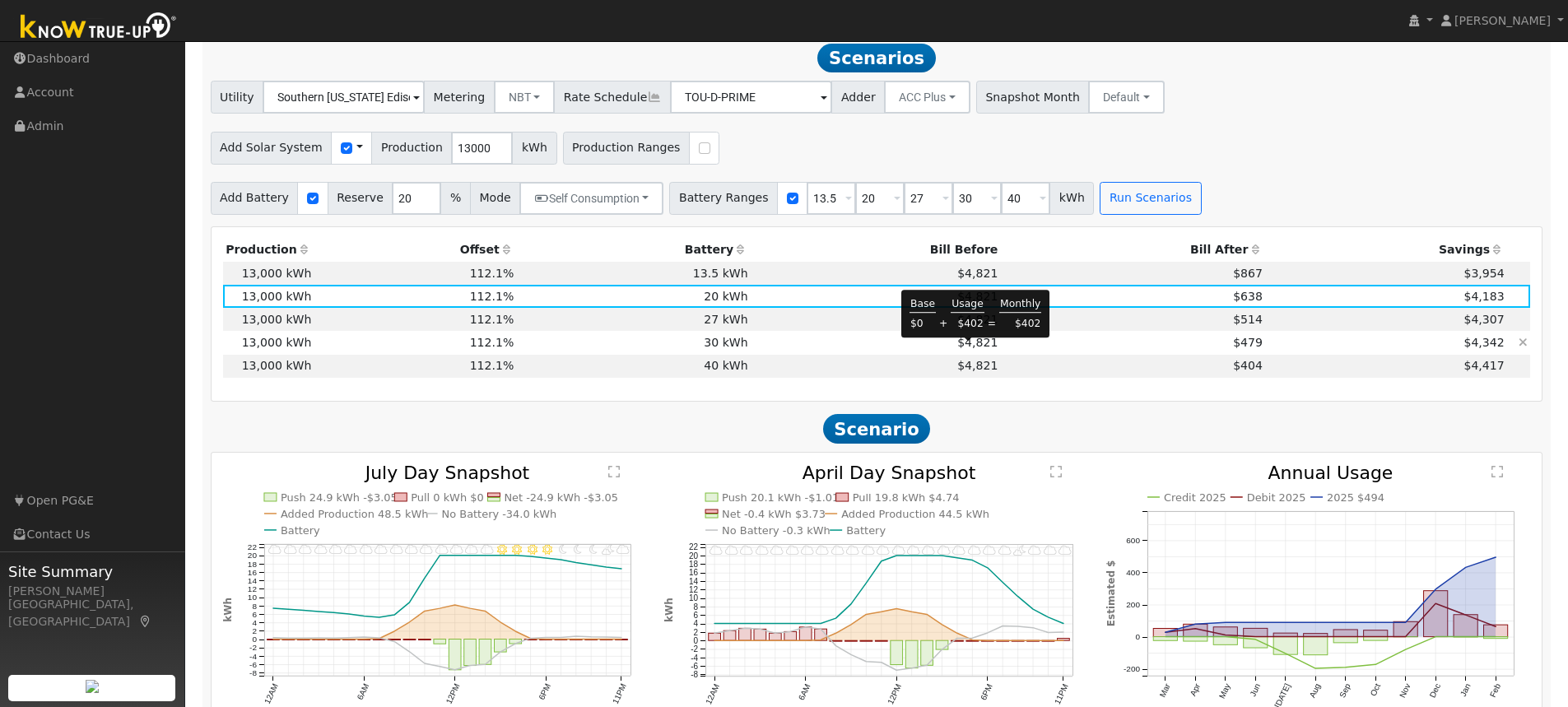
click at [970, 349] on span "$4,821" at bounding box center [977, 342] width 40 height 13
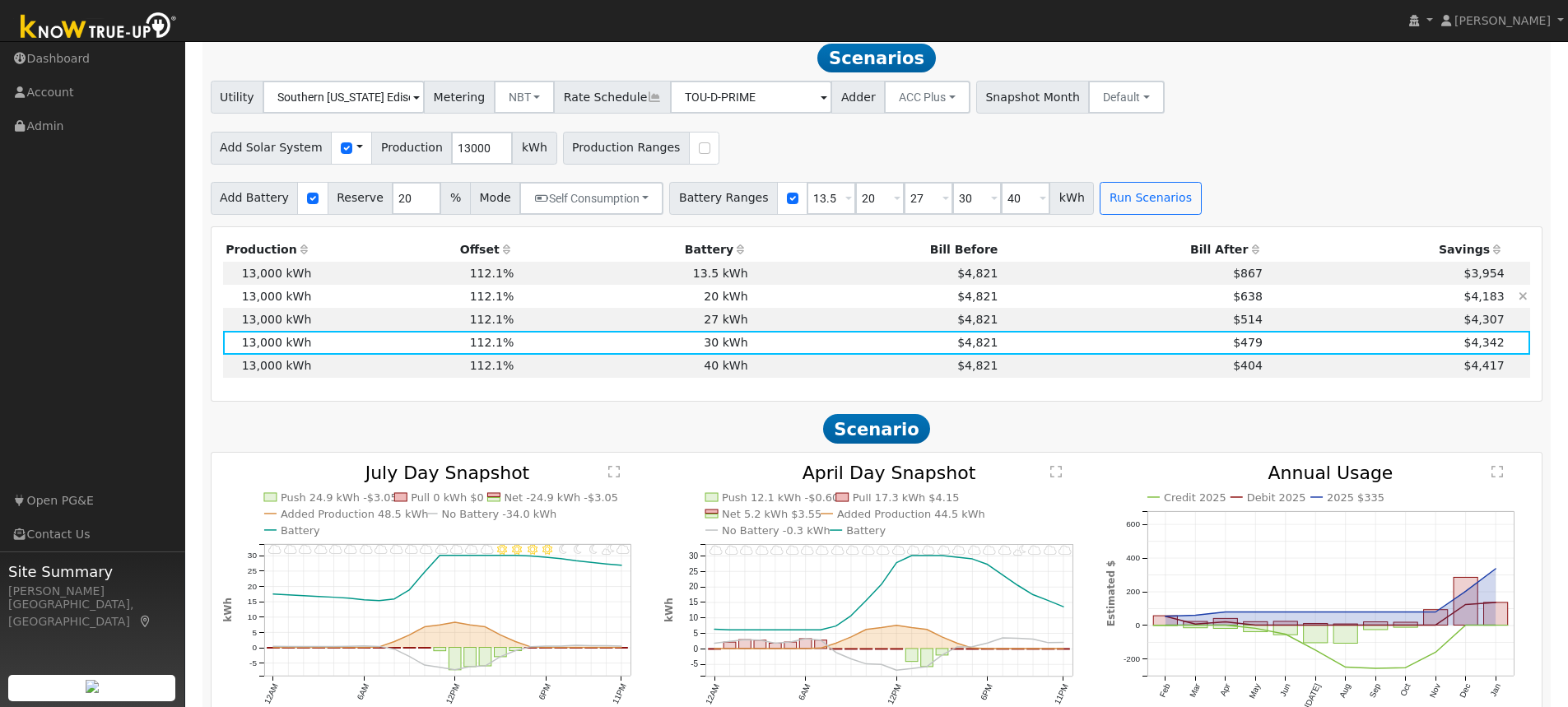
click at [1103, 307] on td "$638" at bounding box center [1133, 296] width 265 height 23
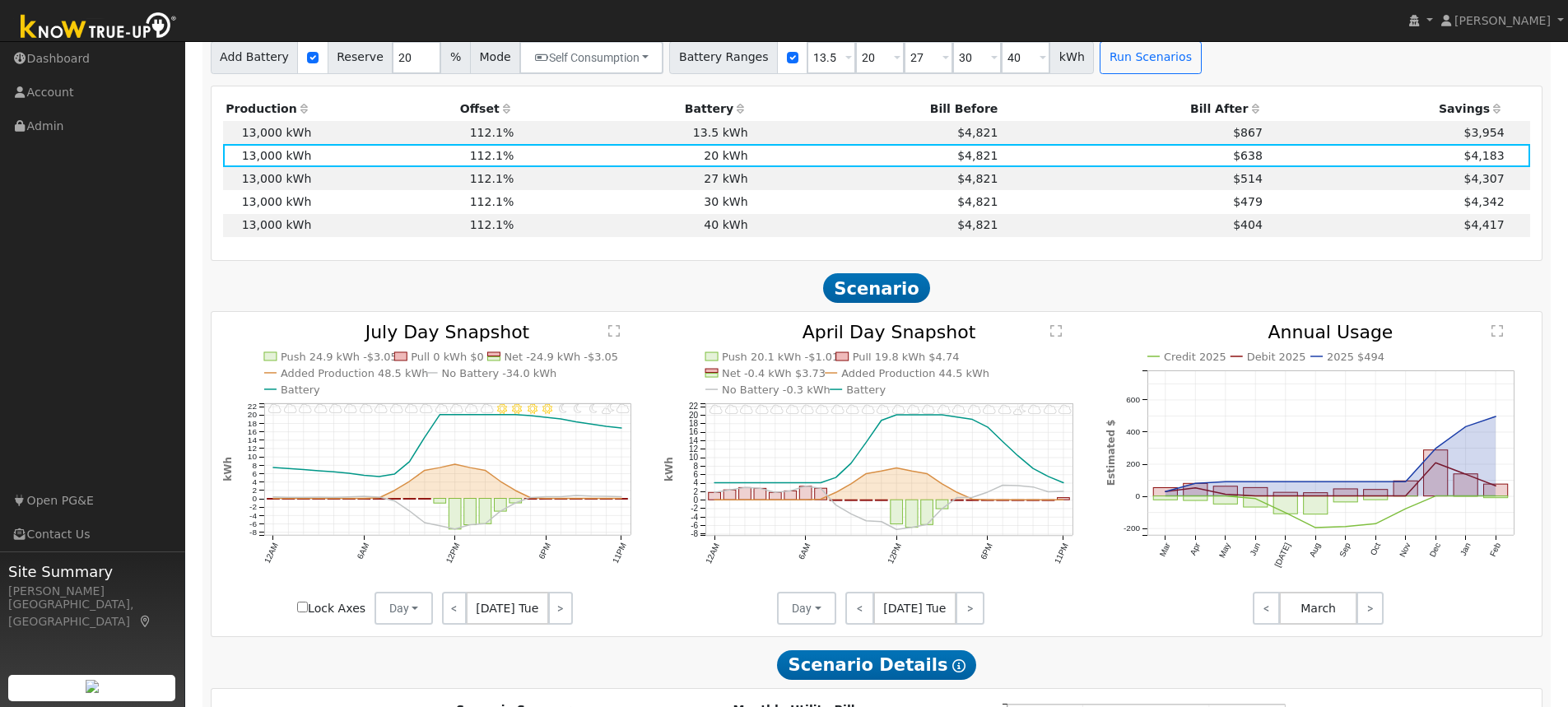
scroll to position [792, 0]
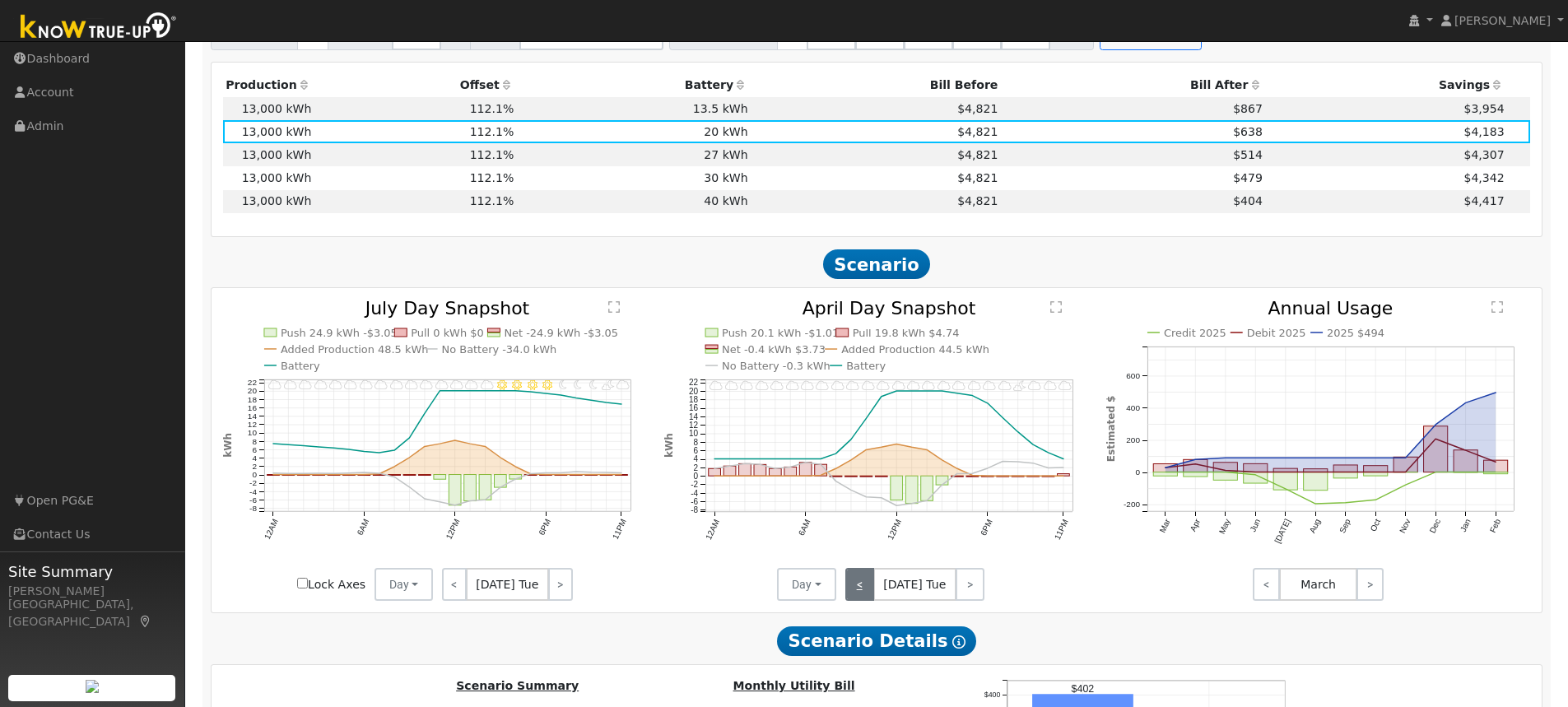
click at [864, 592] on link "<" at bounding box center [859, 585] width 28 height 33
click at [865, 588] on link "<" at bounding box center [858, 585] width 27 height 33
click at [962, 595] on link ">" at bounding box center [970, 585] width 28 height 33
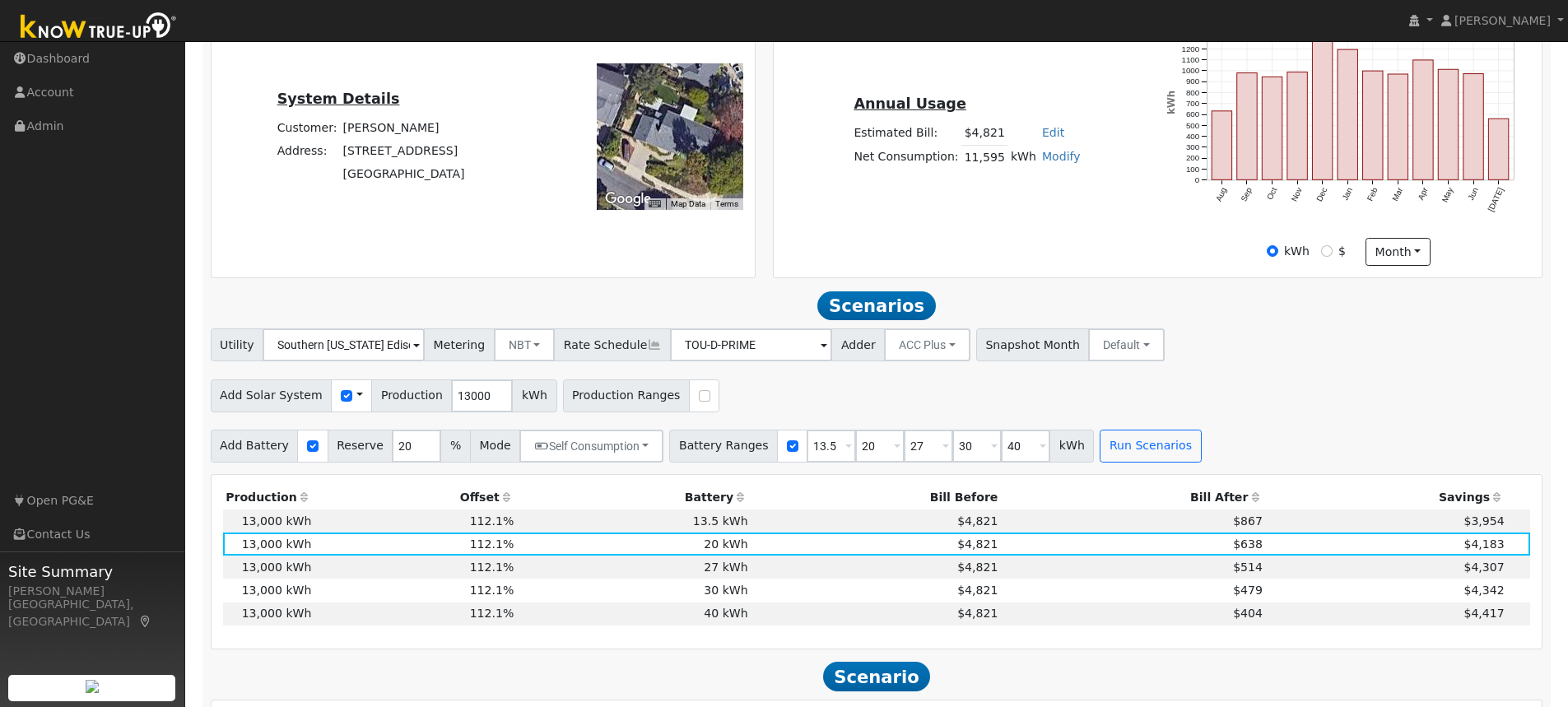
scroll to position [381, 0]
click at [1101, 353] on button "Default" at bounding box center [1126, 344] width 77 height 33
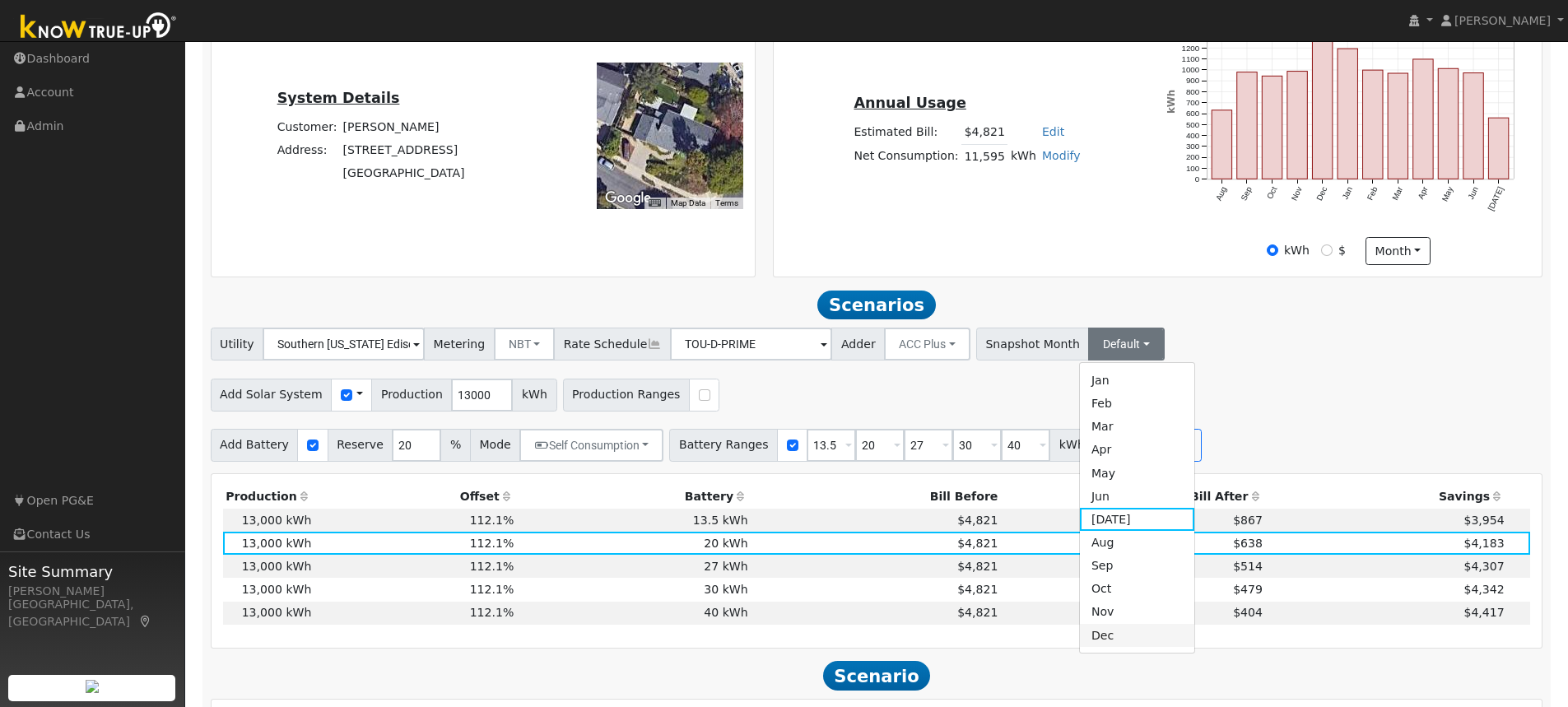
click at [1080, 646] on link "Dec" at bounding box center [1137, 636] width 115 height 23
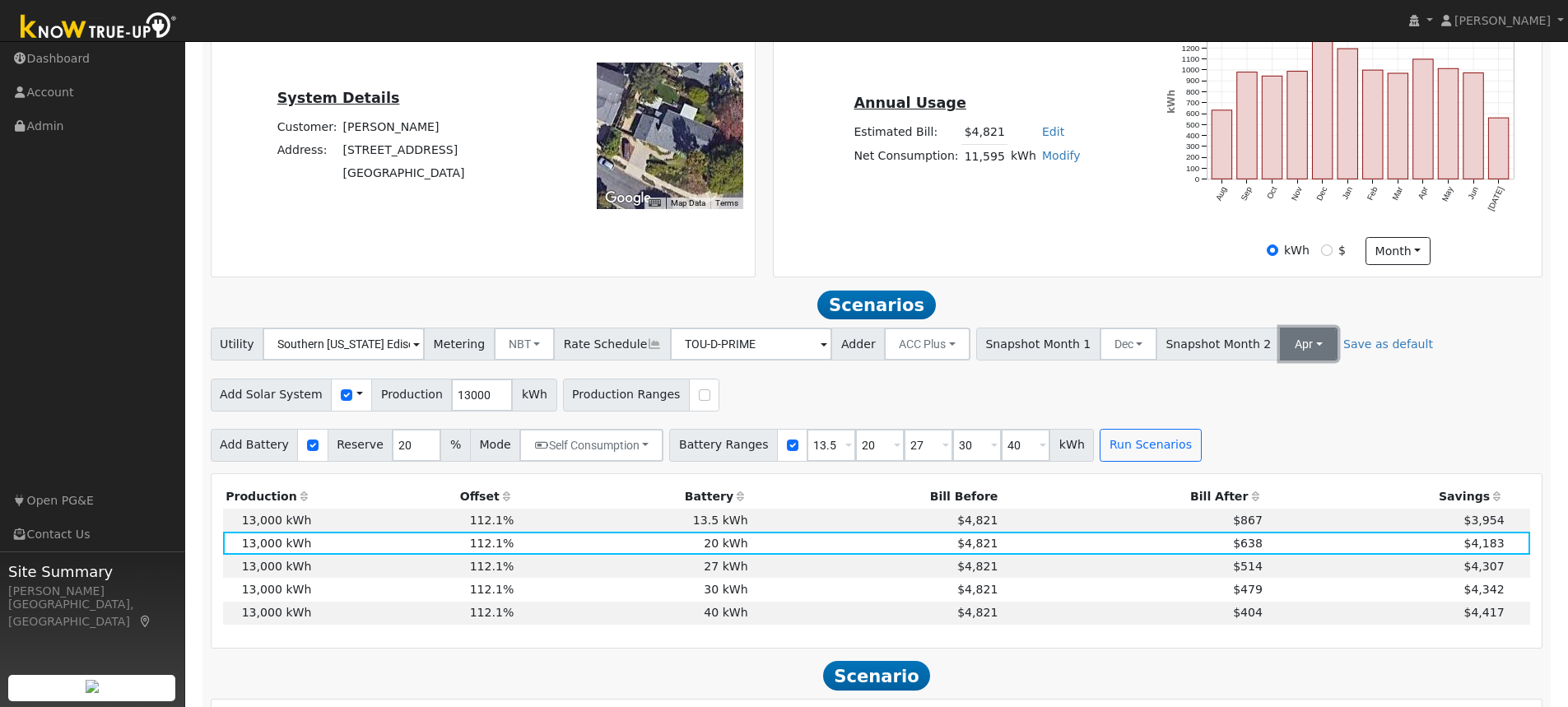
click at [1280, 354] on button "Apr" at bounding box center [1308, 344] width 58 height 33
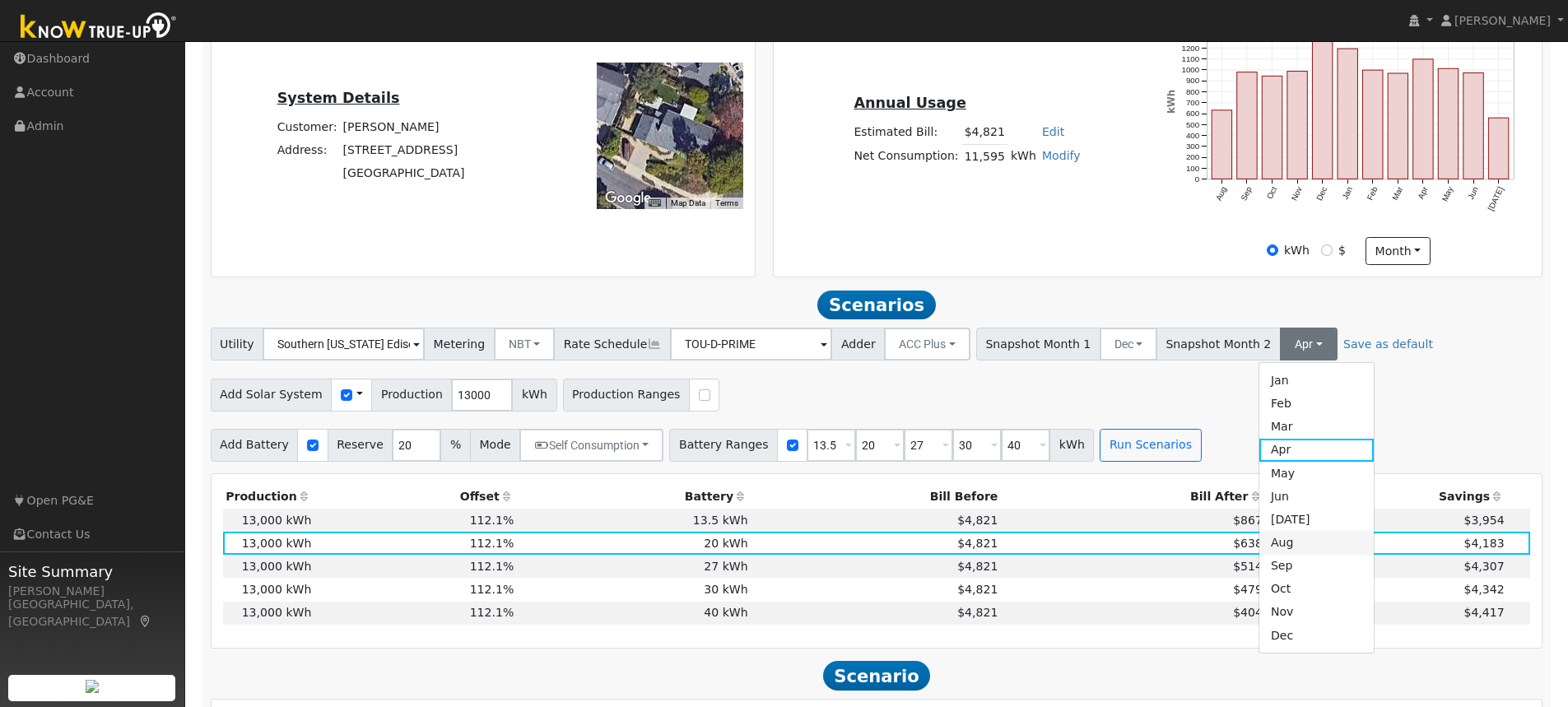
click at [1259, 552] on link "Aug" at bounding box center [1316, 543] width 115 height 23
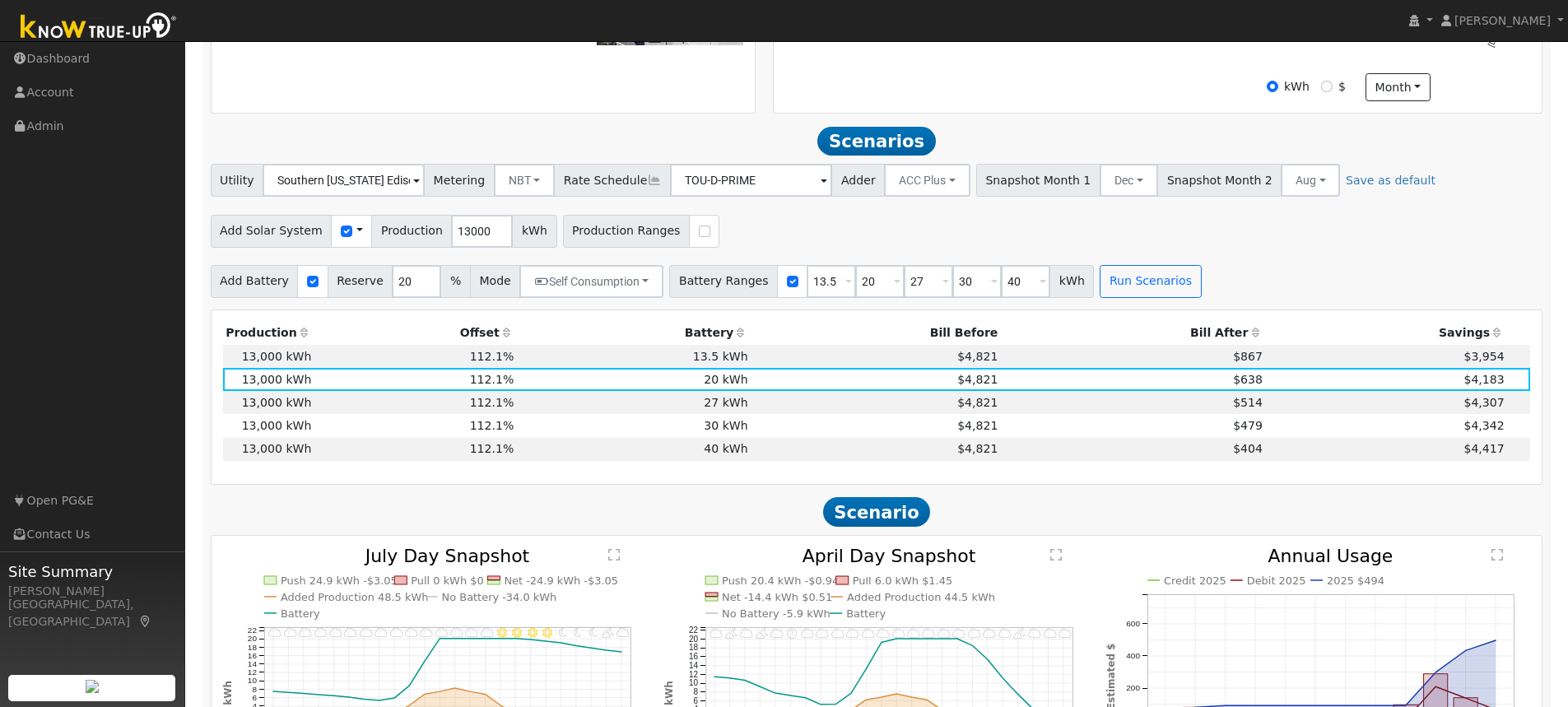
scroll to position [546, 0]
click at [1131, 295] on button "Run Scenarios" at bounding box center [1150, 281] width 102 height 33
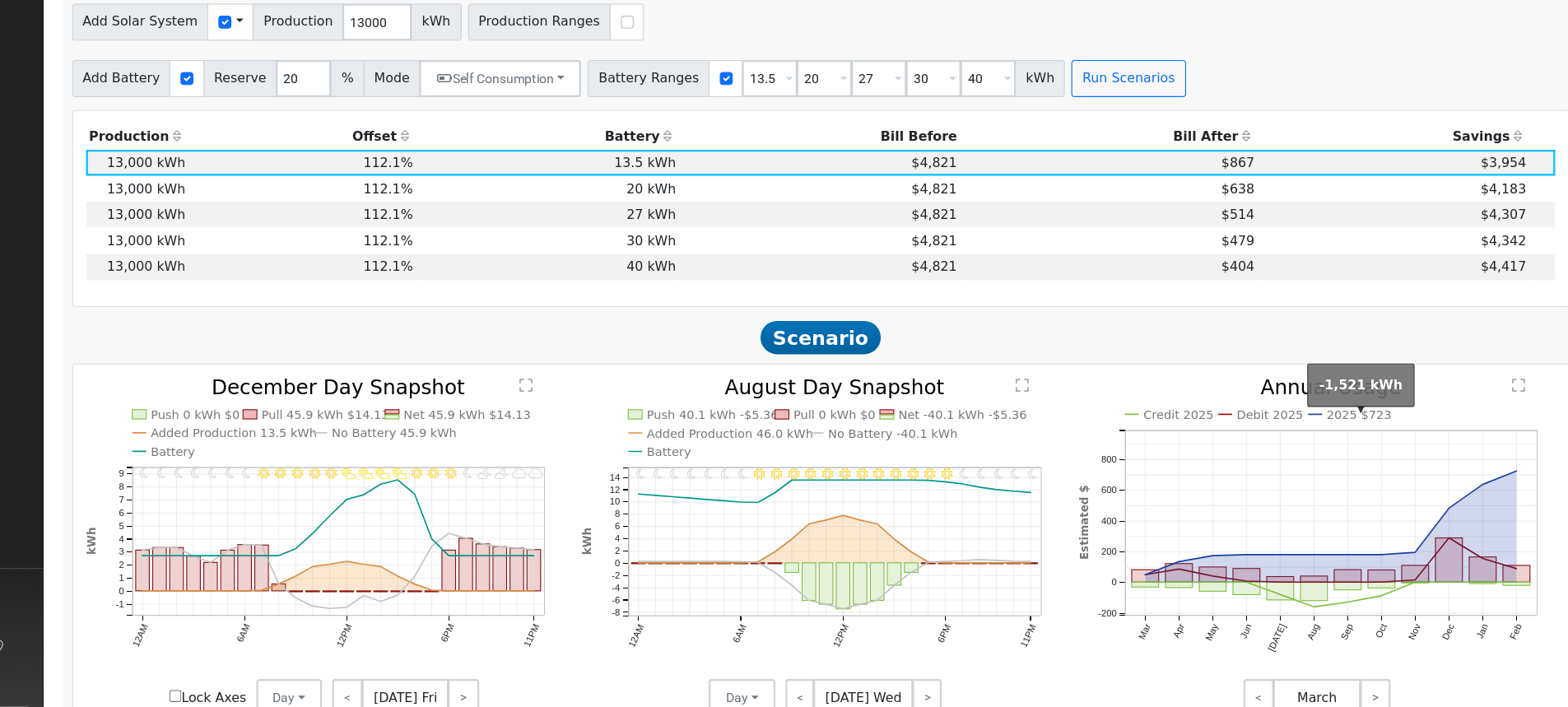
scroll to position [710, 0]
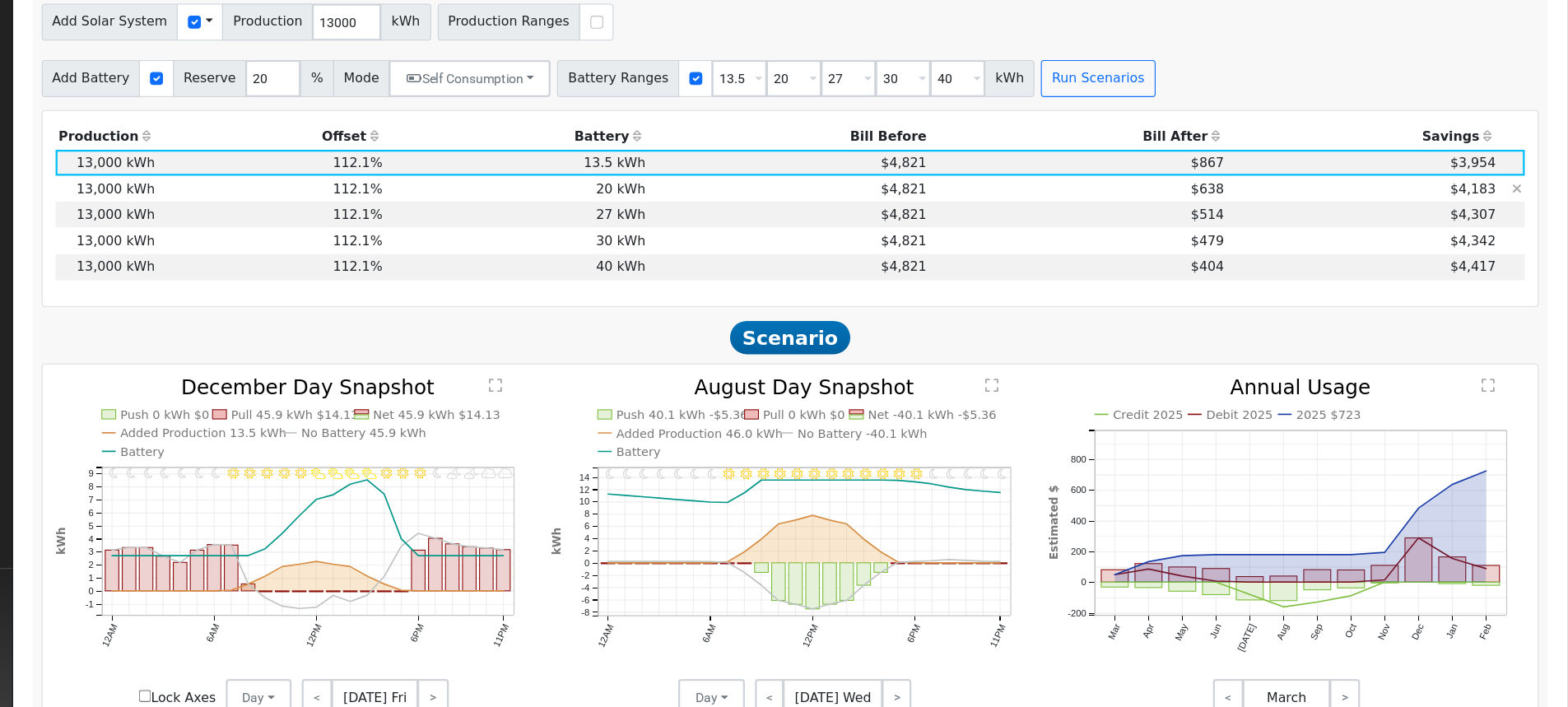
click at [1019, 218] on td "$638" at bounding box center [1133, 214] width 265 height 23
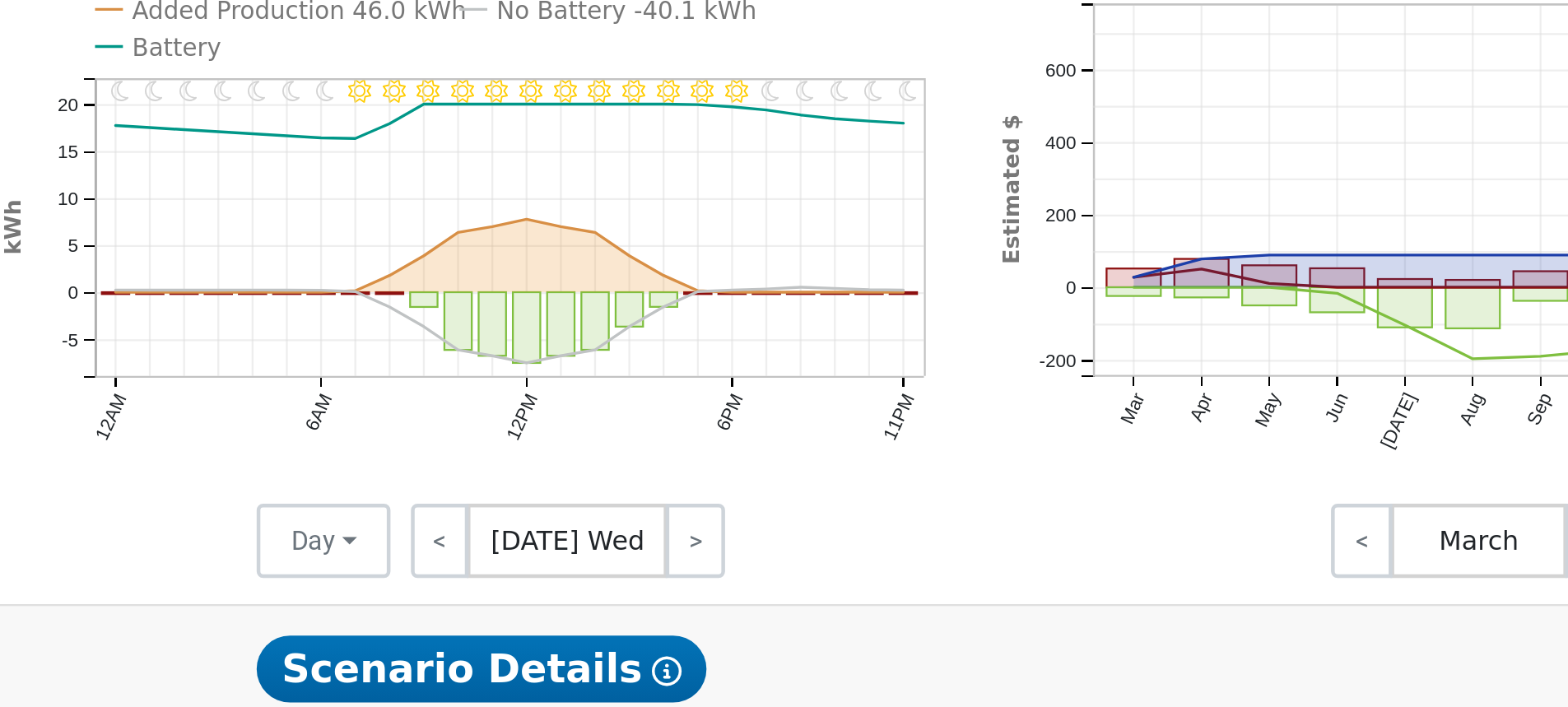
scroll to position [761, 0]
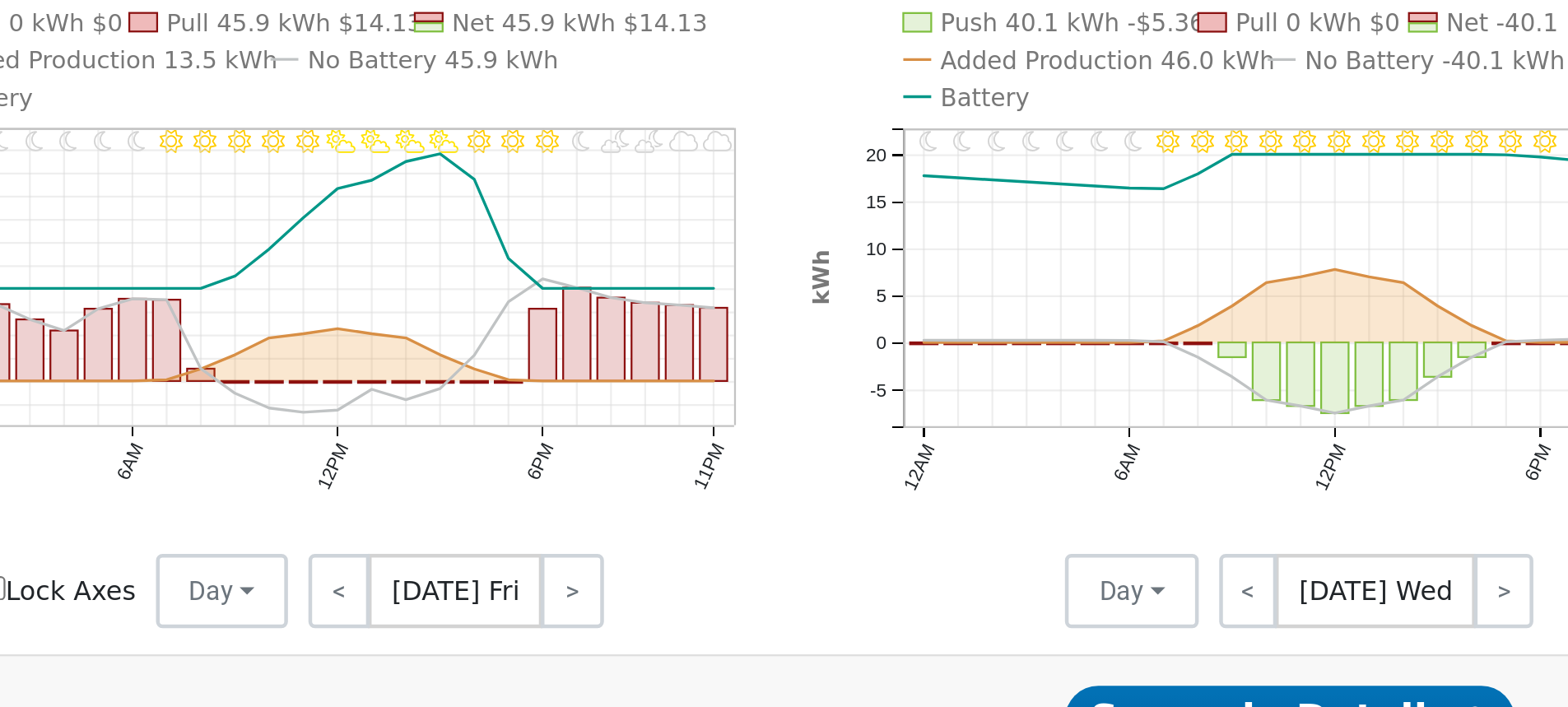
click at [606, 561] on icon "11PM - MostlyCloudy 10PM - MostlyCloudy 9PM - PartlyCloudy 8PM - PartlyCloudy 7…" at bounding box center [435, 481] width 425 height 301
